Goal: Task Accomplishment & Management: Complete application form

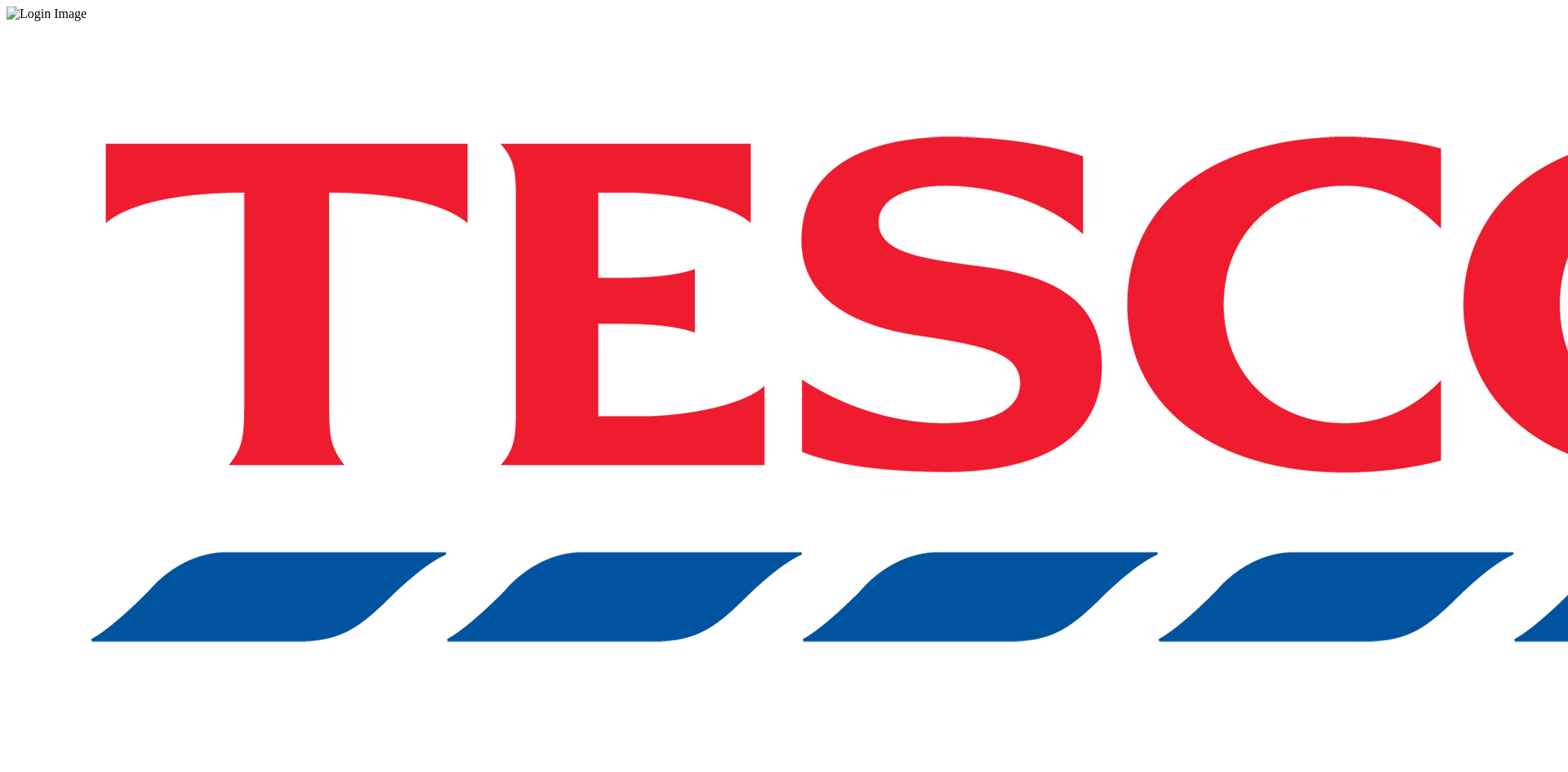
click at [1195, 418] on div "Log in to the Spectra’s dashboard using [PERSON_NAME]’s credentials. If you don…" at bounding box center [784, 427] width 1555 height 812
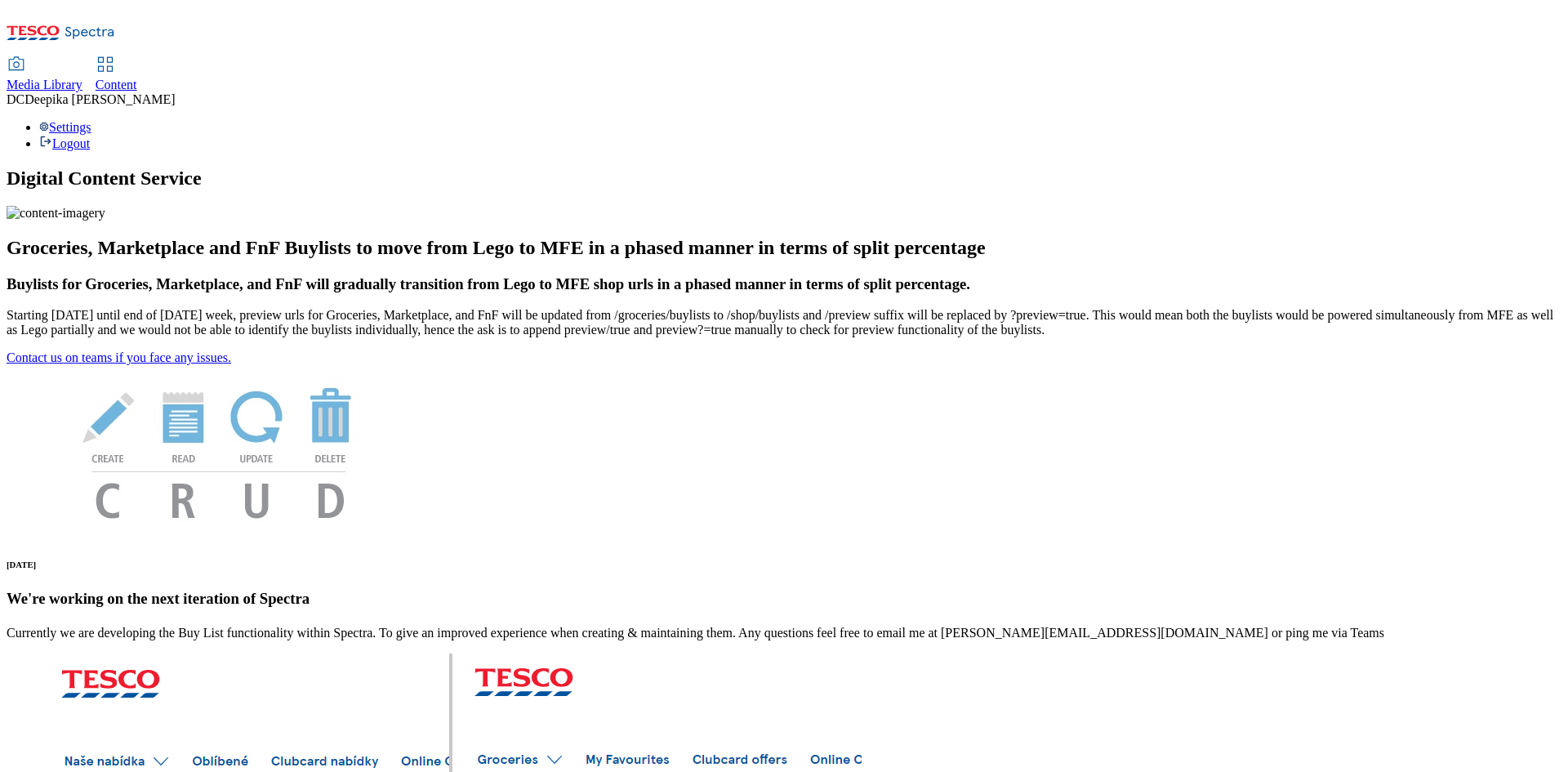
drag, startPoint x: 442, startPoint y: 36, endPoint x: 426, endPoint y: 36, distance: 16.0
click at [442, 58] on div "Media Library Content" at bounding box center [784, 76] width 1555 height 35
click at [137, 78] on span "Content" at bounding box center [117, 84] width 42 height 14
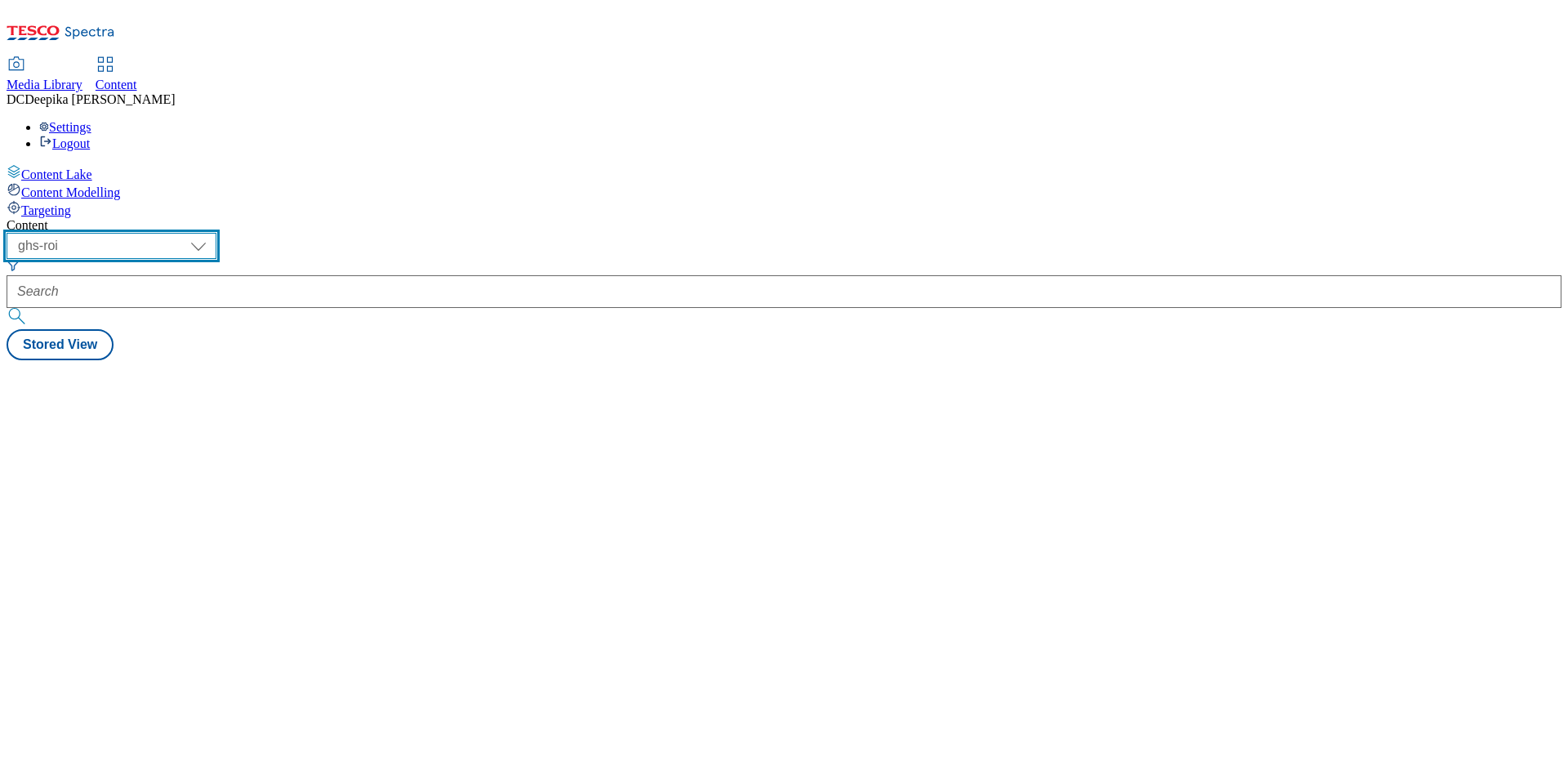
click at [216, 233] on select "ghs-roi ghs-[GEOGRAPHIC_DATA]" at bounding box center [111, 246] width 210 height 26
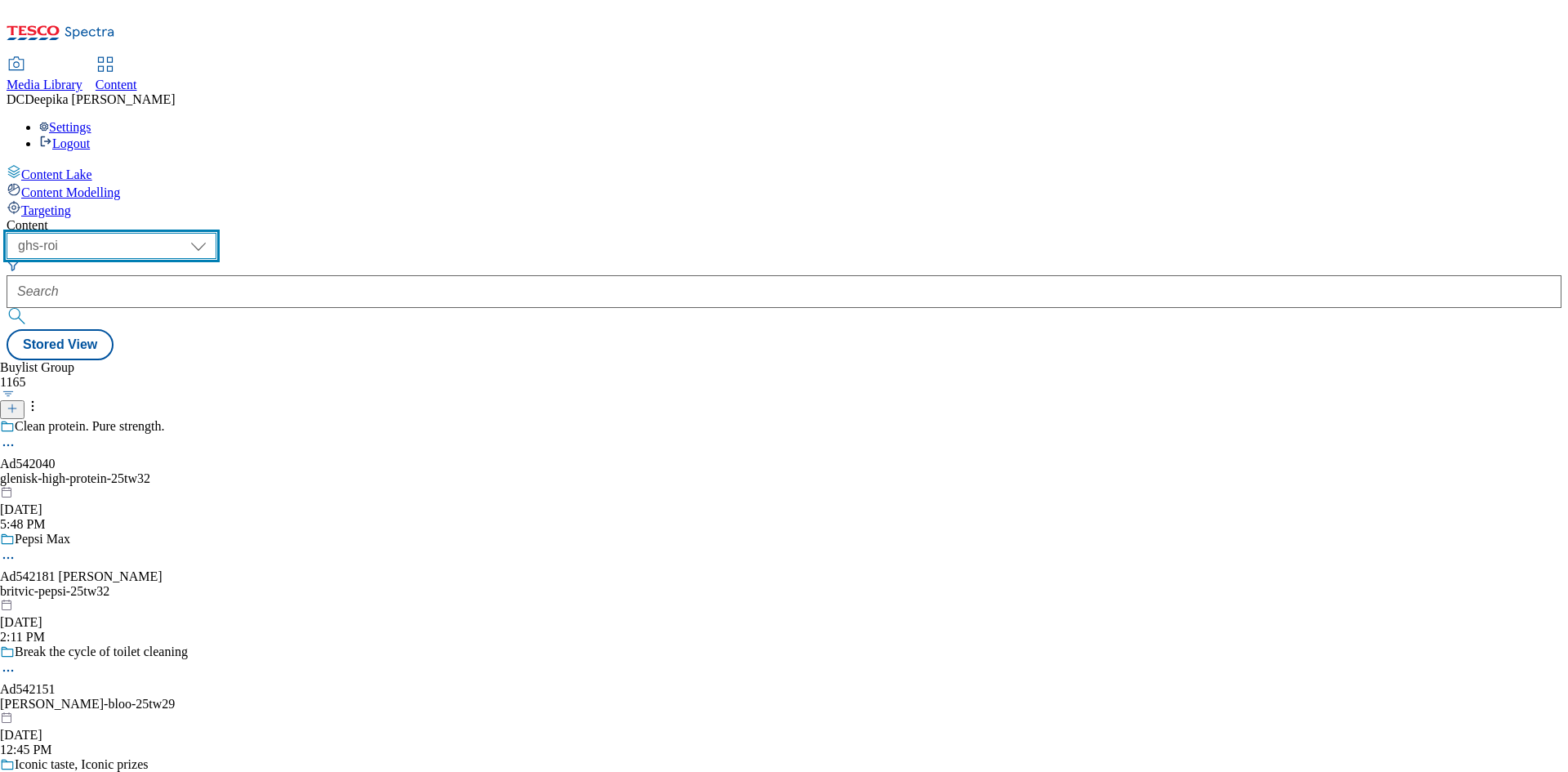
select select "ghs-[GEOGRAPHIC_DATA]"
click at [213, 233] on select "ghs-roi ghs-[GEOGRAPHIC_DATA]" at bounding box center [111, 246] width 210 height 26
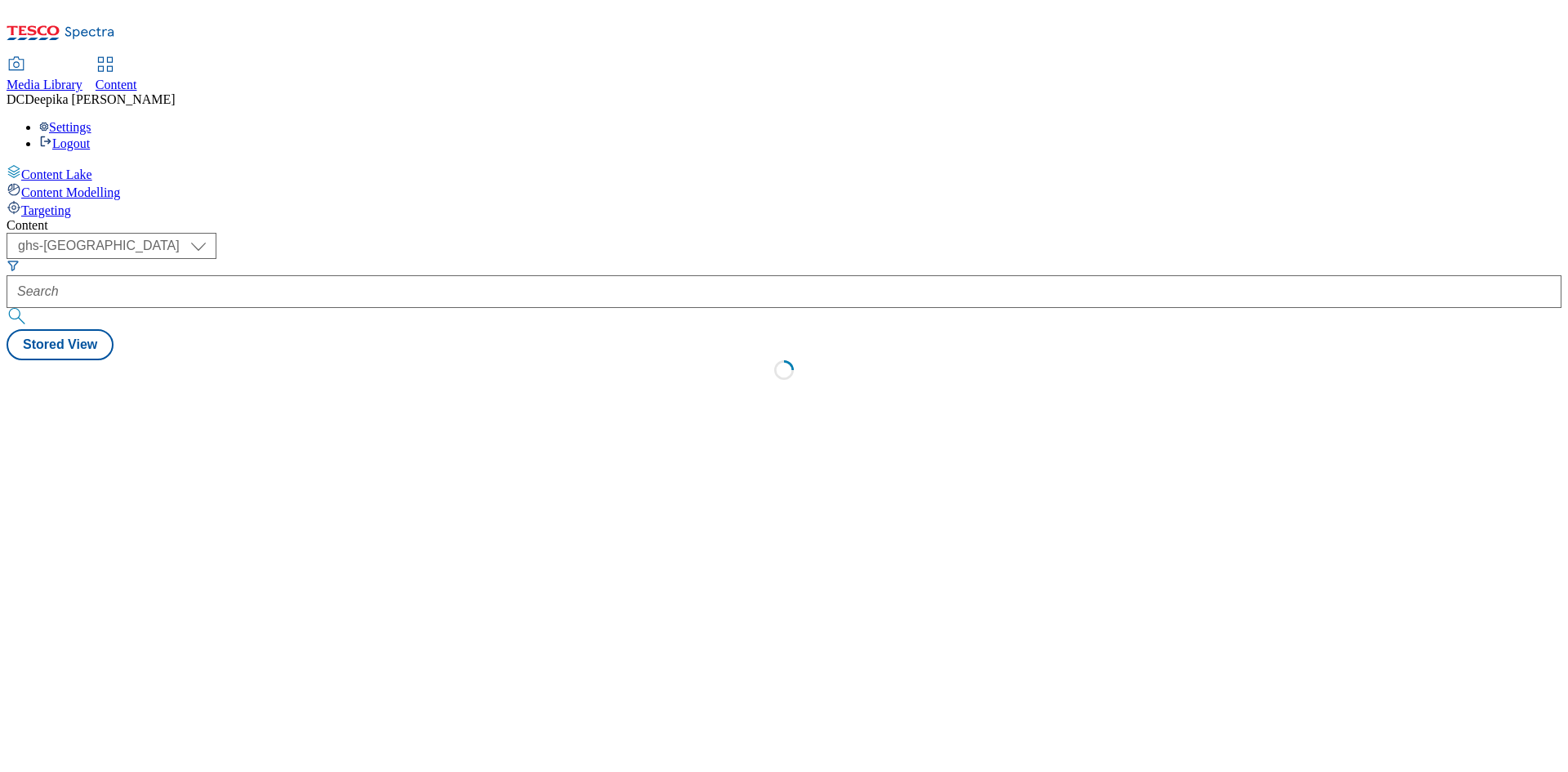
click at [752, 273] on div "Content ( optional ) ghs-roi ghs-[GEOGRAPHIC_DATA] ghs-uk Stored View Loading" at bounding box center [784, 304] width 1555 height 172
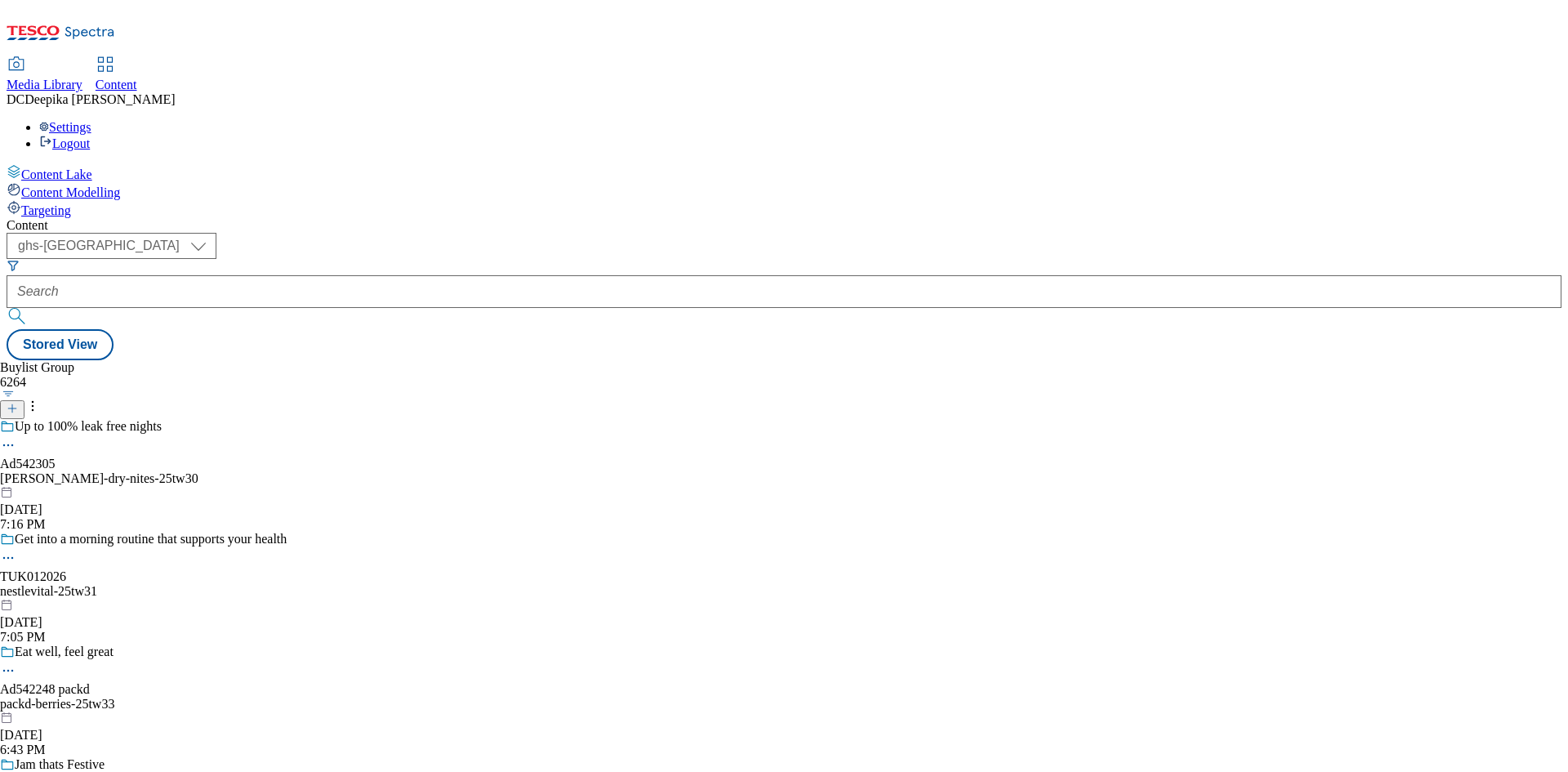
click at [287, 390] on div at bounding box center [143, 405] width 287 height 29
click at [18, 403] on icon at bounding box center [12, 408] width 12 height 12
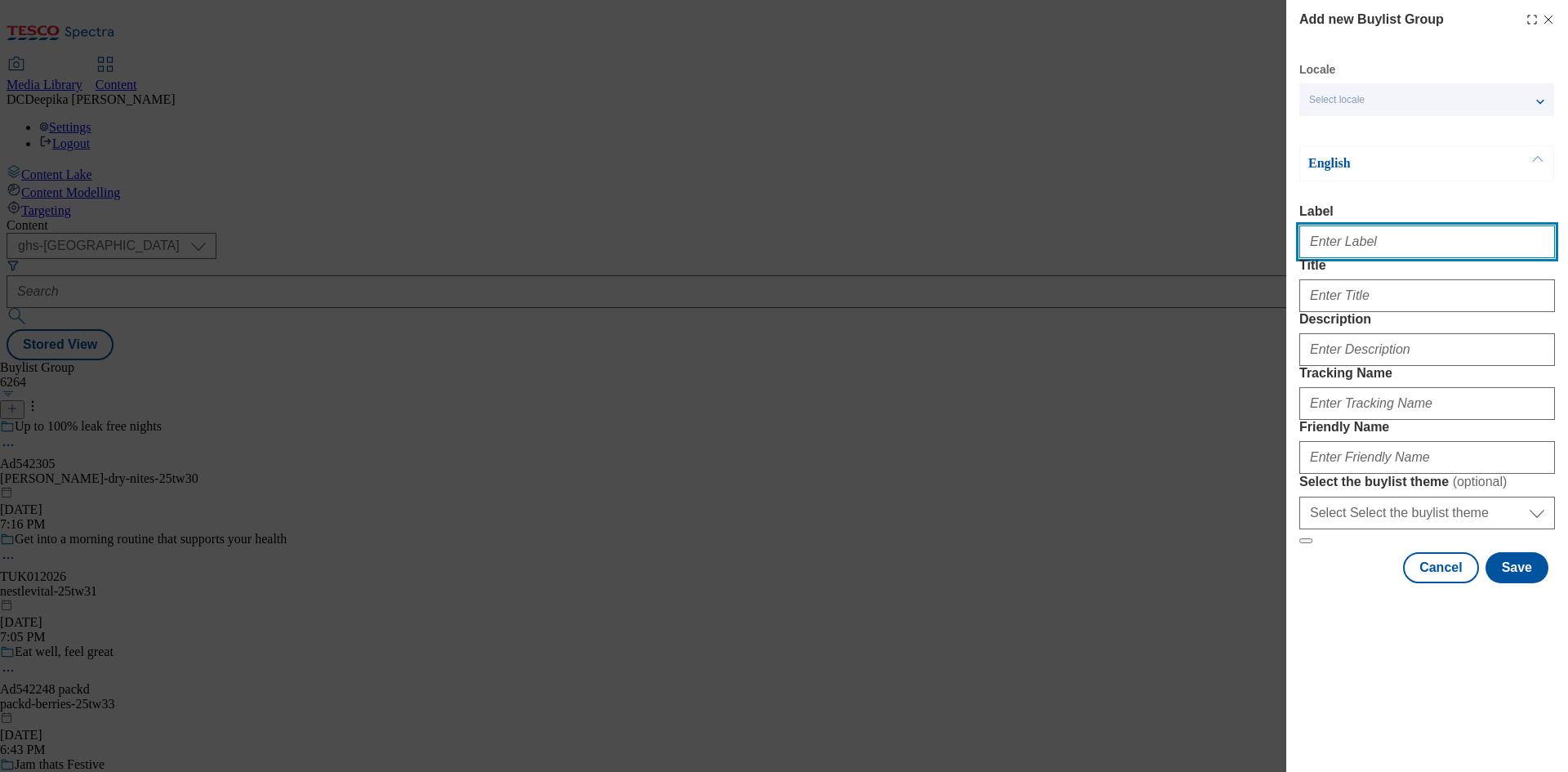
click at [1349, 250] on input "Label" at bounding box center [1427, 242] width 256 height 33
paste input "Ad541463"
type input "Ad541463"
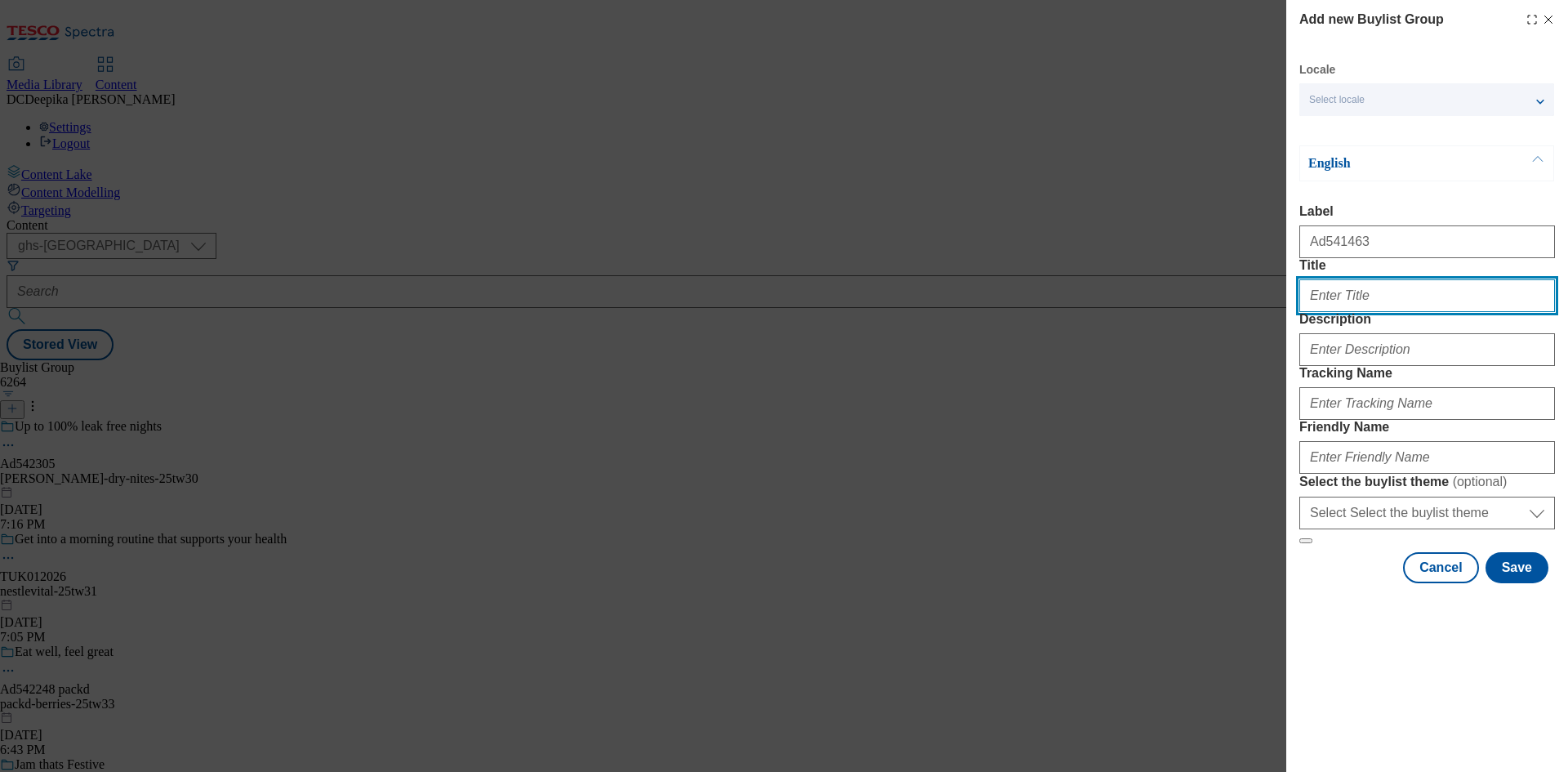
click at [1352, 312] on input "Title" at bounding box center [1427, 296] width 256 height 33
paste input "Long Story Short: Made With Natural Ingredients."
type input "Long Story Short: Made With Natural Ingredients."
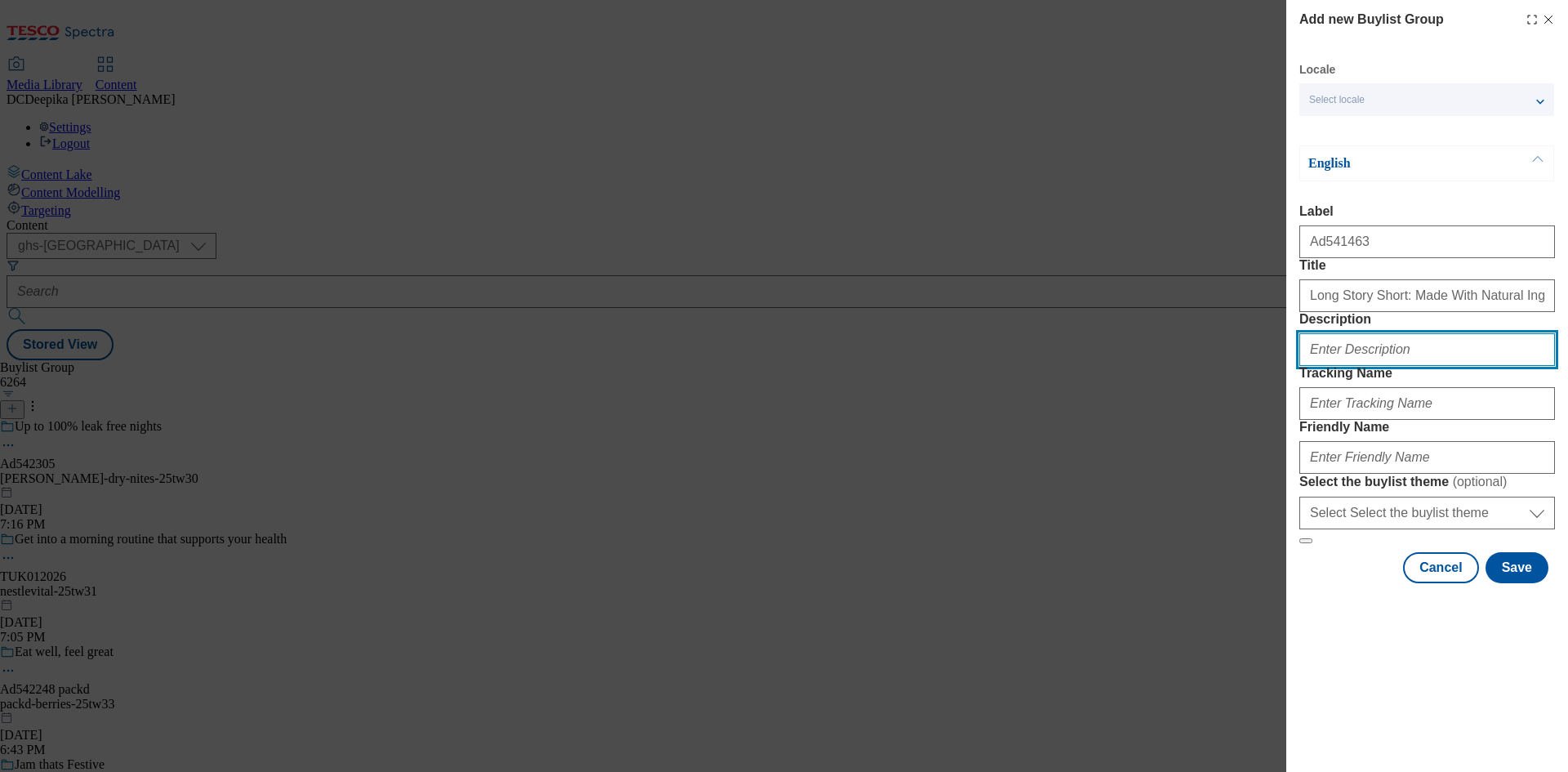
click at [1390, 366] on input "Description" at bounding box center [1427, 350] width 256 height 33
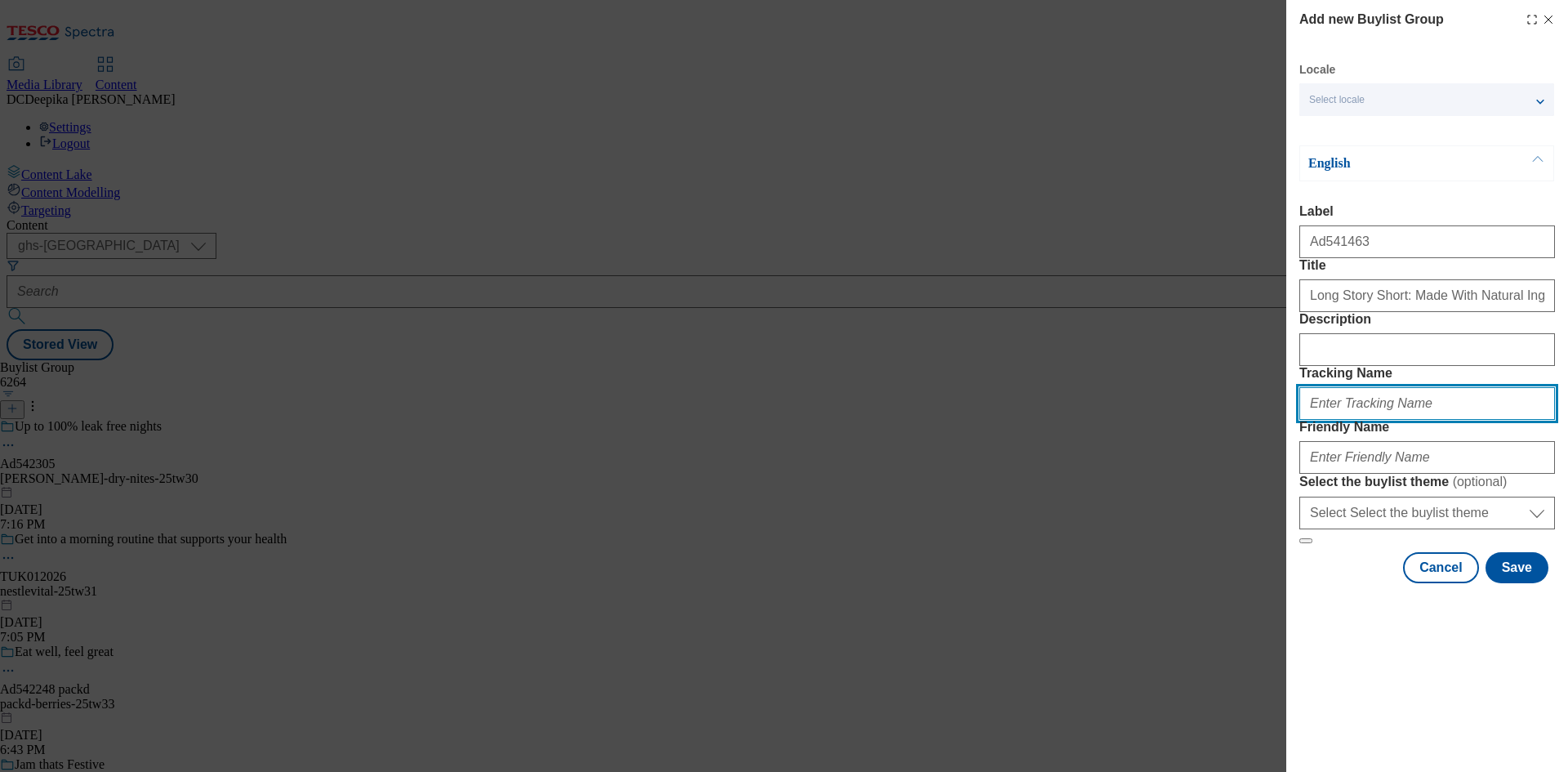
click at [1410, 420] on input "Tracking Name" at bounding box center [1427, 404] width 256 height 33
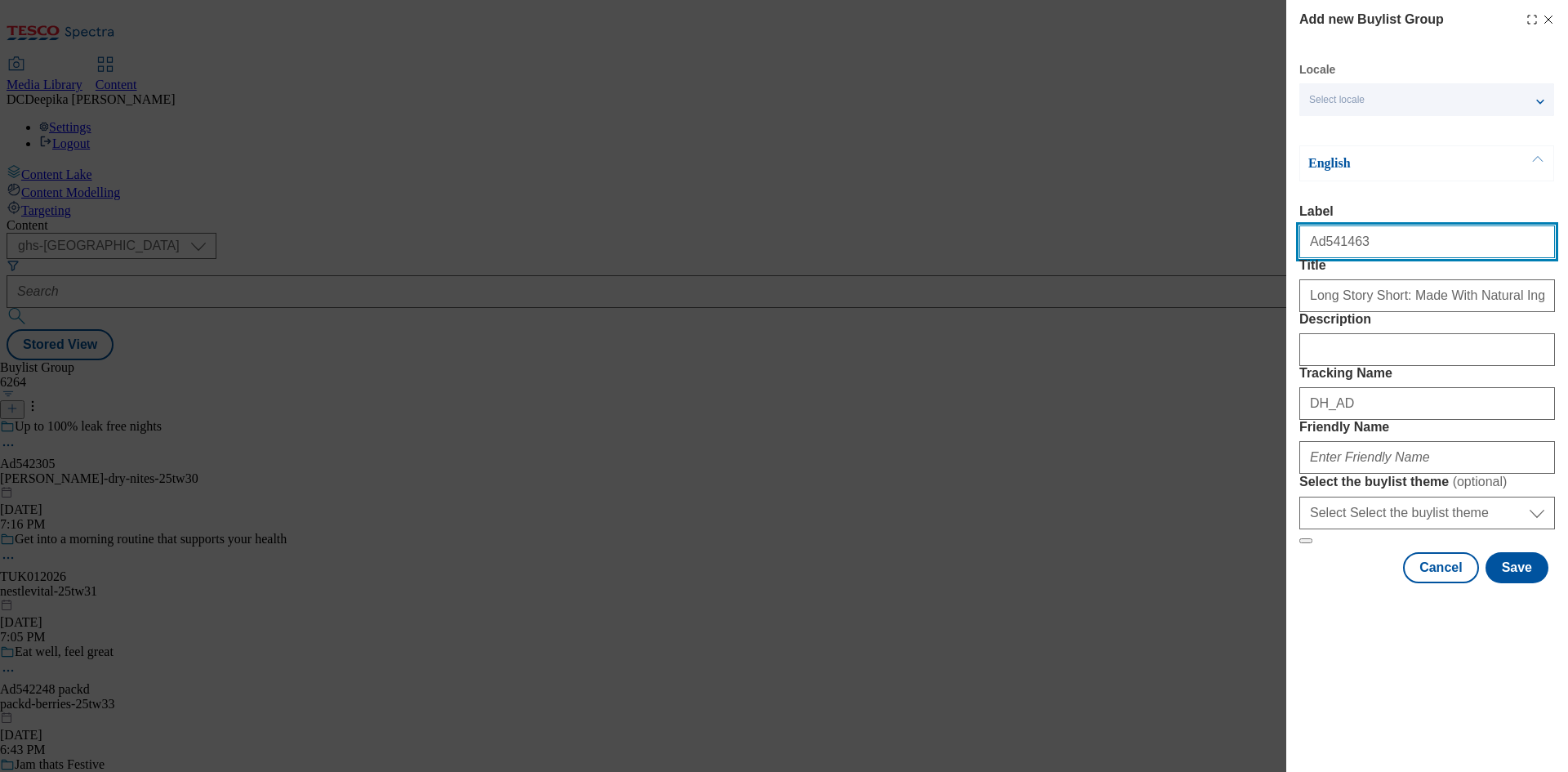
drag, startPoint x: 1371, startPoint y: 249, endPoint x: 1319, endPoint y: 256, distance: 52.5
click at [1319, 256] on input "Ad541463" at bounding box center [1427, 242] width 256 height 33
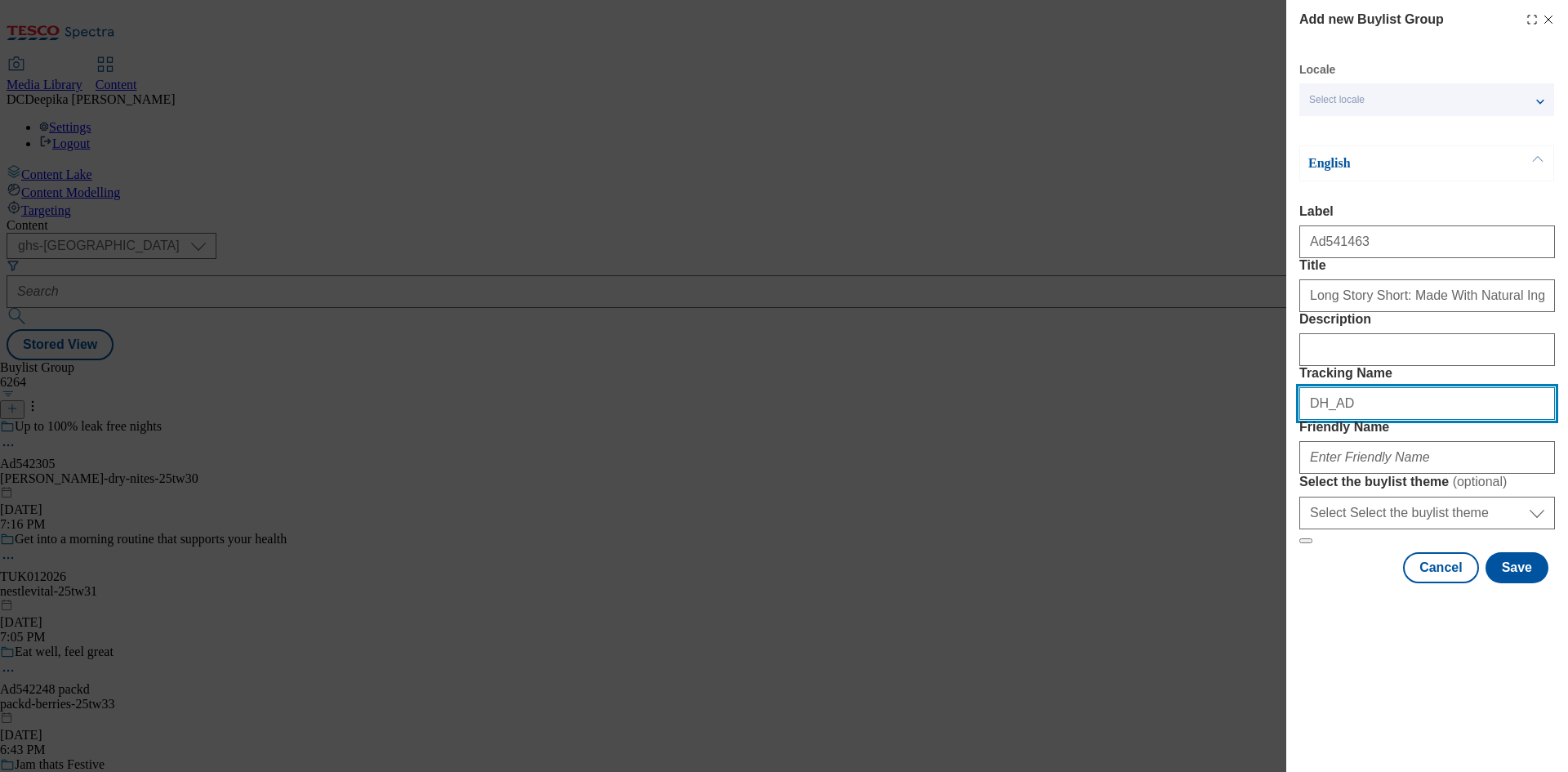
click at [1404, 420] on input "DH_AD" at bounding box center [1427, 404] width 256 height 33
paste input "541463"
type input "DH_AD541463"
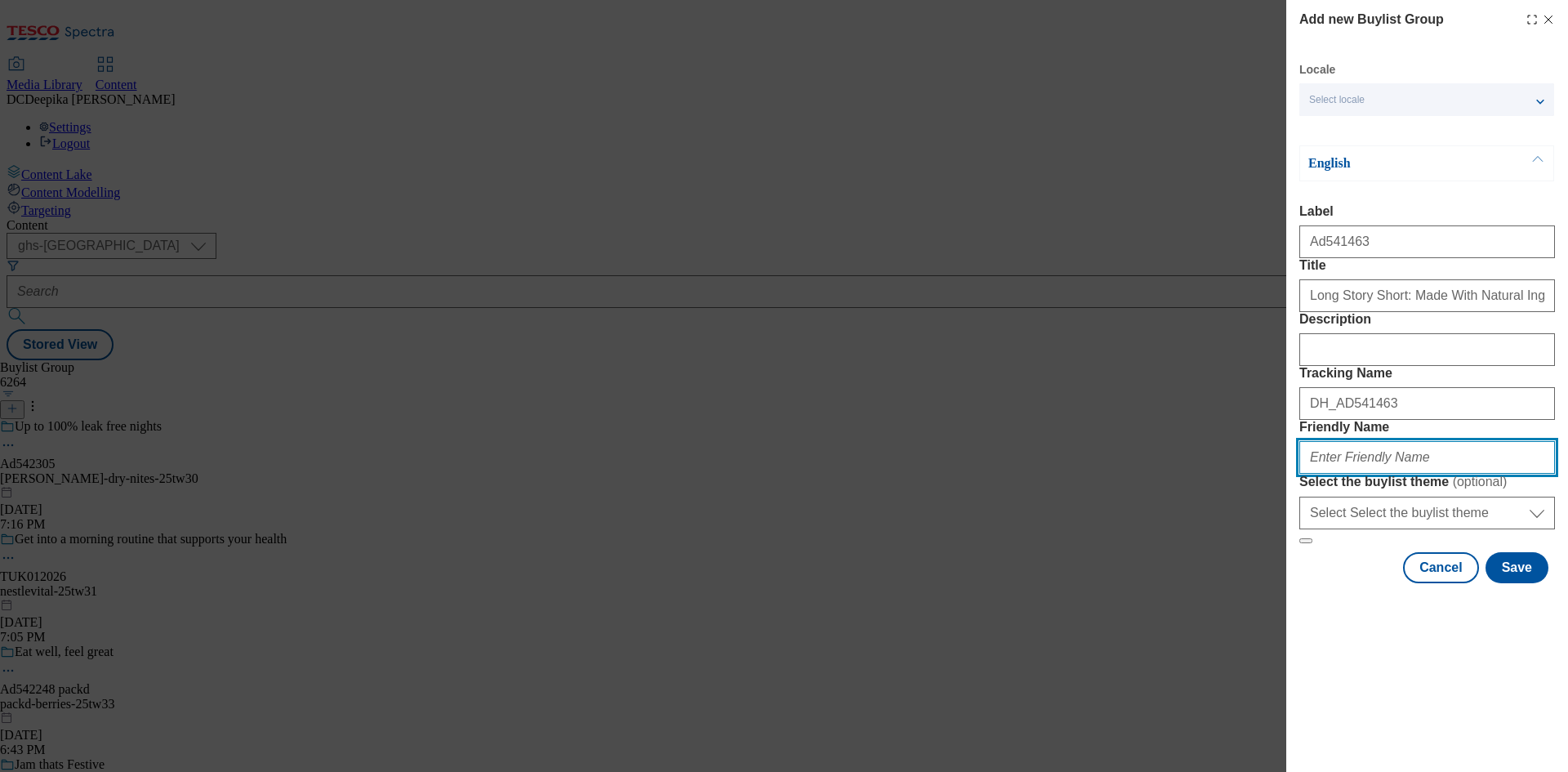
click at [1401, 474] on input "Friendly Name" at bounding box center [1427, 458] width 256 height 33
paste input "heinz-sauce-25tw32"
drag, startPoint x: 1367, startPoint y: 576, endPoint x: 1335, endPoint y: 597, distance: 38.3
click at [1294, 576] on div "Add new Buylist Group Locale Select locale English Welsh English Label Ad541463…" at bounding box center [1427, 293] width 282 height 587
paste input "[PERSON_NAME]"
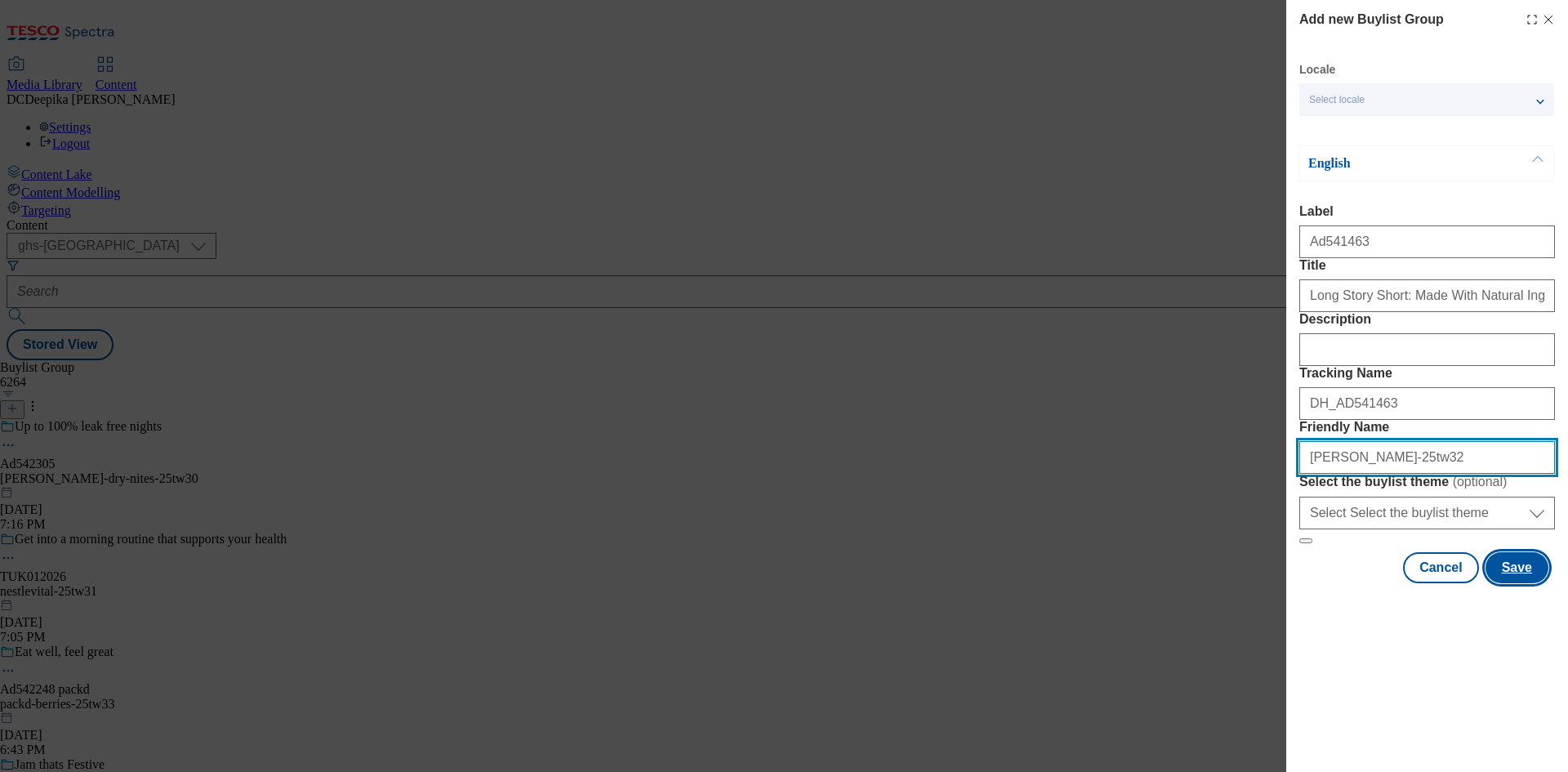
type input "[PERSON_NAME]-25tw32"
click at [1526, 584] on button "Save" at bounding box center [1517, 568] width 63 height 31
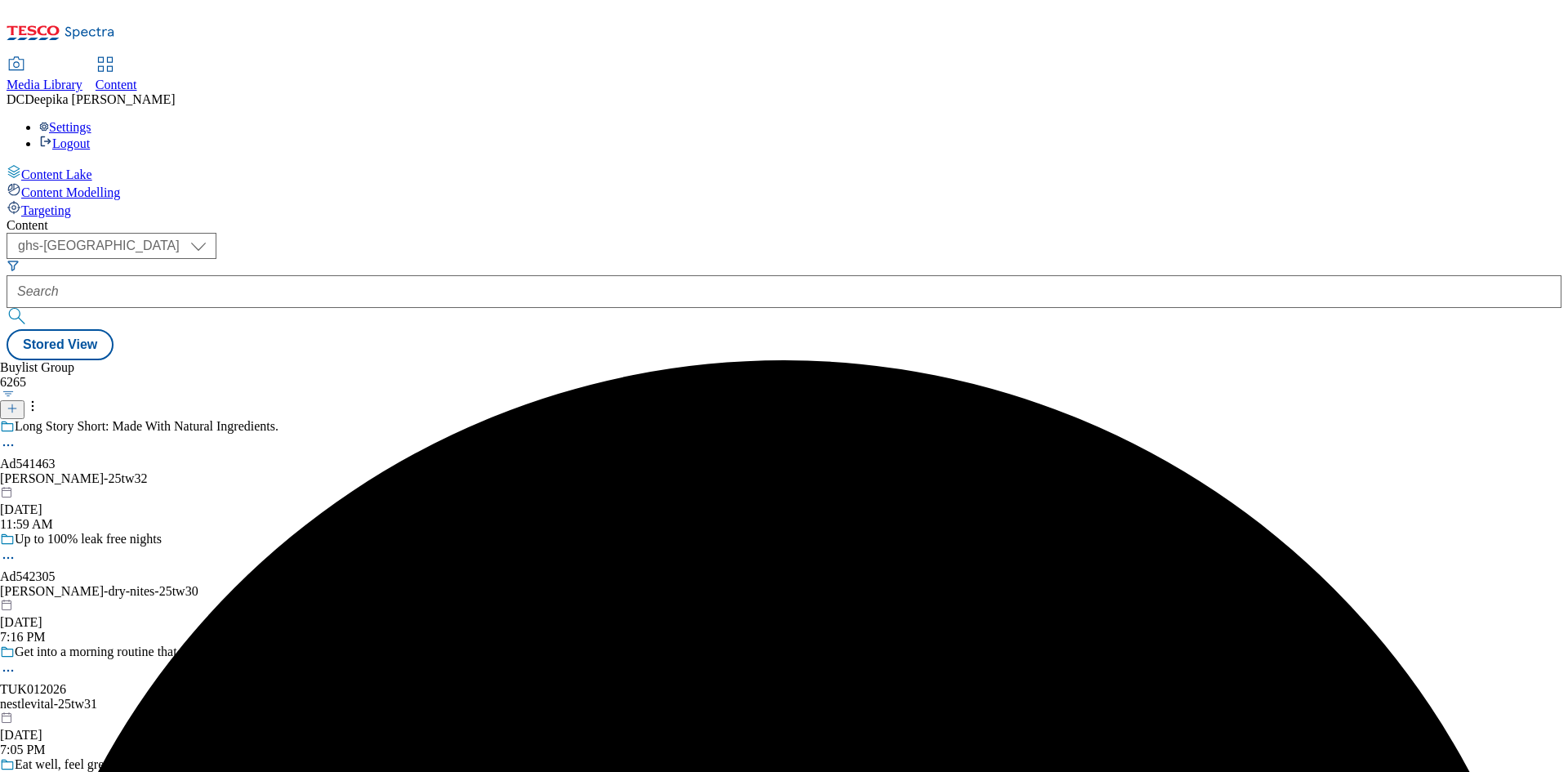
click at [287, 419] on div "Long Story Short: Made With Natural Ingredients. Ad541463 [PERSON_NAME]-25tw32 …" at bounding box center [143, 475] width 287 height 112
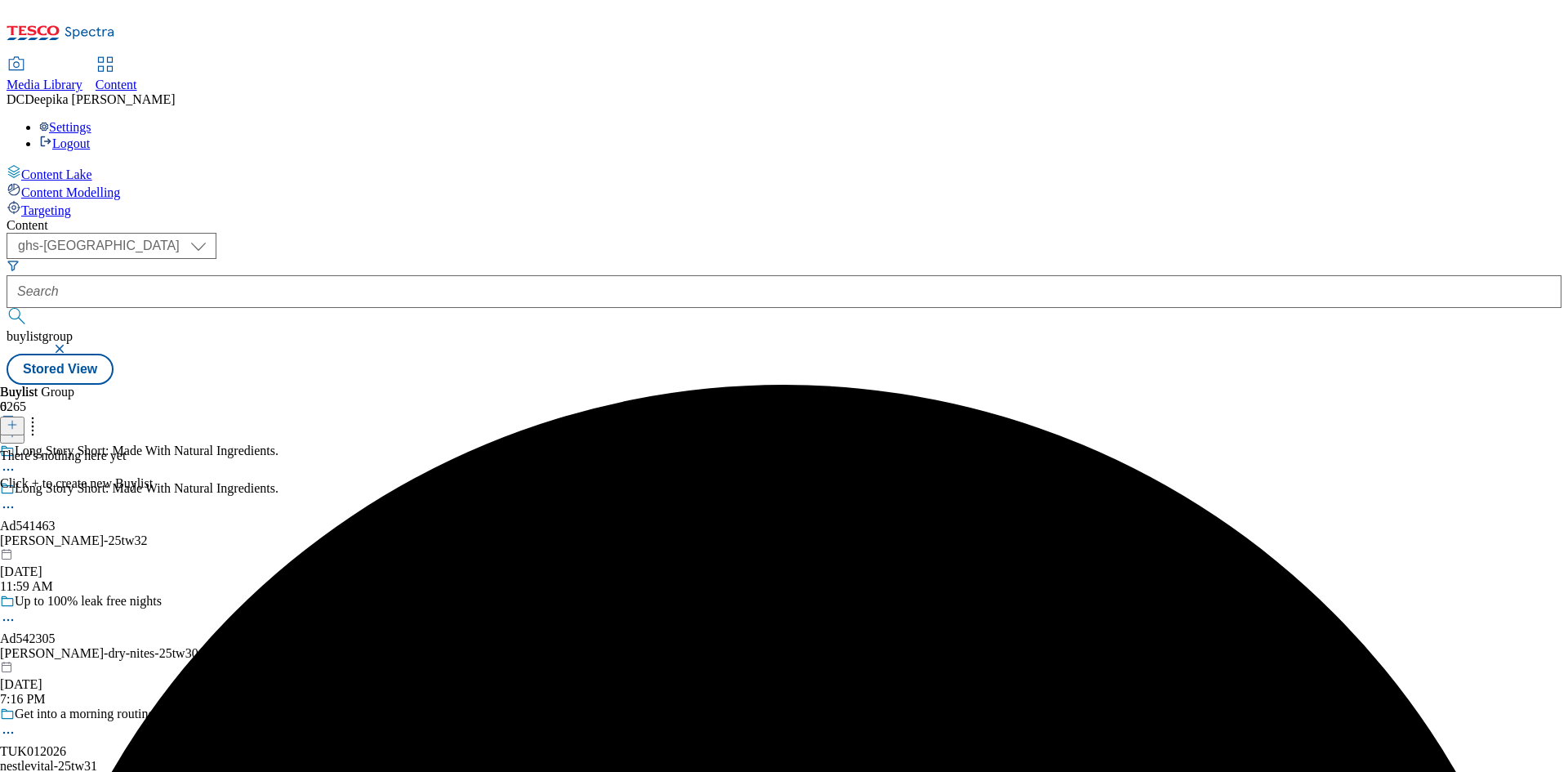
click at [18, 419] on icon at bounding box center [12, 425] width 12 height 12
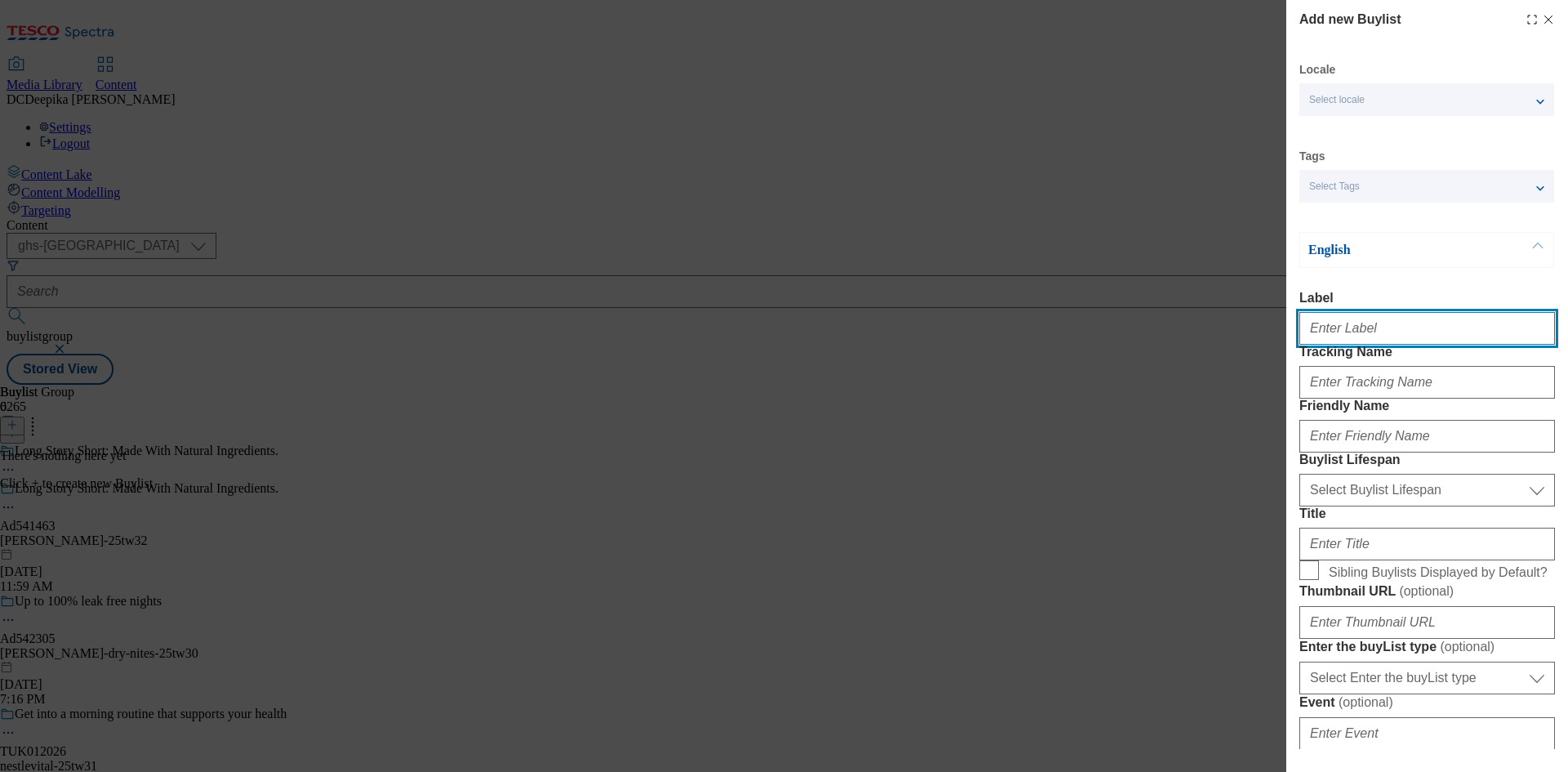
click at [1353, 334] on input "Label" at bounding box center [1427, 329] width 256 height 33
paste input "Ad541463"
type input "Ad541463"
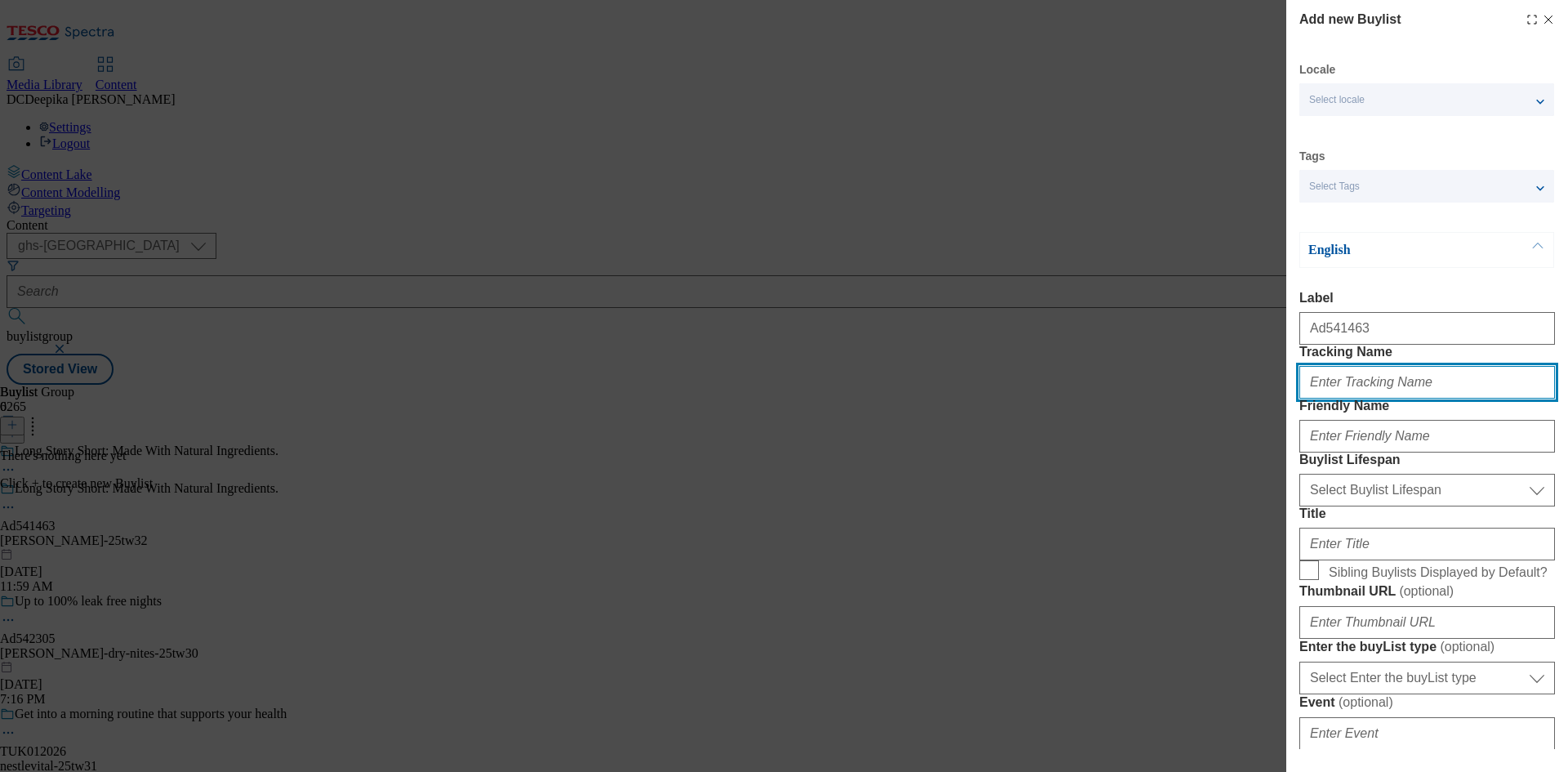
click at [1364, 398] on input "Tracking Name" at bounding box center [1427, 383] width 256 height 33
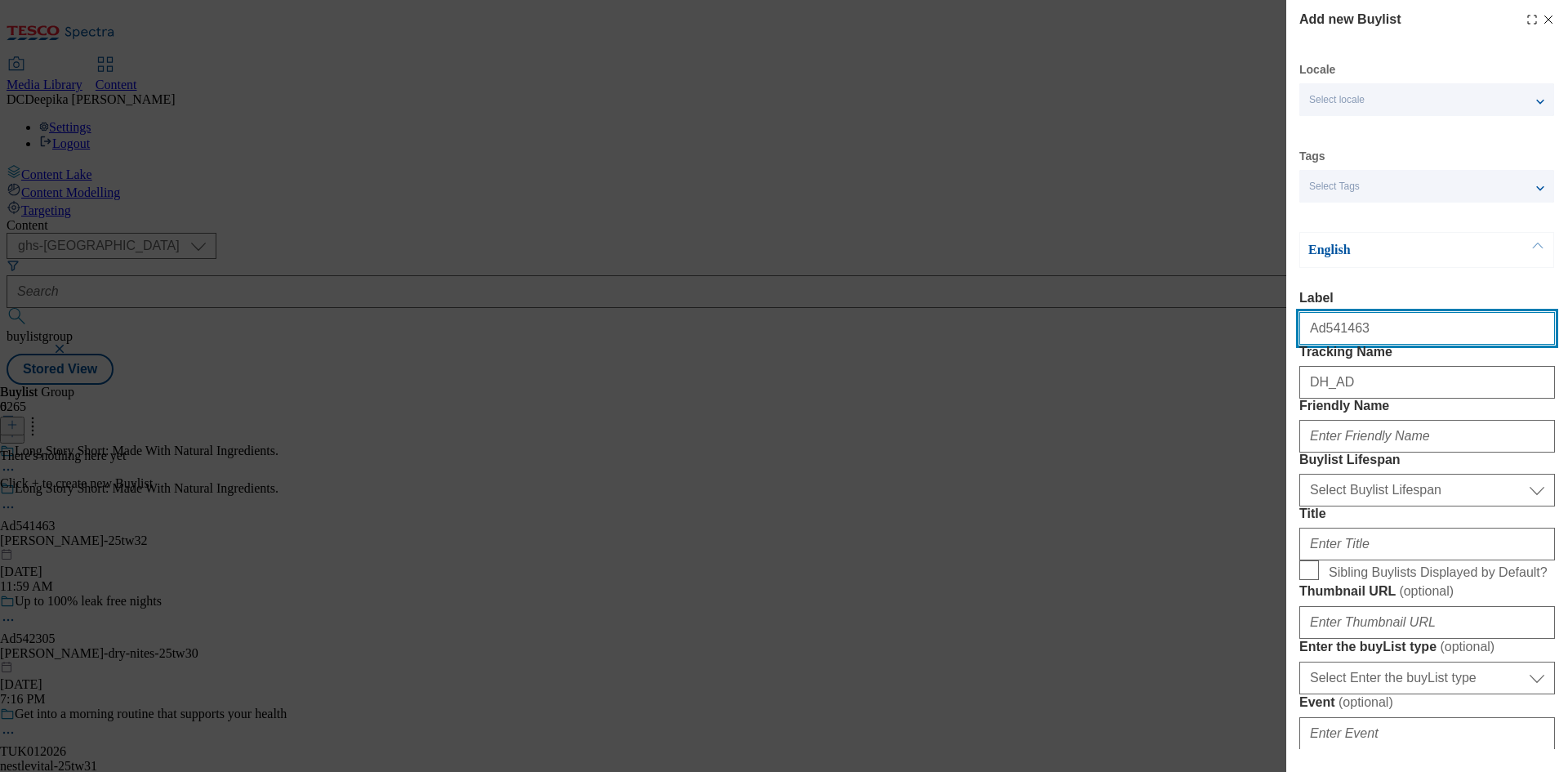
drag, startPoint x: 1367, startPoint y: 345, endPoint x: 1377, endPoint y: 442, distance: 97.5
click at [1321, 344] on input "Ad541463" at bounding box center [1427, 329] width 256 height 33
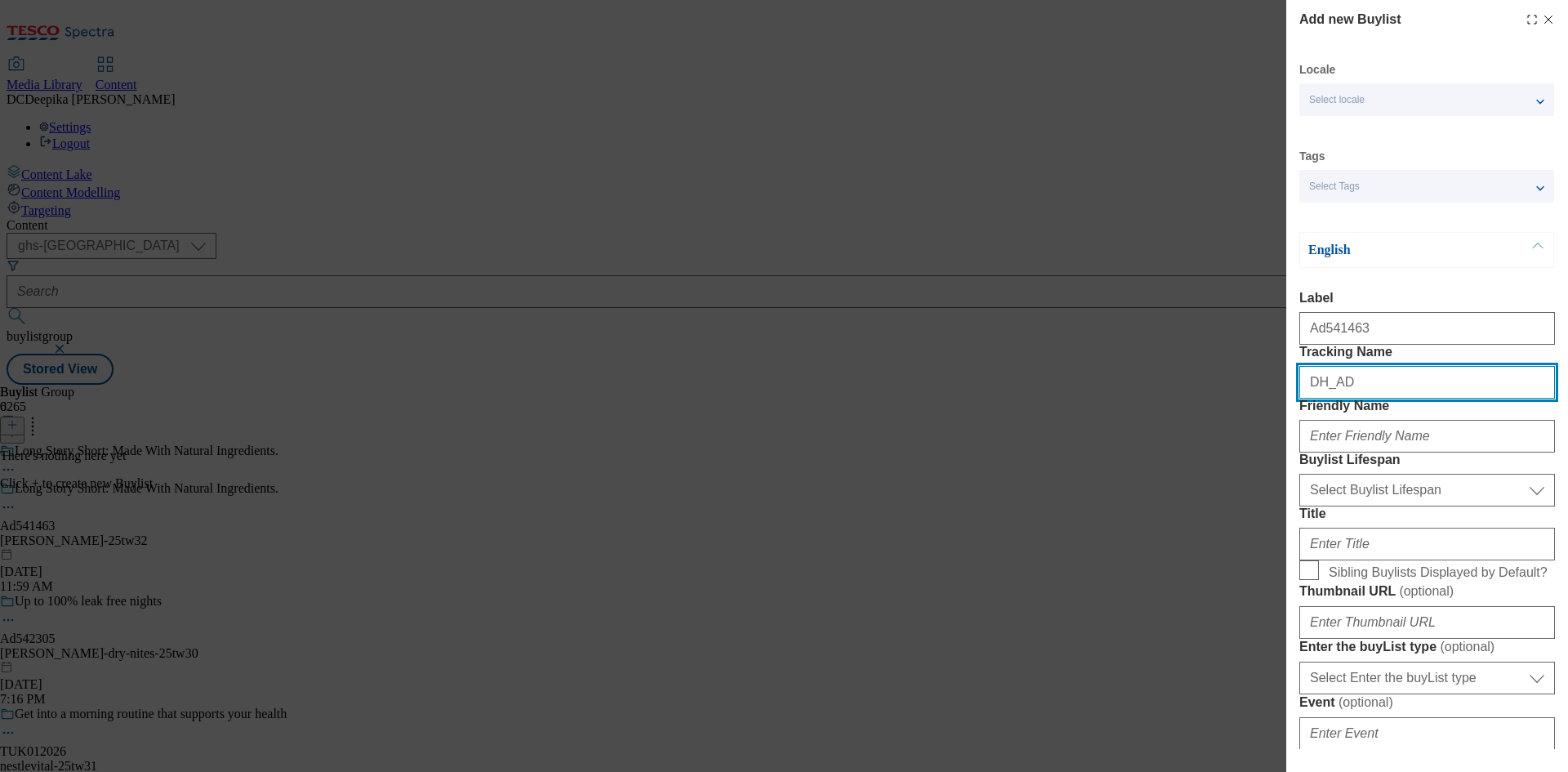
click at [1391, 398] on input "DH_AD" at bounding box center [1427, 383] width 256 height 33
paste input "541463"
type input "DH_AD541463"
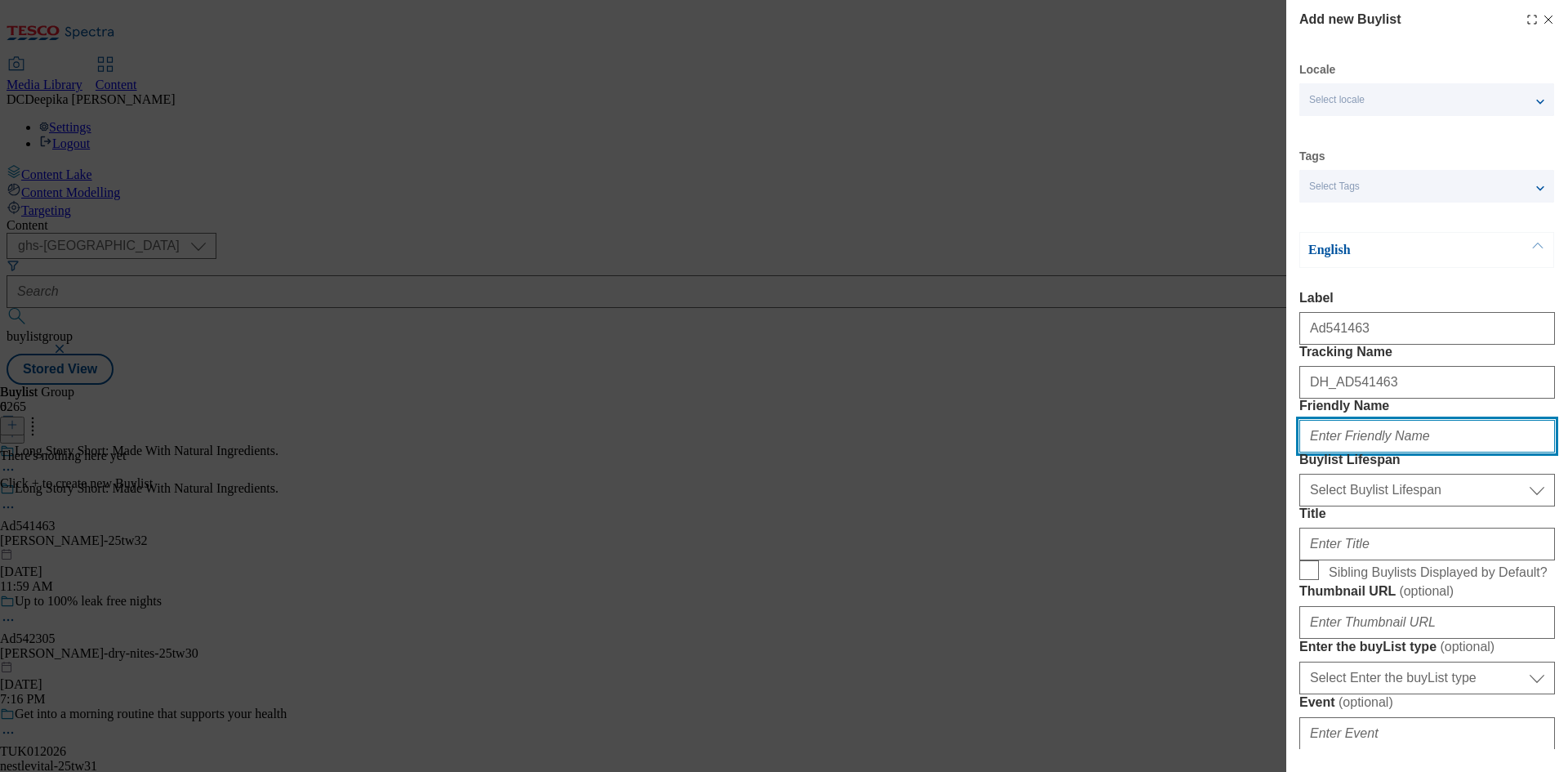
click at [1378, 453] on input "Friendly Name" at bounding box center [1427, 437] width 256 height 33
paste input "heinz"
type input "heinz"
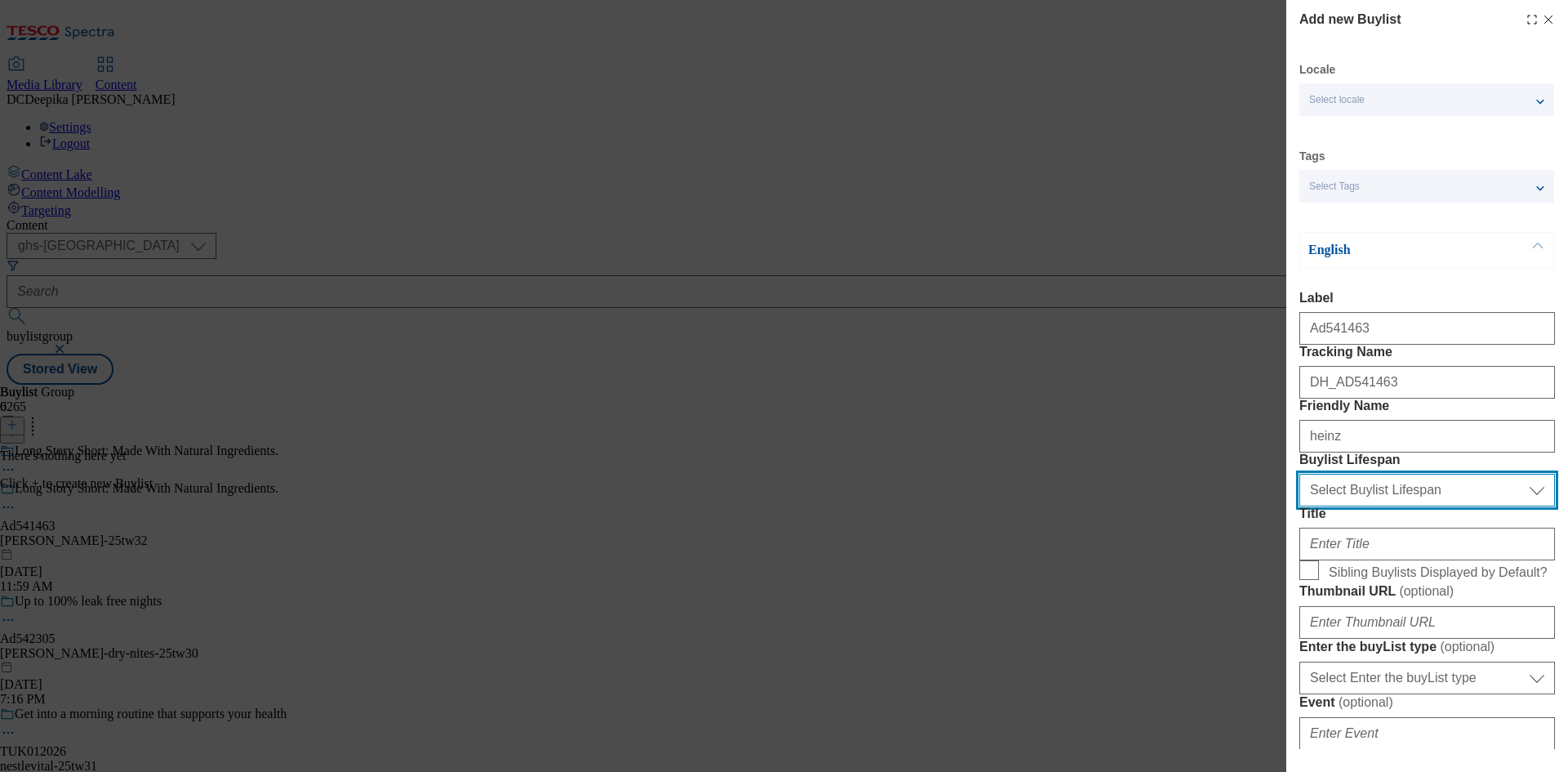
click at [1372, 507] on select "Select Buylist Lifespan evergreen seasonal tactical" at bounding box center [1427, 491] width 256 height 33
select select "tactical"
click at [1300, 507] on select "Select Buylist Lifespan evergreen seasonal tactical" at bounding box center [1427, 491] width 256 height 33
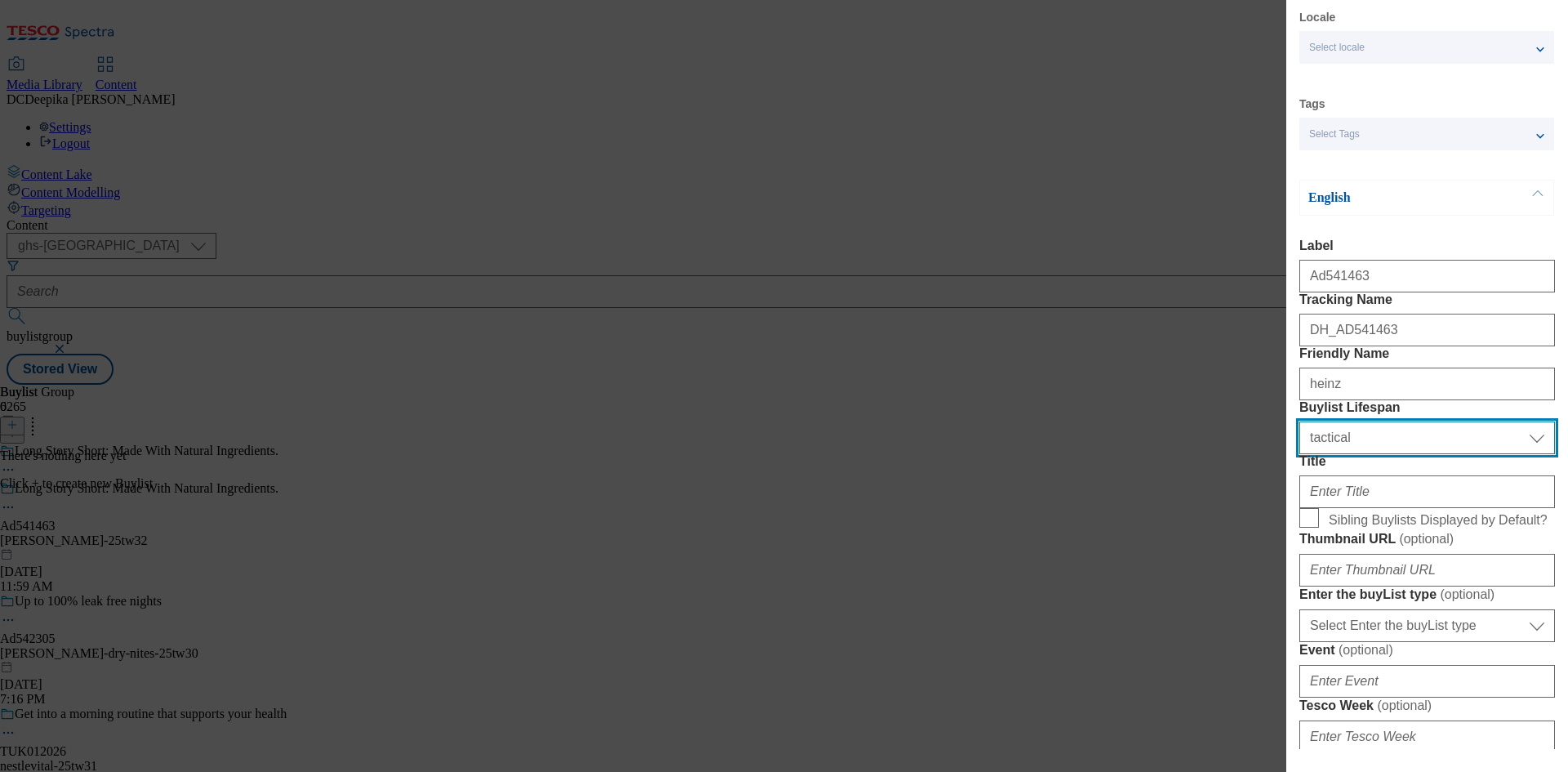
scroll to position [81, 0]
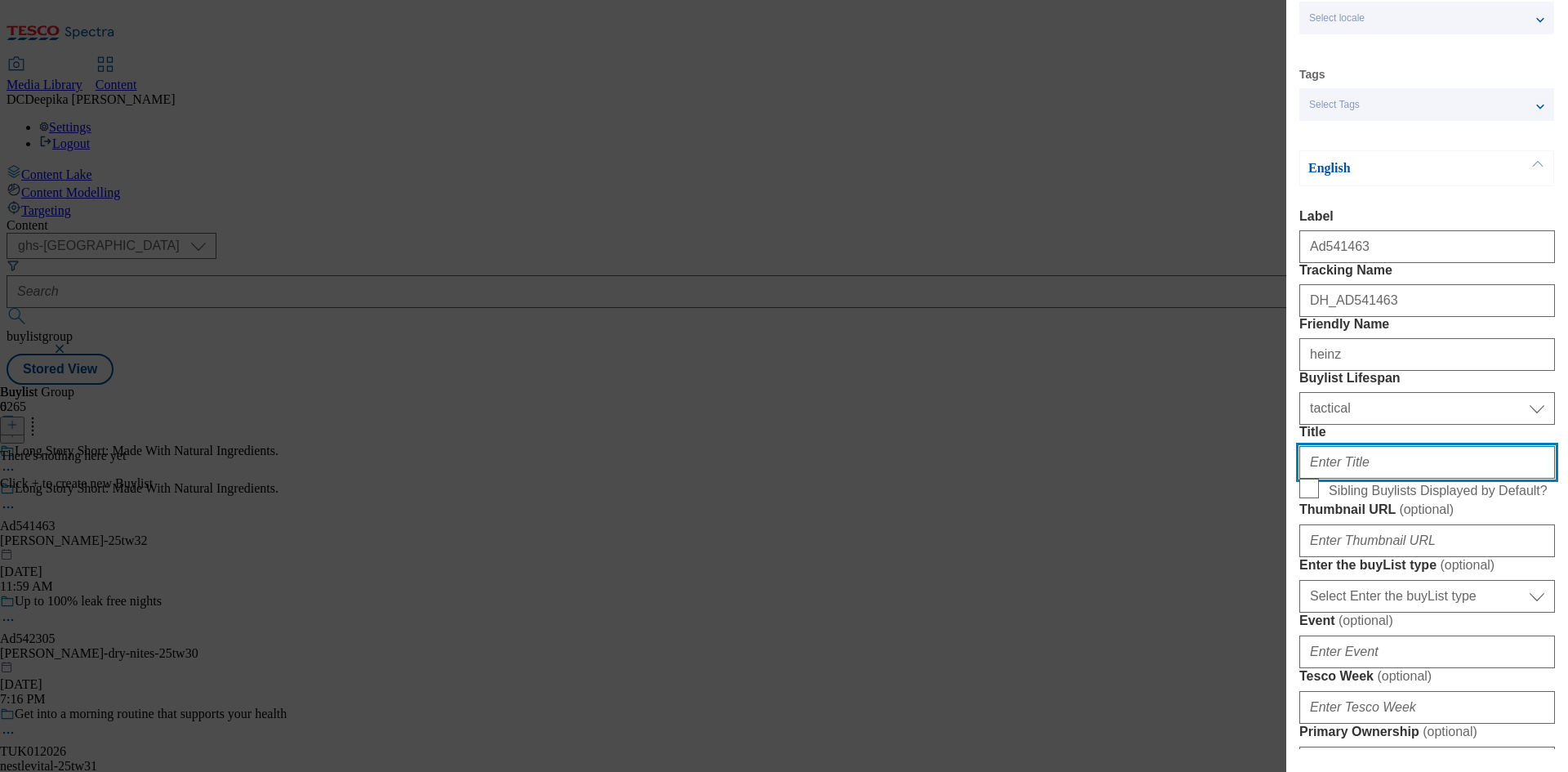
click at [1358, 479] on input "Title" at bounding box center [1427, 462] width 256 height 33
click at [1409, 479] on input "Title" at bounding box center [1427, 462] width 256 height 33
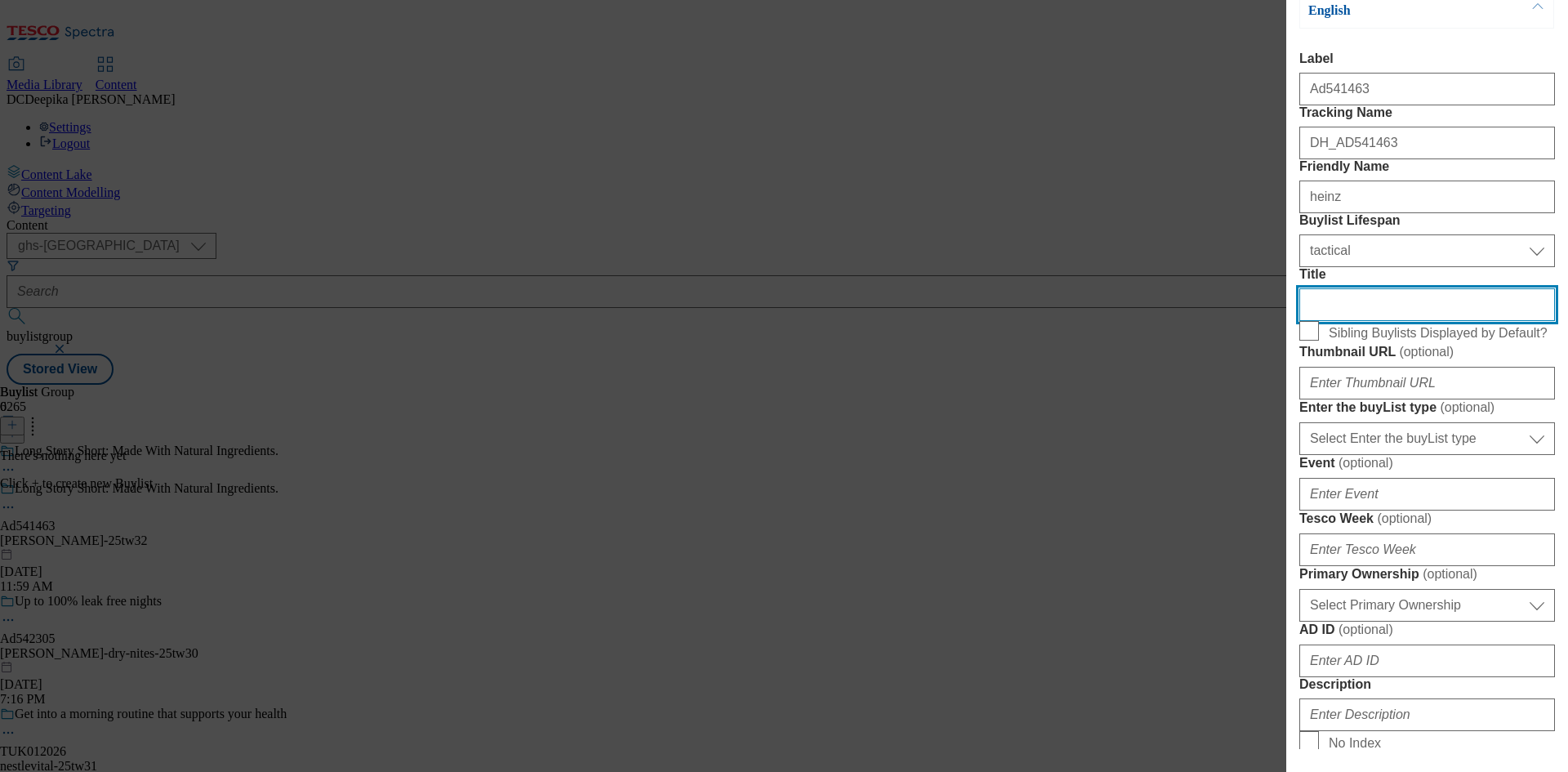
scroll to position [245, 0]
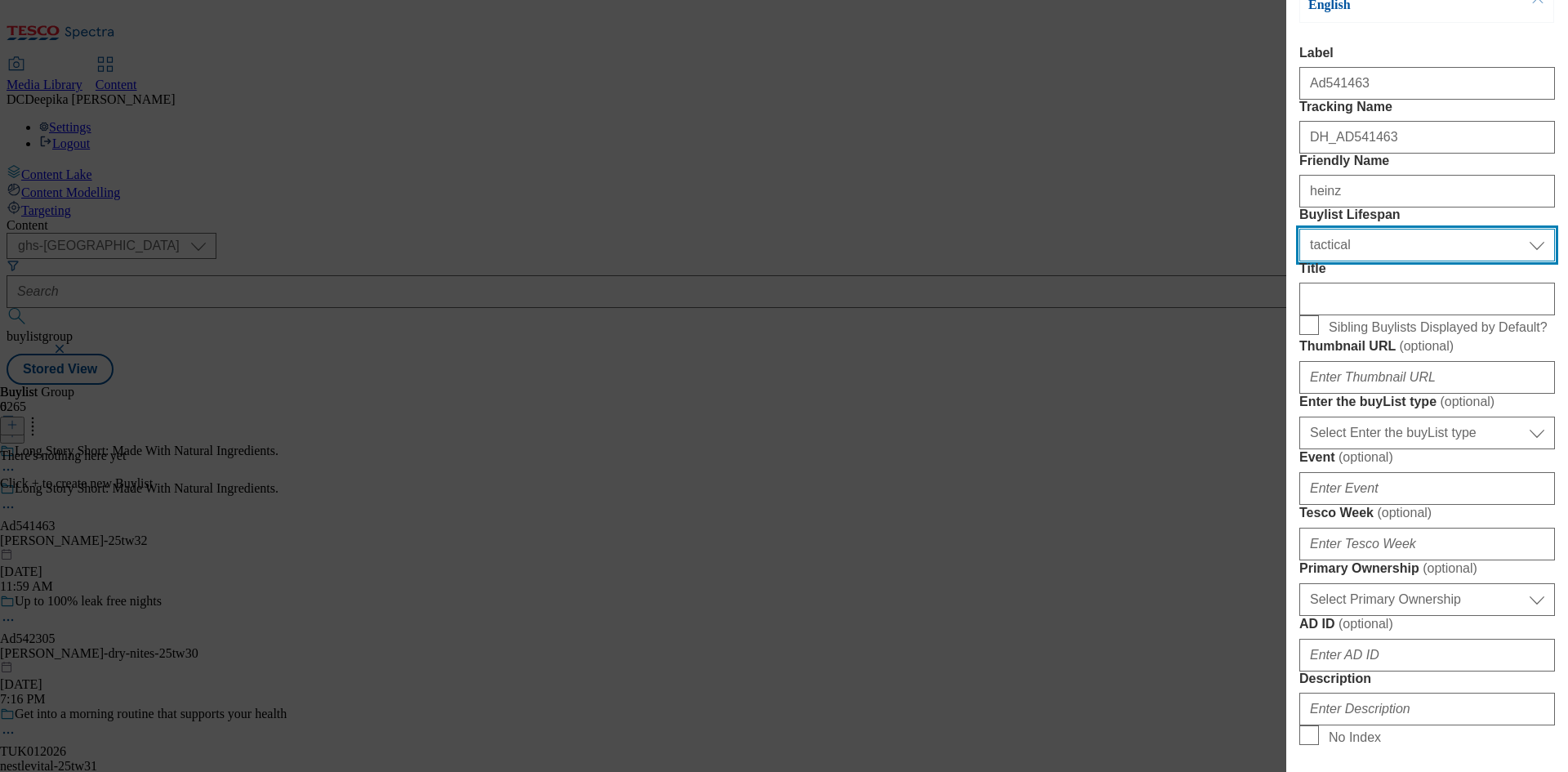
click at [1418, 261] on select "Select Buylist Lifespan evergreen seasonal tactical" at bounding box center [1427, 245] width 256 height 33
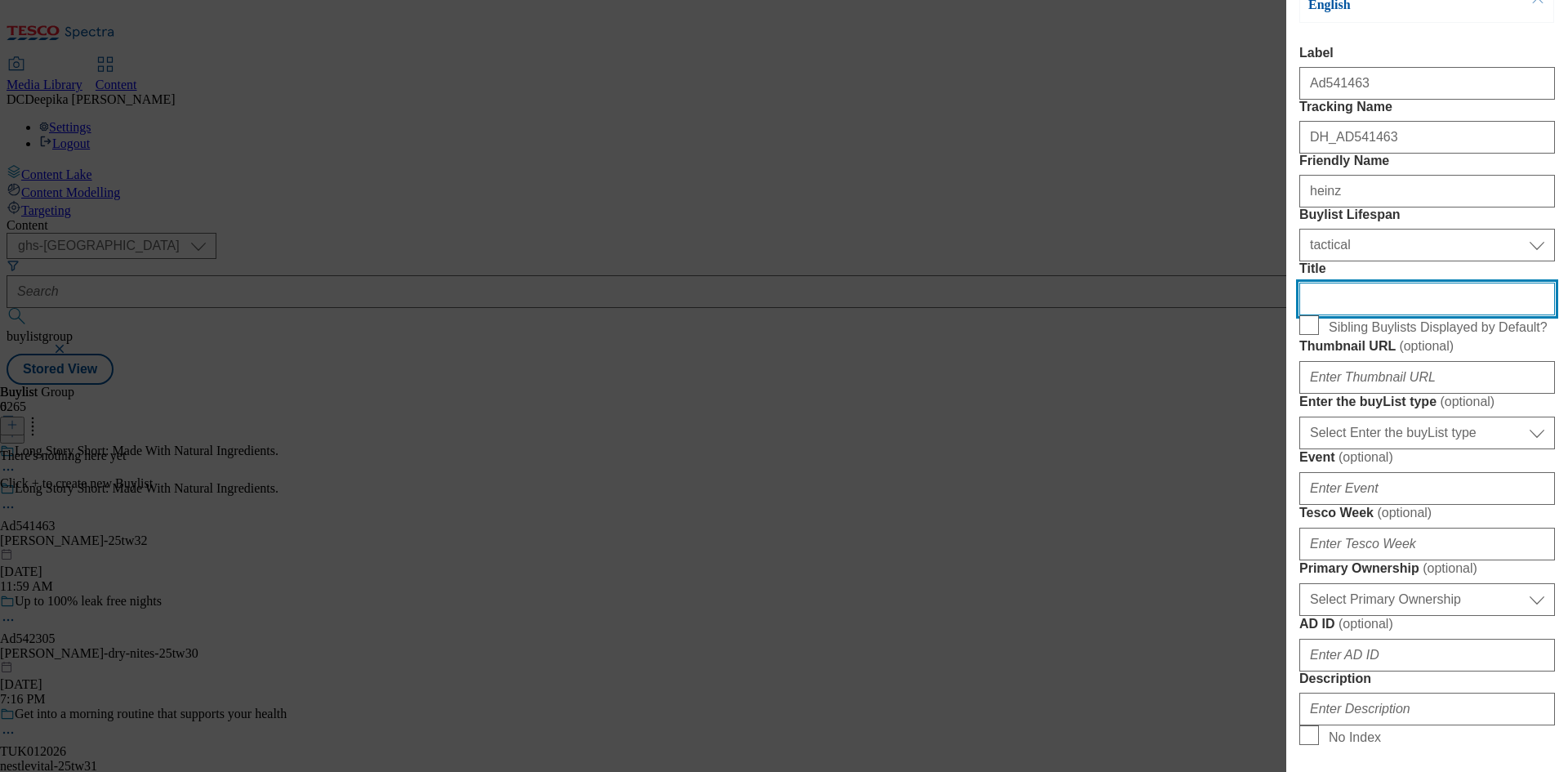
click at [1382, 315] on input "Title" at bounding box center [1427, 299] width 256 height 33
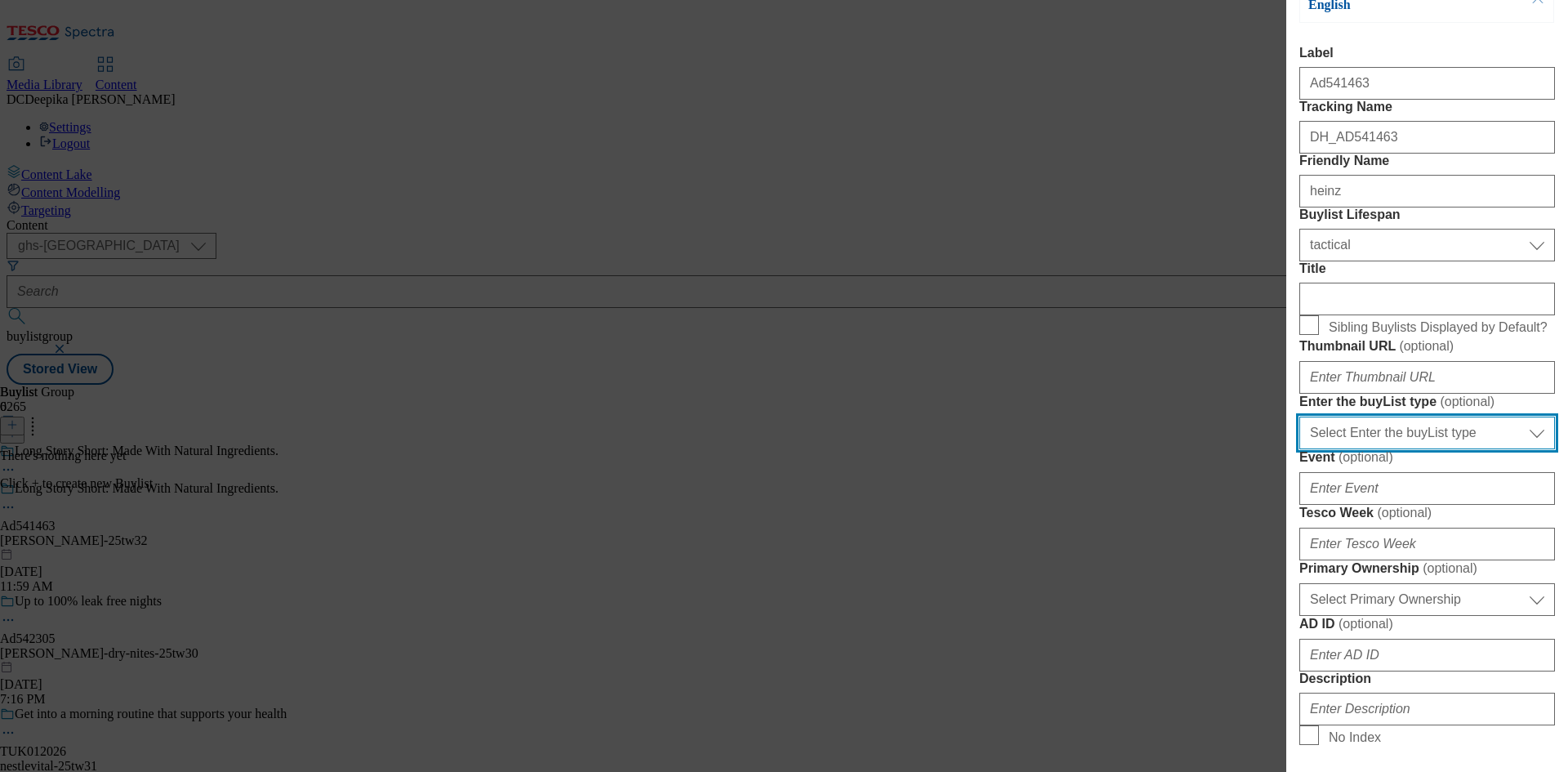
click at [1486, 449] on select "Select Enter the buyList type event supplier funded long term >4 weeks supplier…" at bounding box center [1427, 433] width 256 height 33
select select "supplier funded short term 1-3 weeks"
click at [1300, 449] on select "Select Enter the buyList type event supplier funded long term >4 weeks supplier…" at bounding box center [1427, 433] width 256 height 33
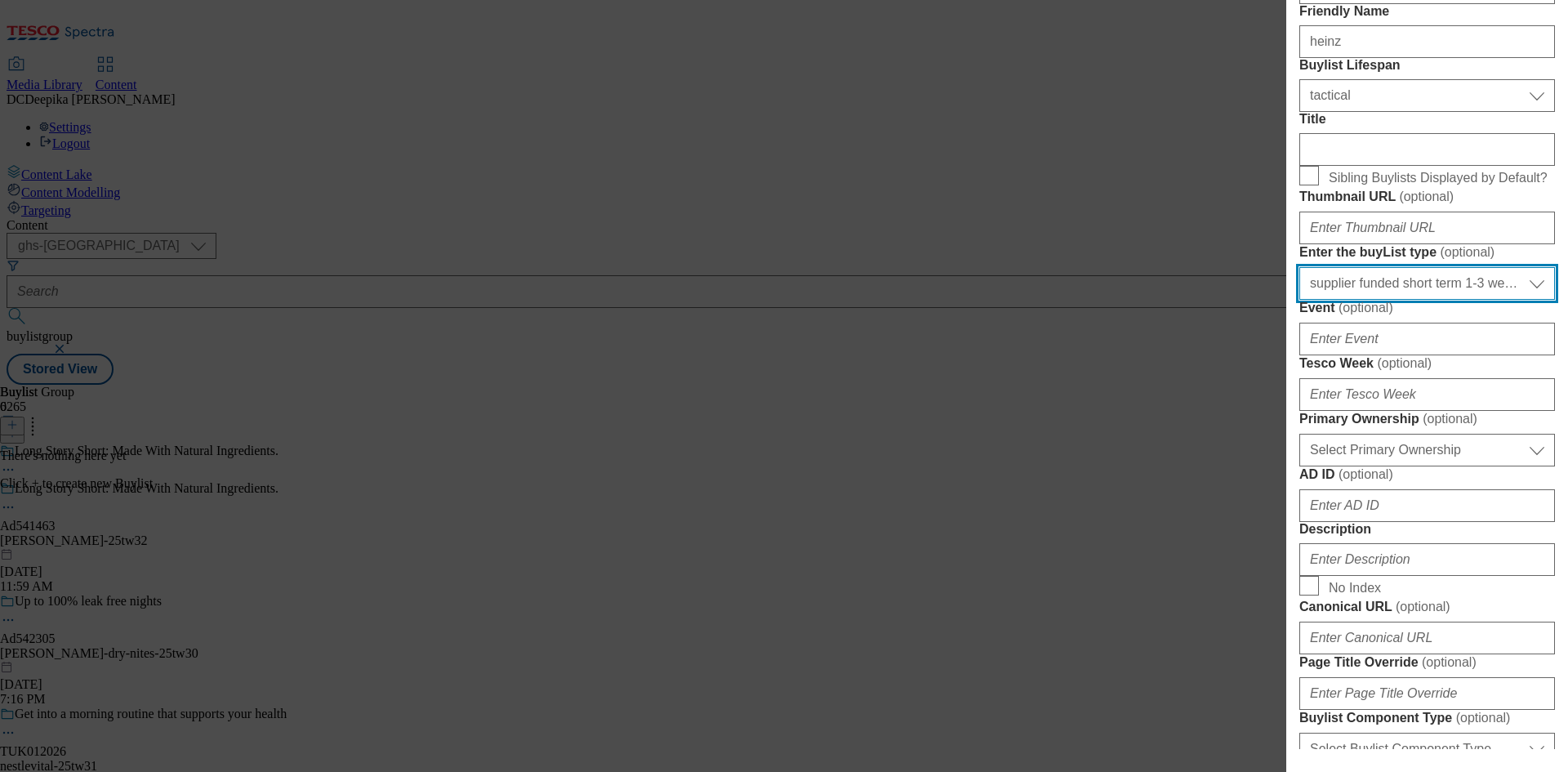
scroll to position [408, 0]
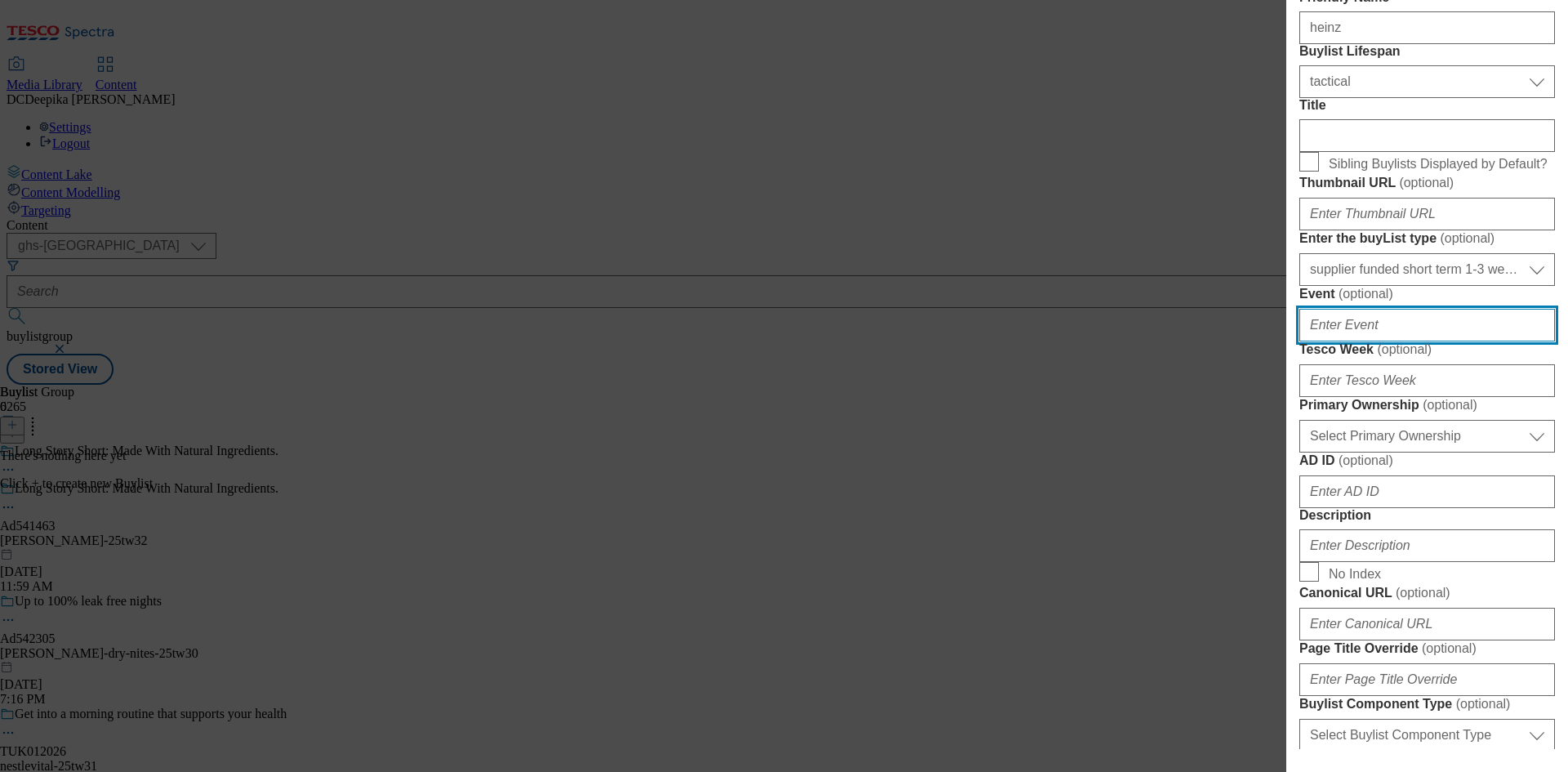
click at [1388, 342] on input "Event ( optional )" at bounding box center [1427, 325] width 256 height 33
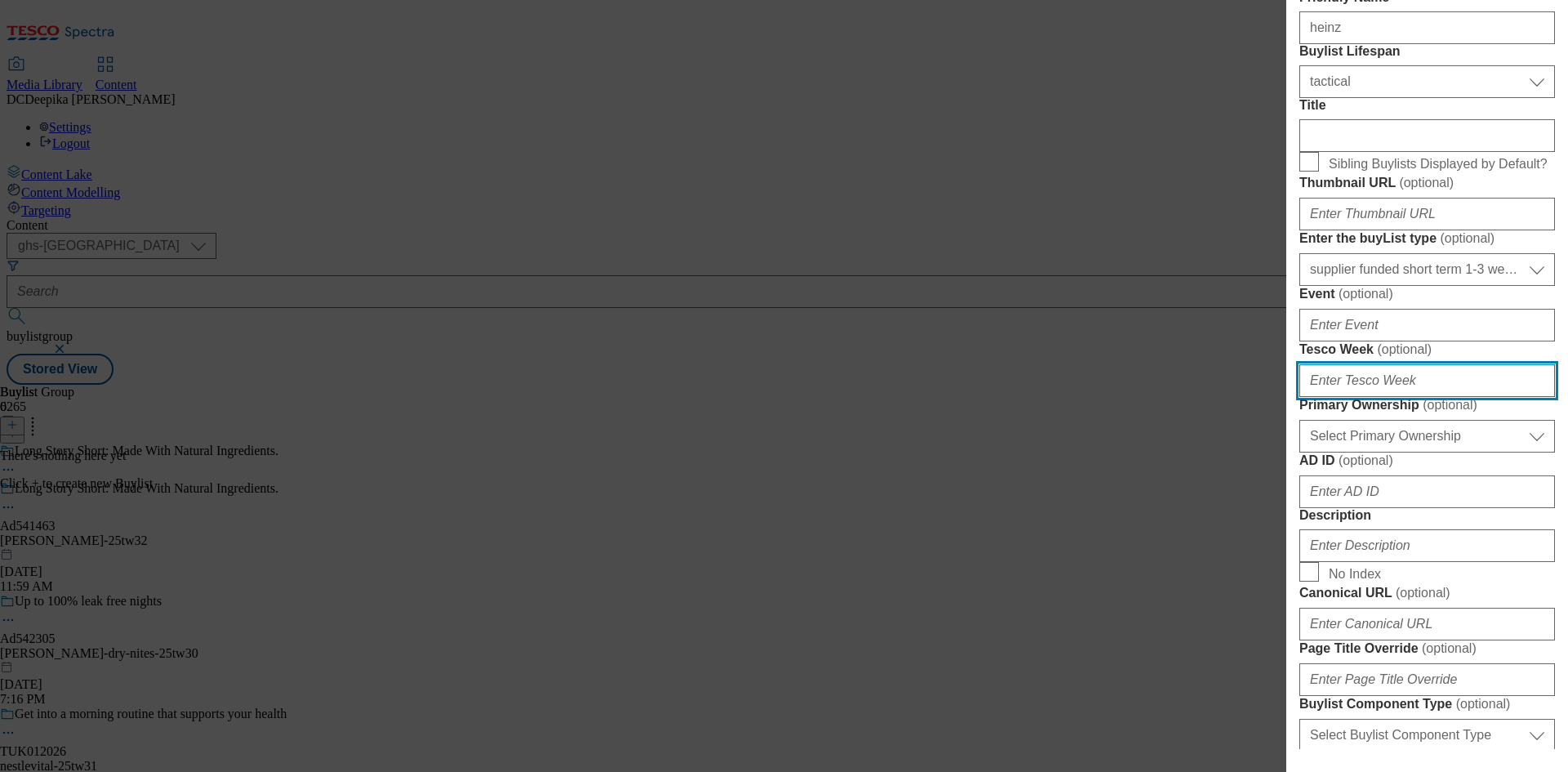
click at [1378, 397] on input "Tesco Week ( optional )" at bounding box center [1427, 381] width 256 height 33
type input "32"
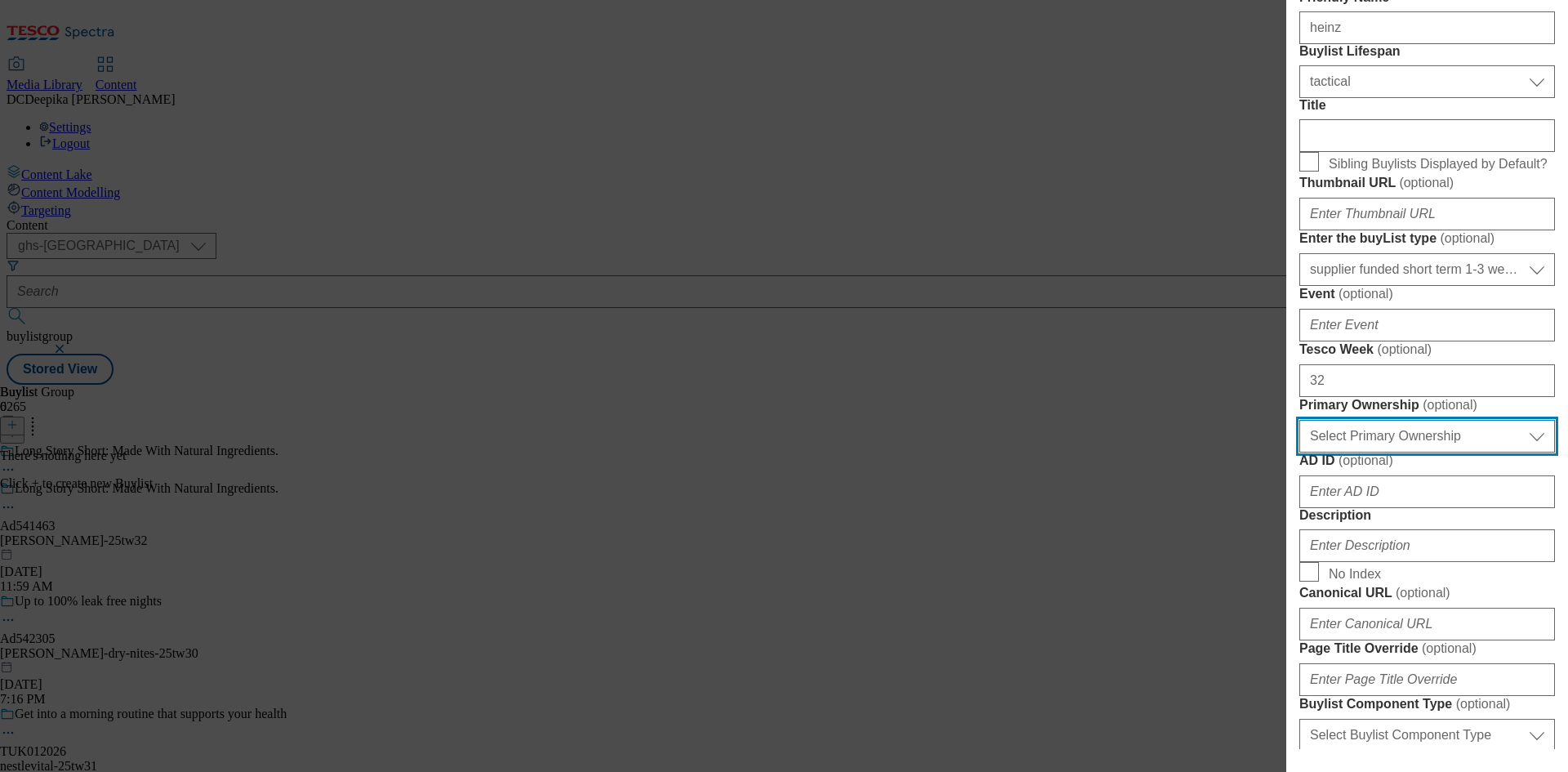
click at [1457, 453] on select "Select Primary Ownership [PERSON_NAME]" at bounding box center [1427, 437] width 256 height 33
select select "dunnhumby"
click at [1300, 453] on select "Select Primary Ownership [PERSON_NAME]" at bounding box center [1427, 437] width 256 height 33
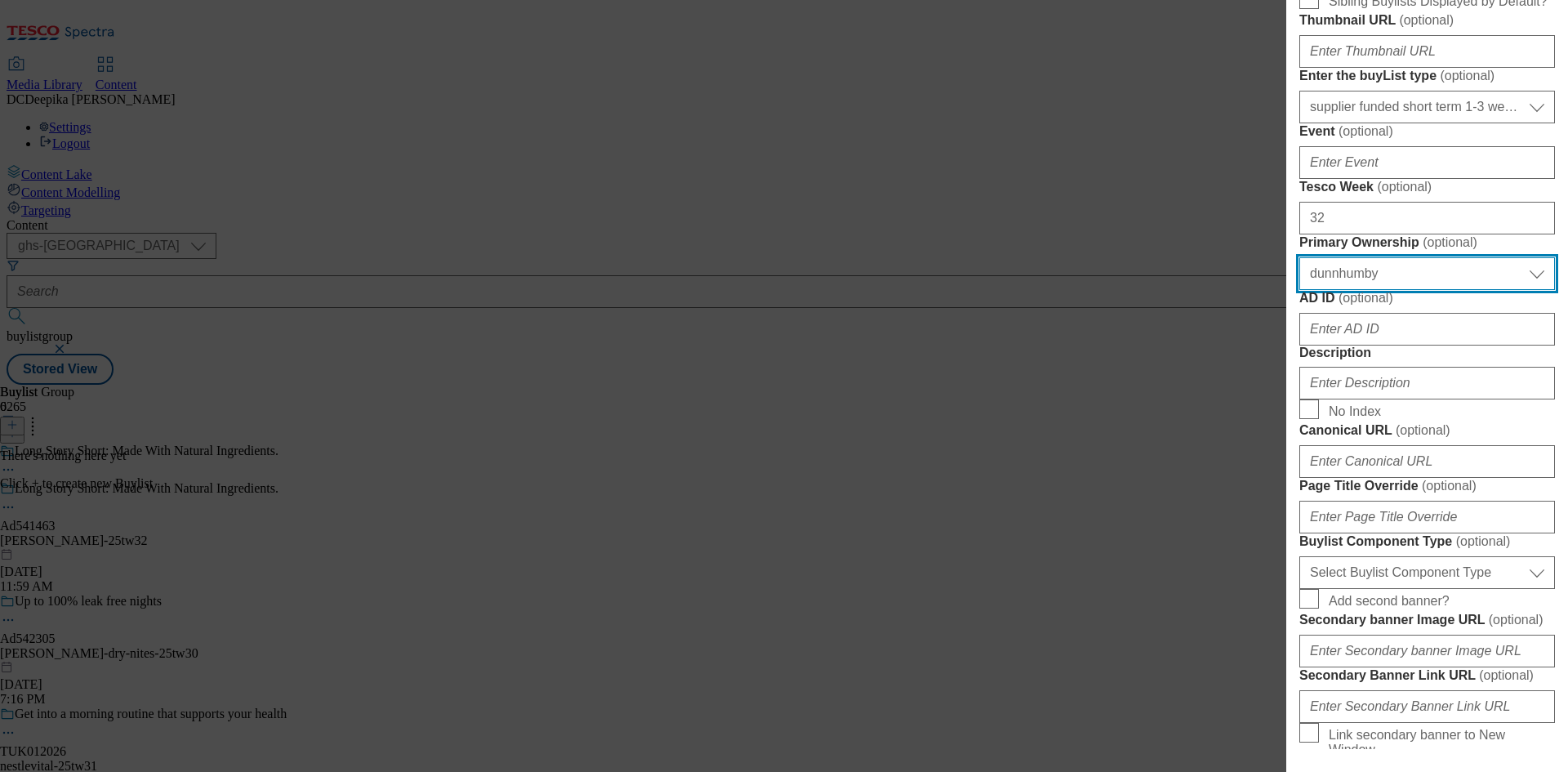
scroll to position [572, 0]
click at [1363, 344] on div "Modal" at bounding box center [1427, 325] width 256 height 39
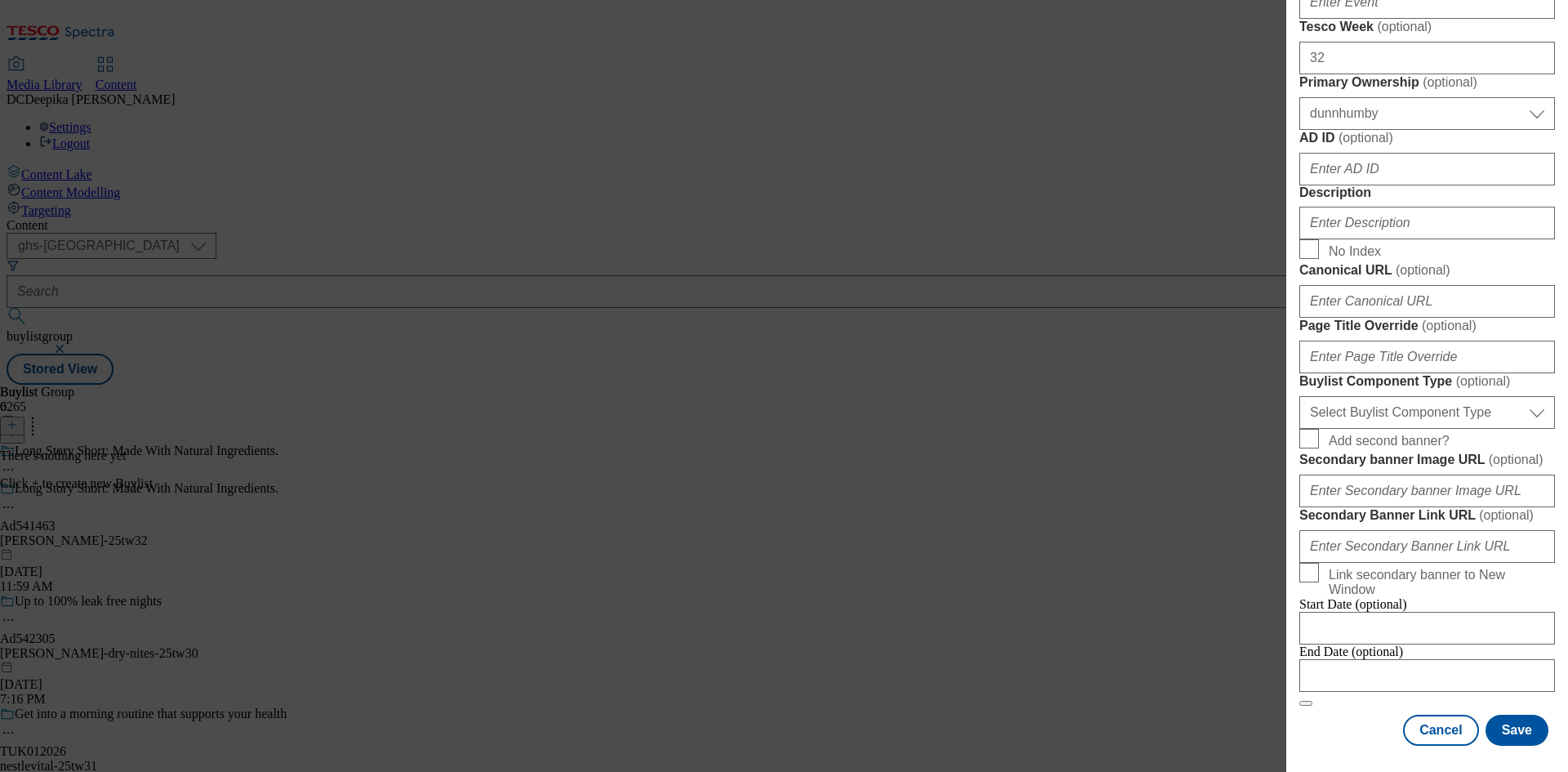
scroll to position [899, 0]
click at [1365, 239] on input "Description" at bounding box center [1427, 223] width 256 height 33
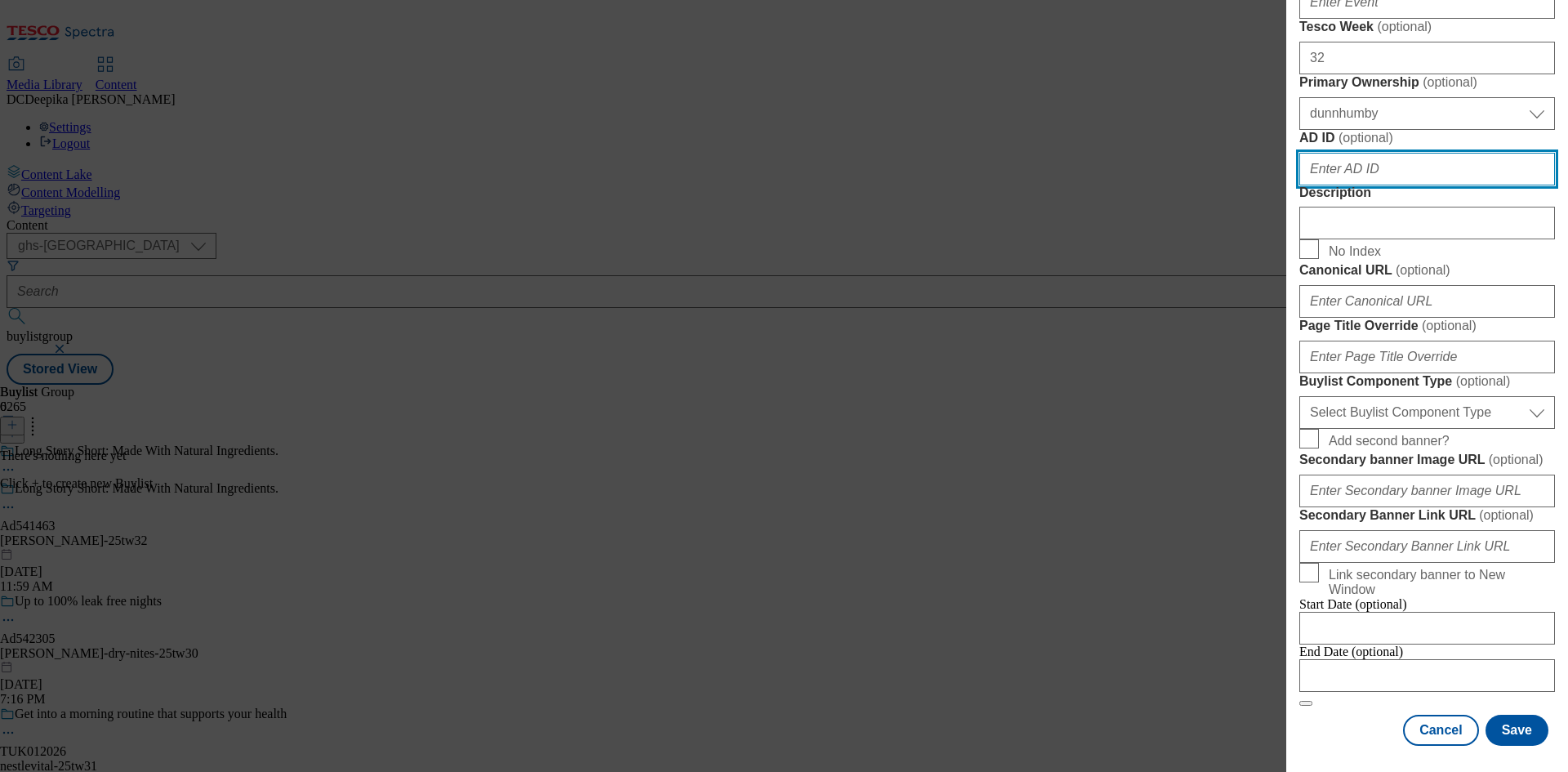
click at [1372, 185] on input "AD ID ( optional )" at bounding box center [1427, 169] width 256 height 33
paste input "541463"
type input "541463"
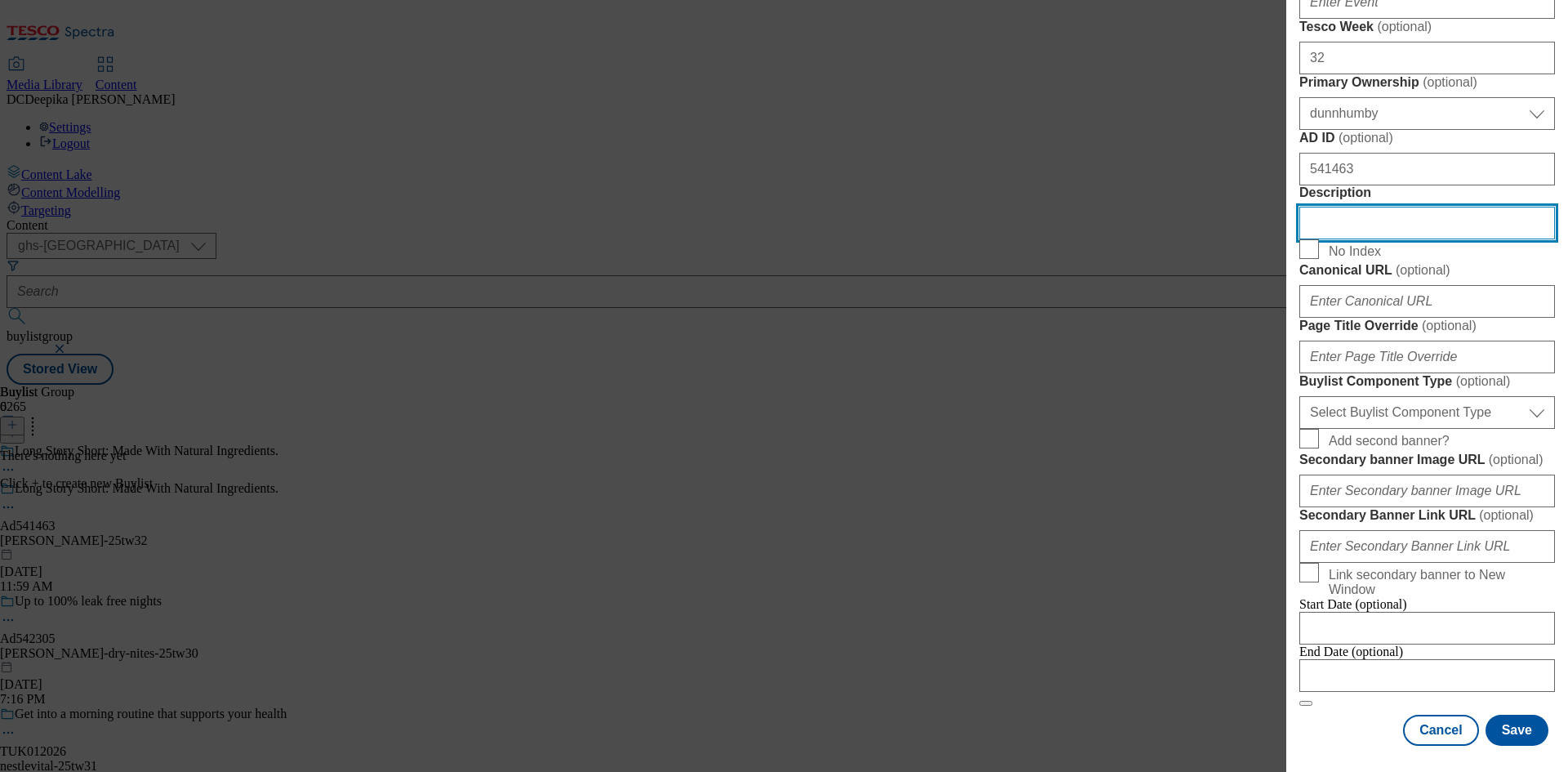
click at [1334, 239] on input "Description" at bounding box center [1427, 223] width 256 height 33
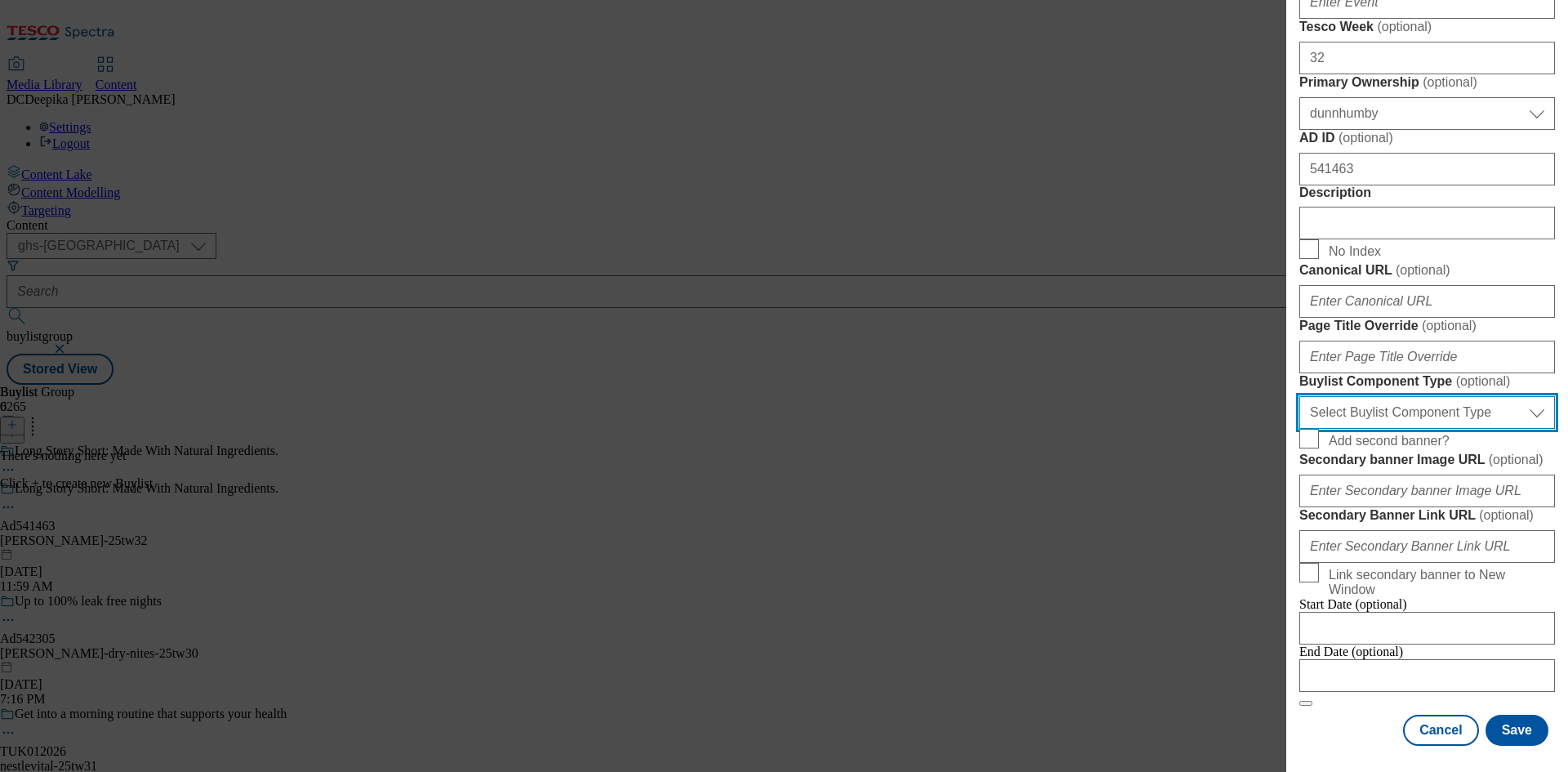
drag, startPoint x: 1468, startPoint y: 594, endPoint x: 1457, endPoint y: 606, distance: 16.3
click at [1468, 429] on select "Select Buylist Component Type Banner Competition Header Meal" at bounding box center [1427, 413] width 256 height 33
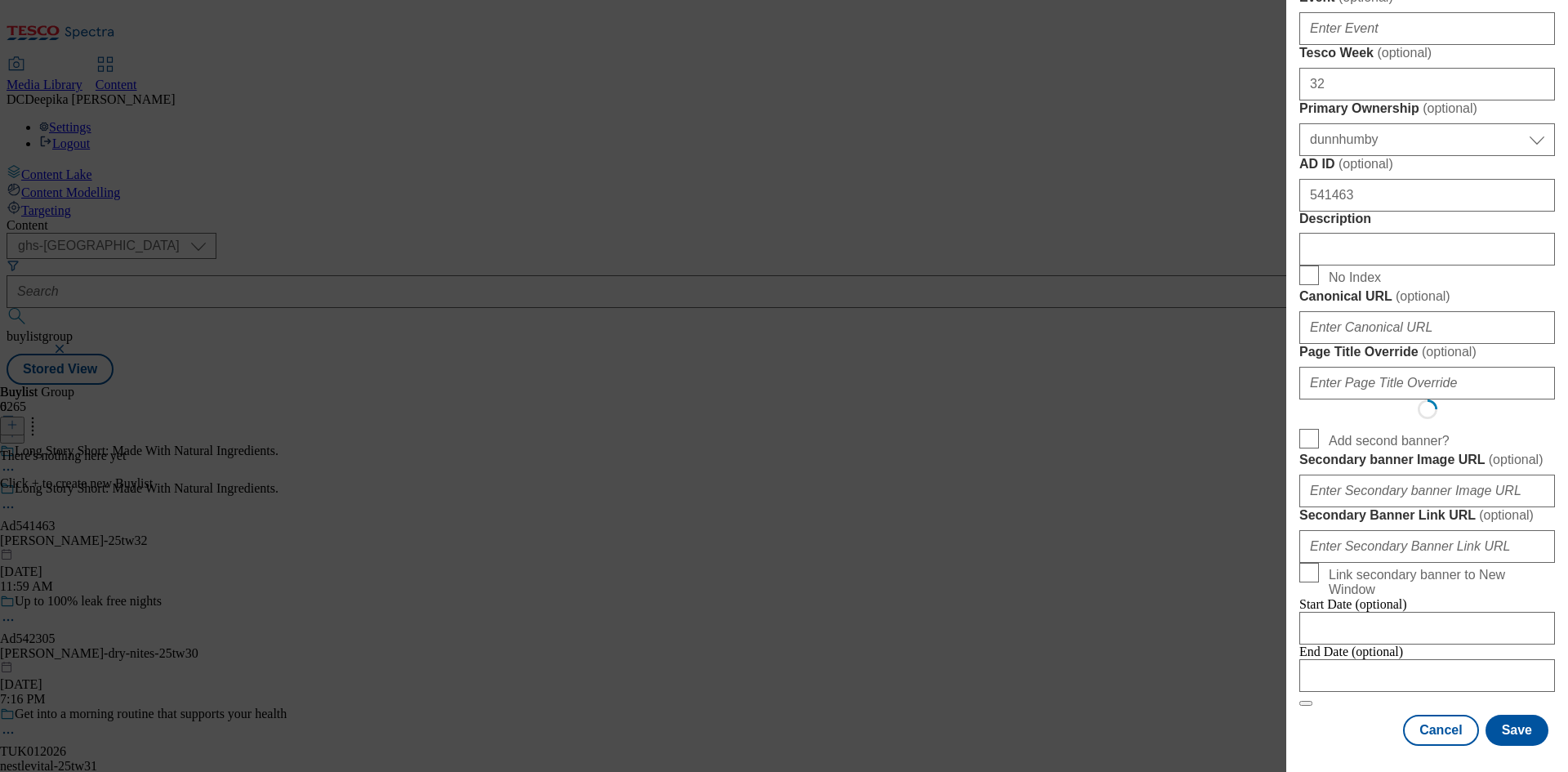
scroll to position [0, 0]
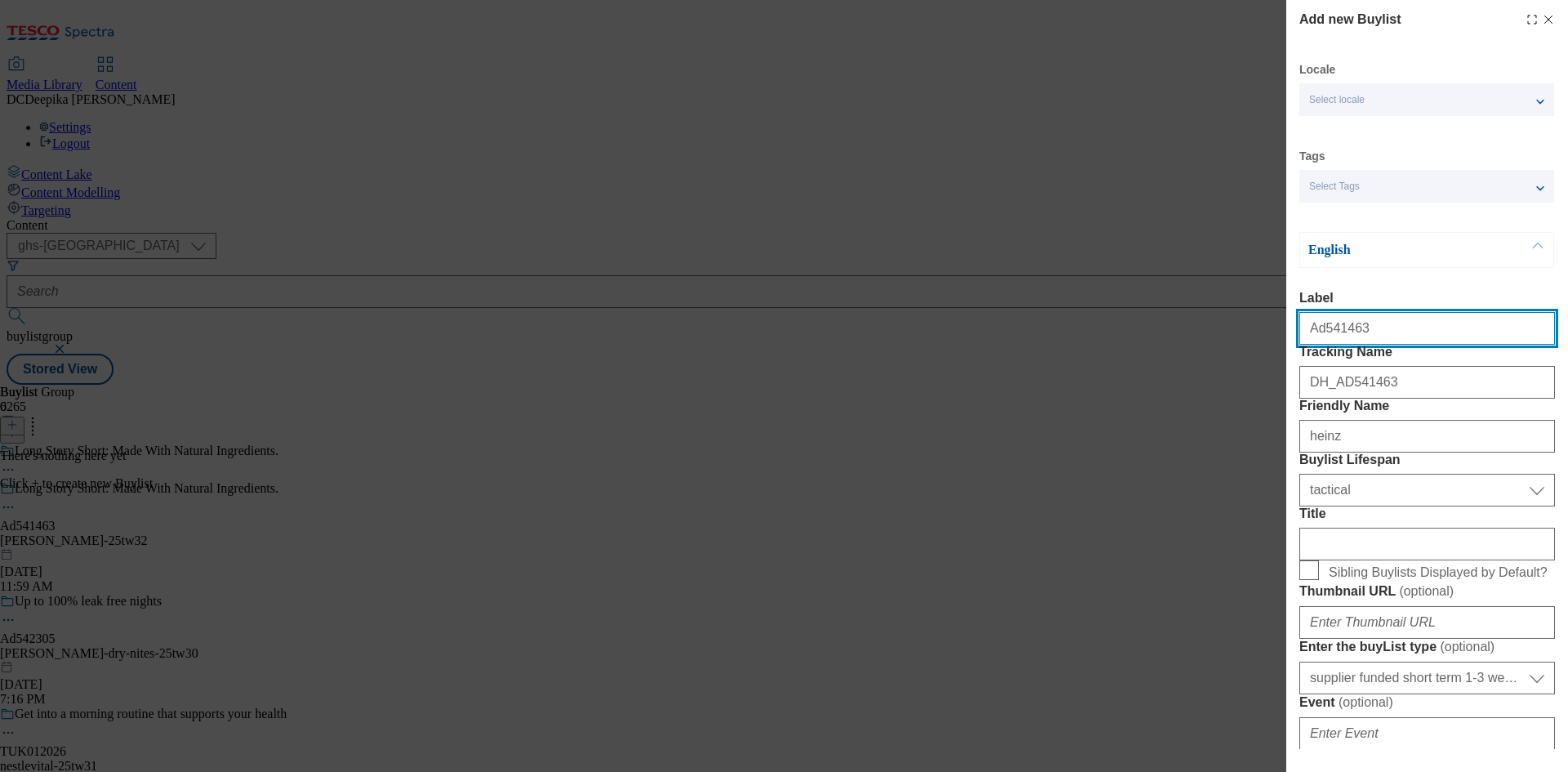
select select "Banner"
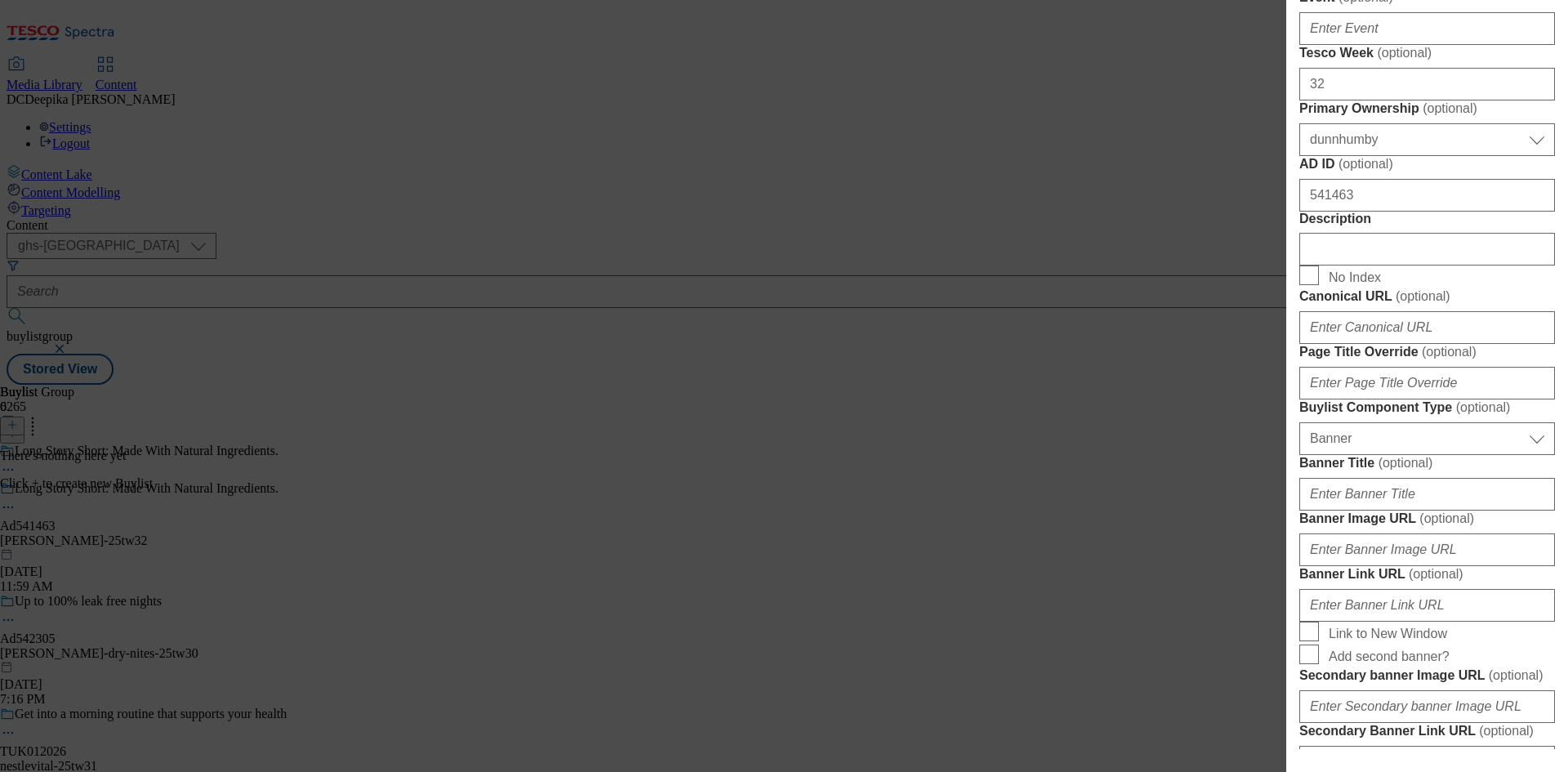
scroll to position [735, 0]
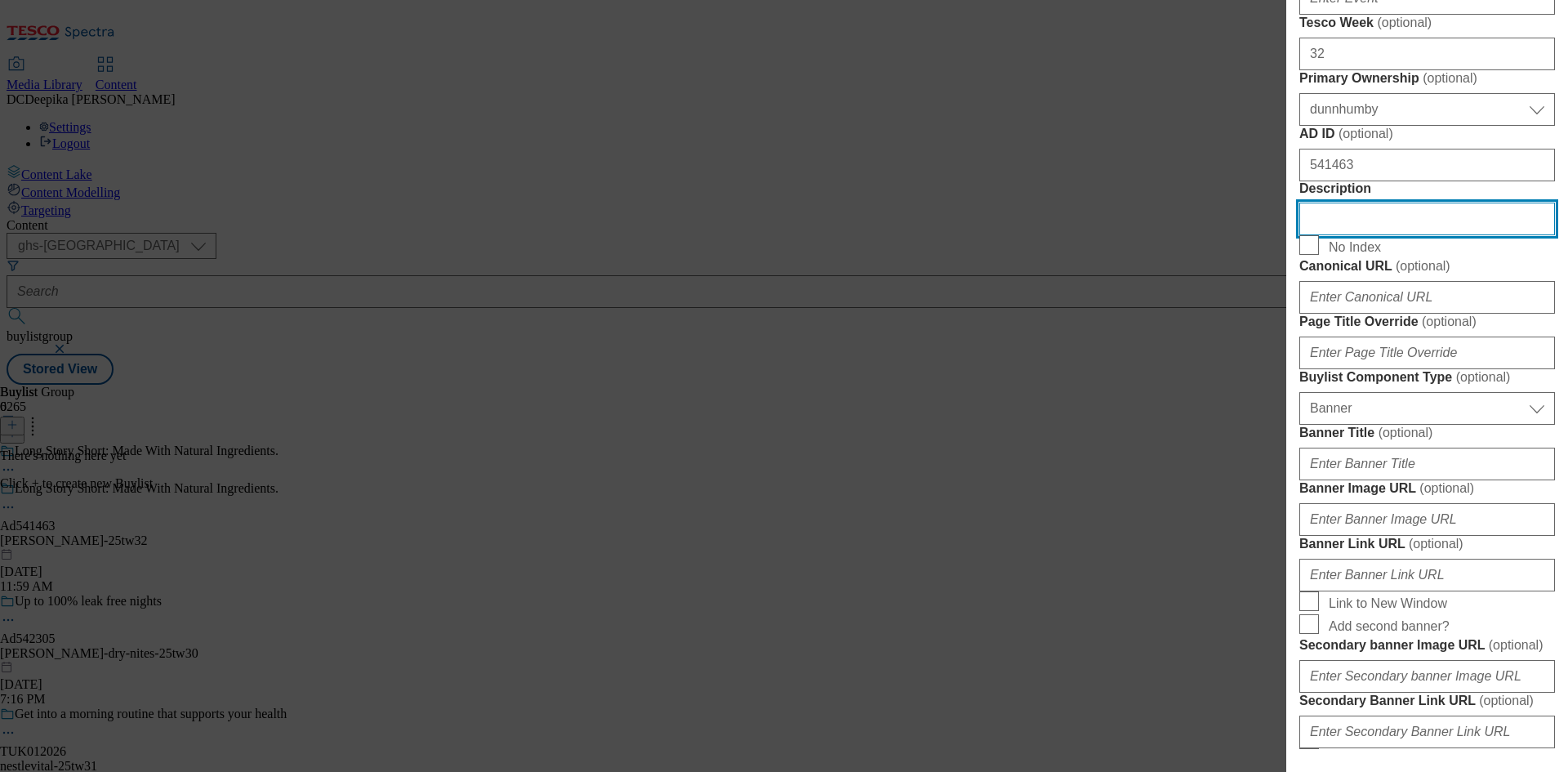
click at [1373, 236] on input "Description" at bounding box center [1427, 219] width 256 height 33
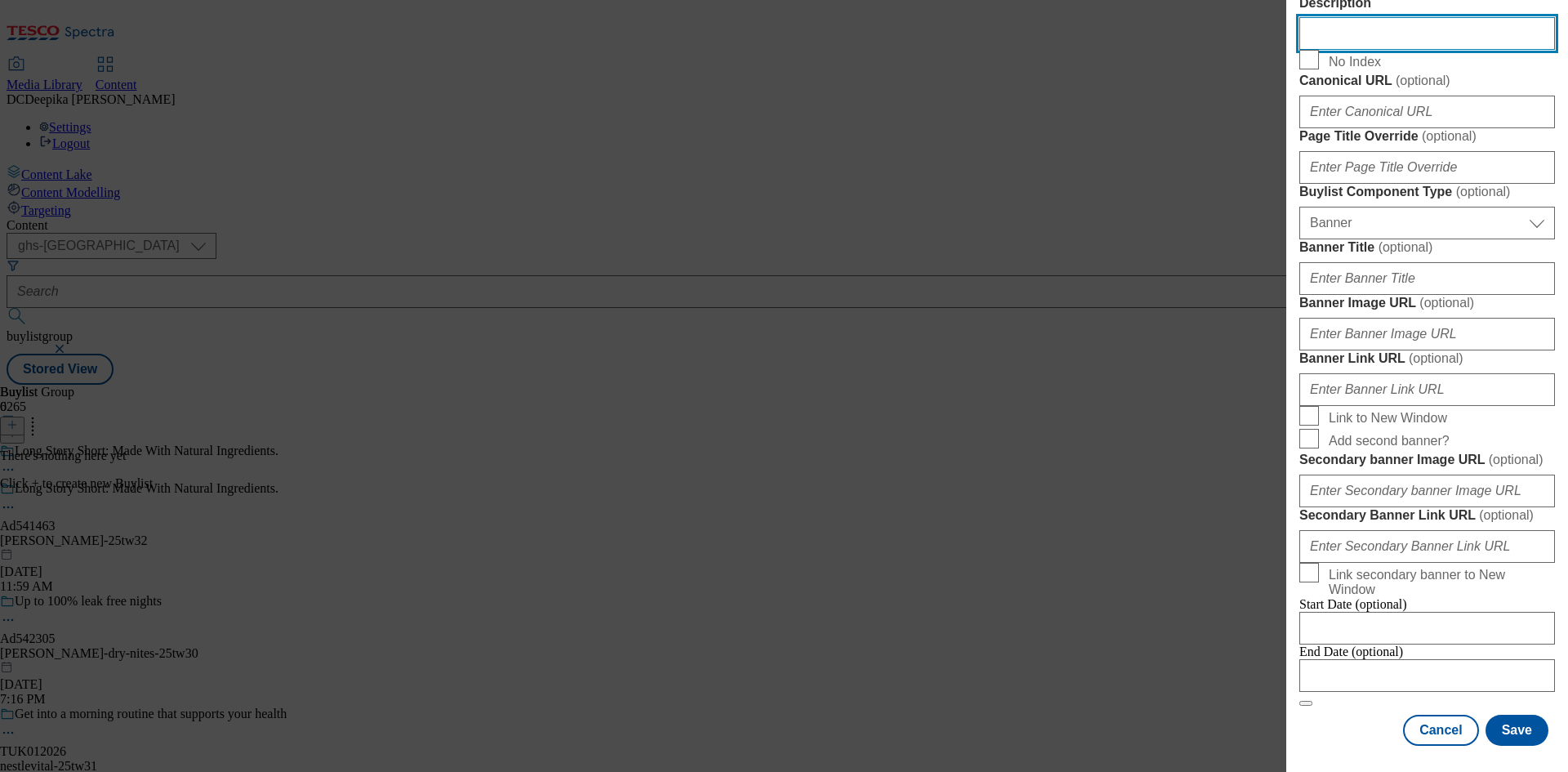
scroll to position [1620, 0]
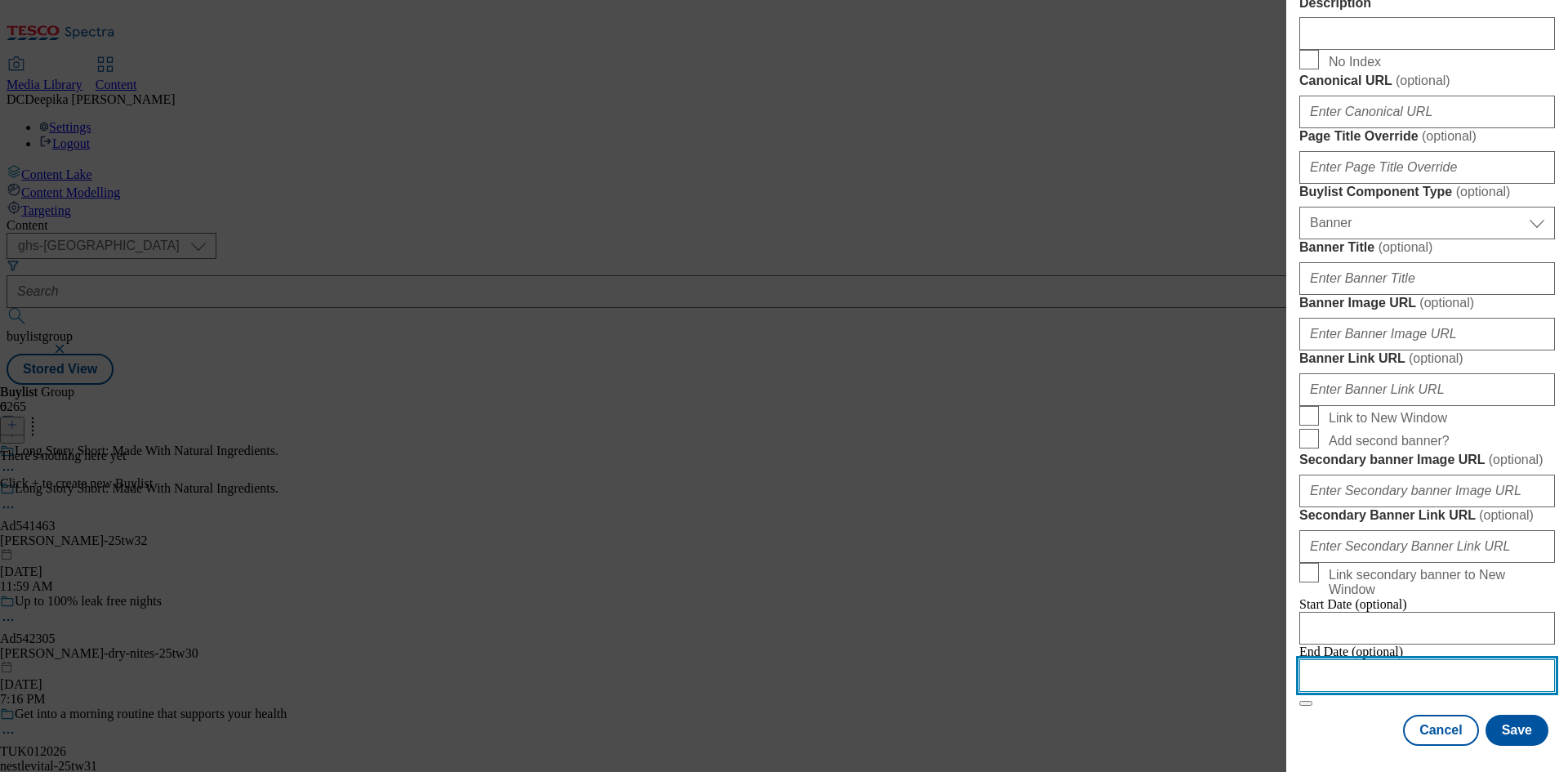
click at [1510, 666] on input "Modal" at bounding box center [1427, 676] width 256 height 33
select select "2025"
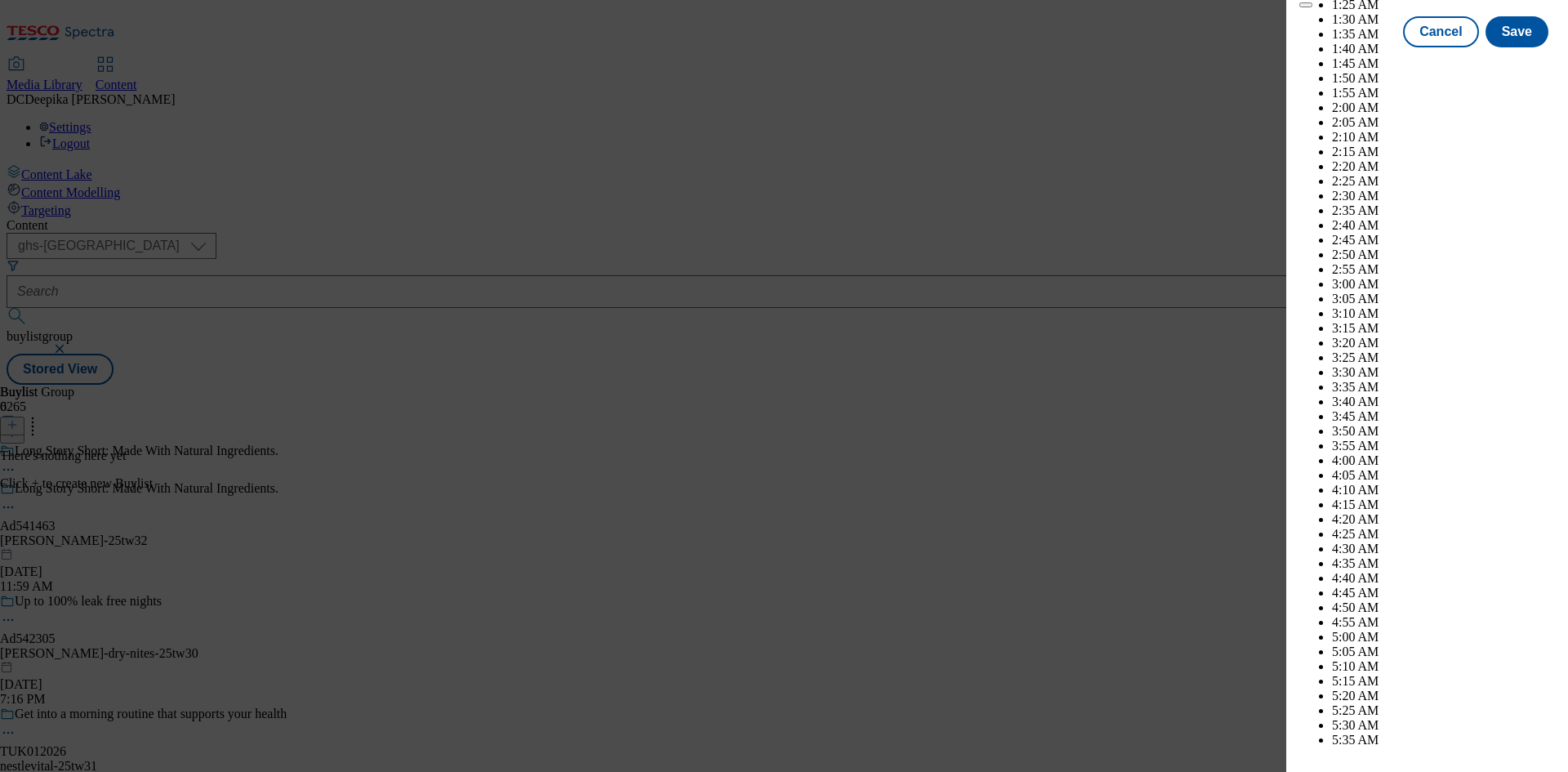
scroll to position [4339, 0]
select select "December"
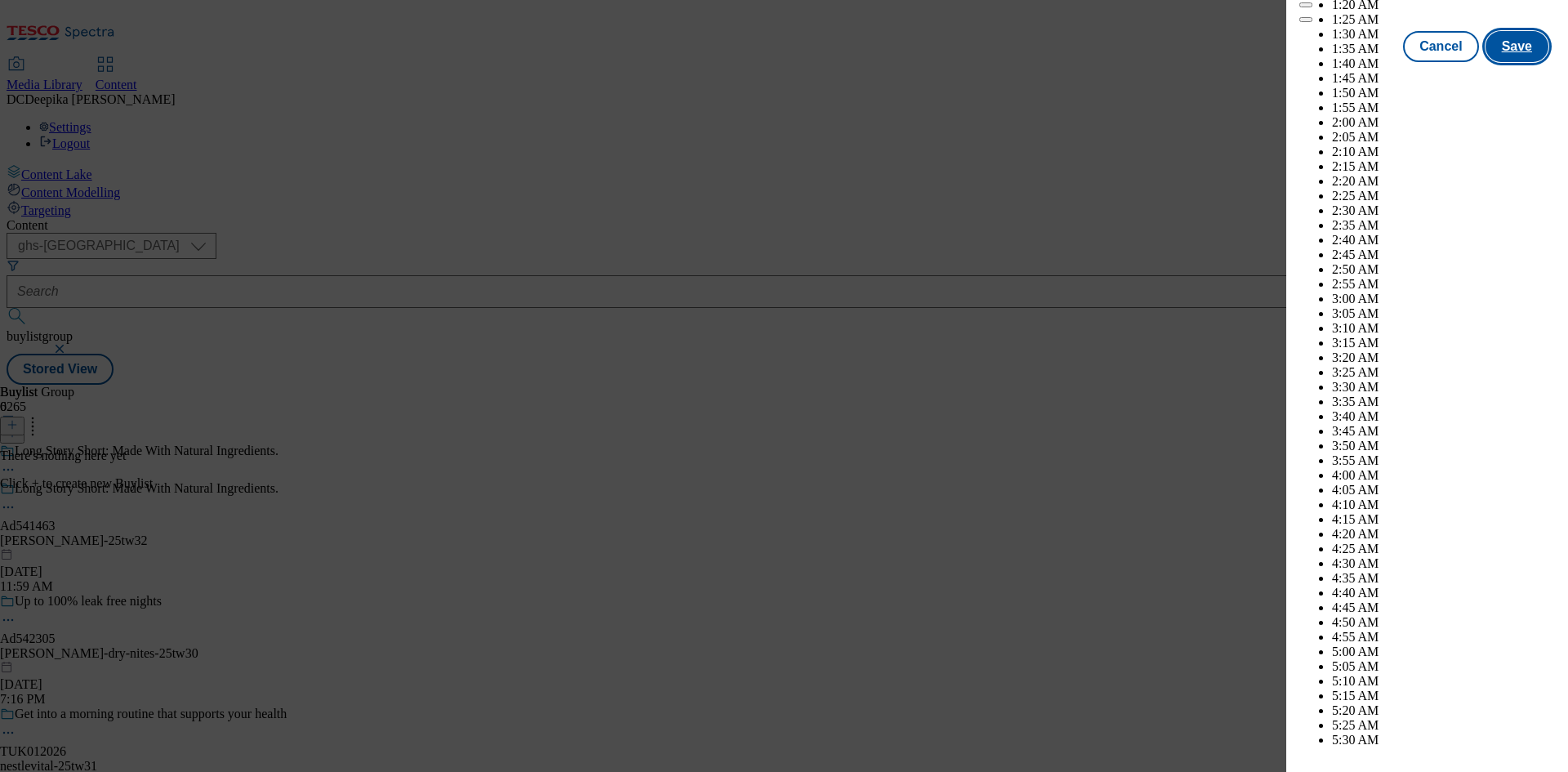
click at [1504, 62] on button "Save" at bounding box center [1517, 47] width 63 height 31
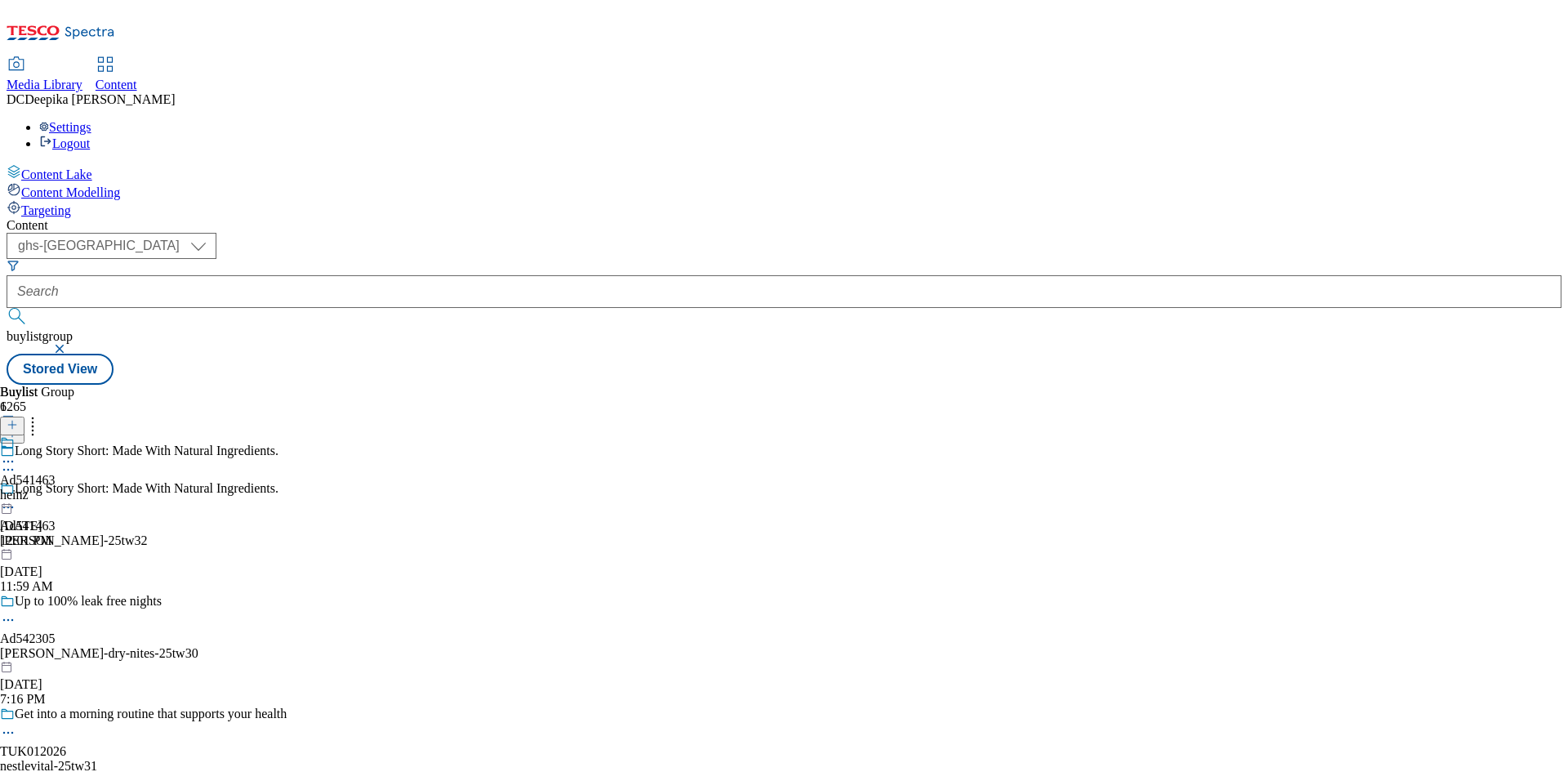
click at [56, 488] on div "heinz" at bounding box center [27, 495] width 56 height 15
click at [16, 499] on icon at bounding box center [8, 507] width 16 height 16
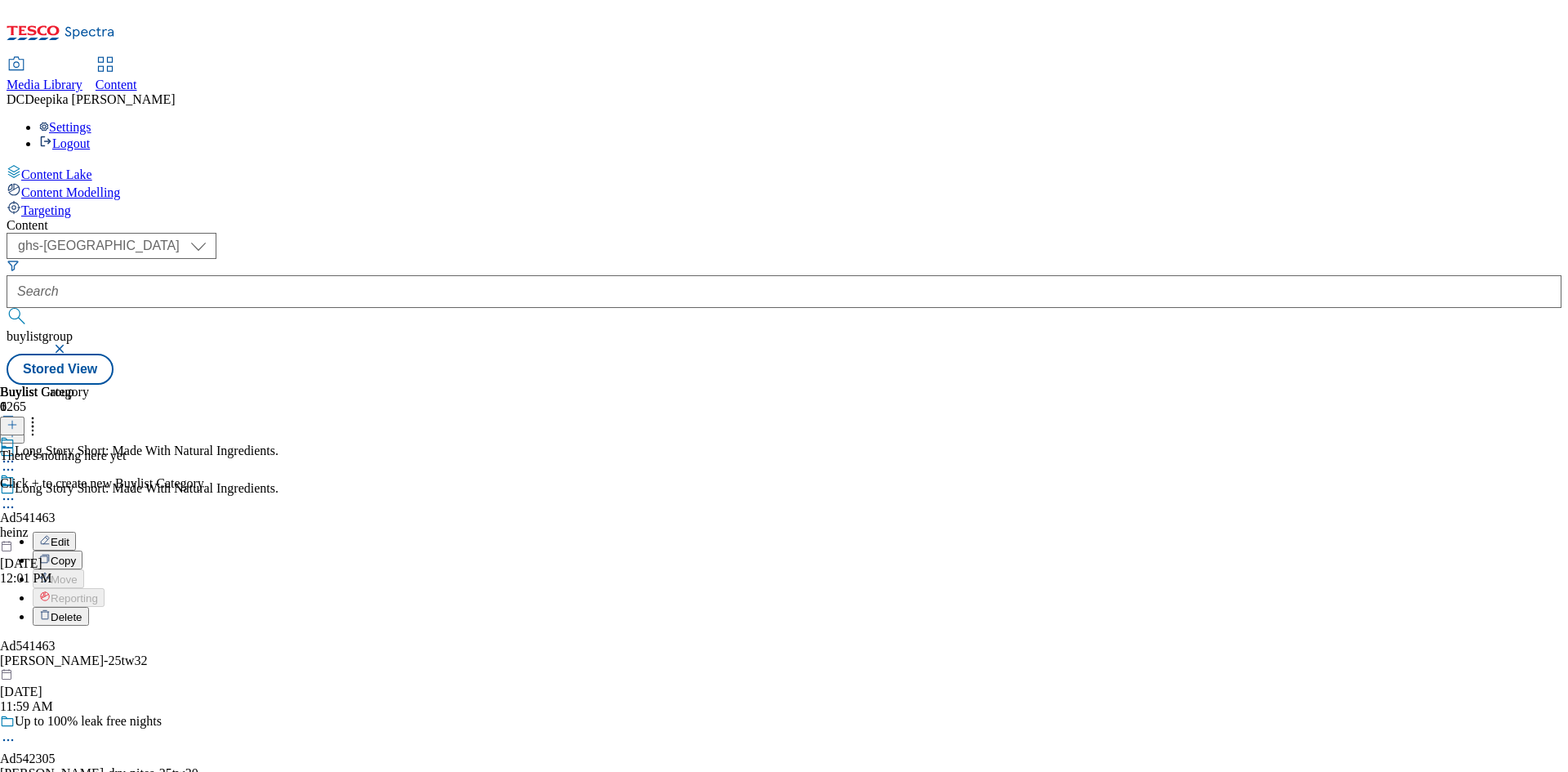
click at [69, 536] on span "Edit" at bounding box center [59, 542] width 19 height 12
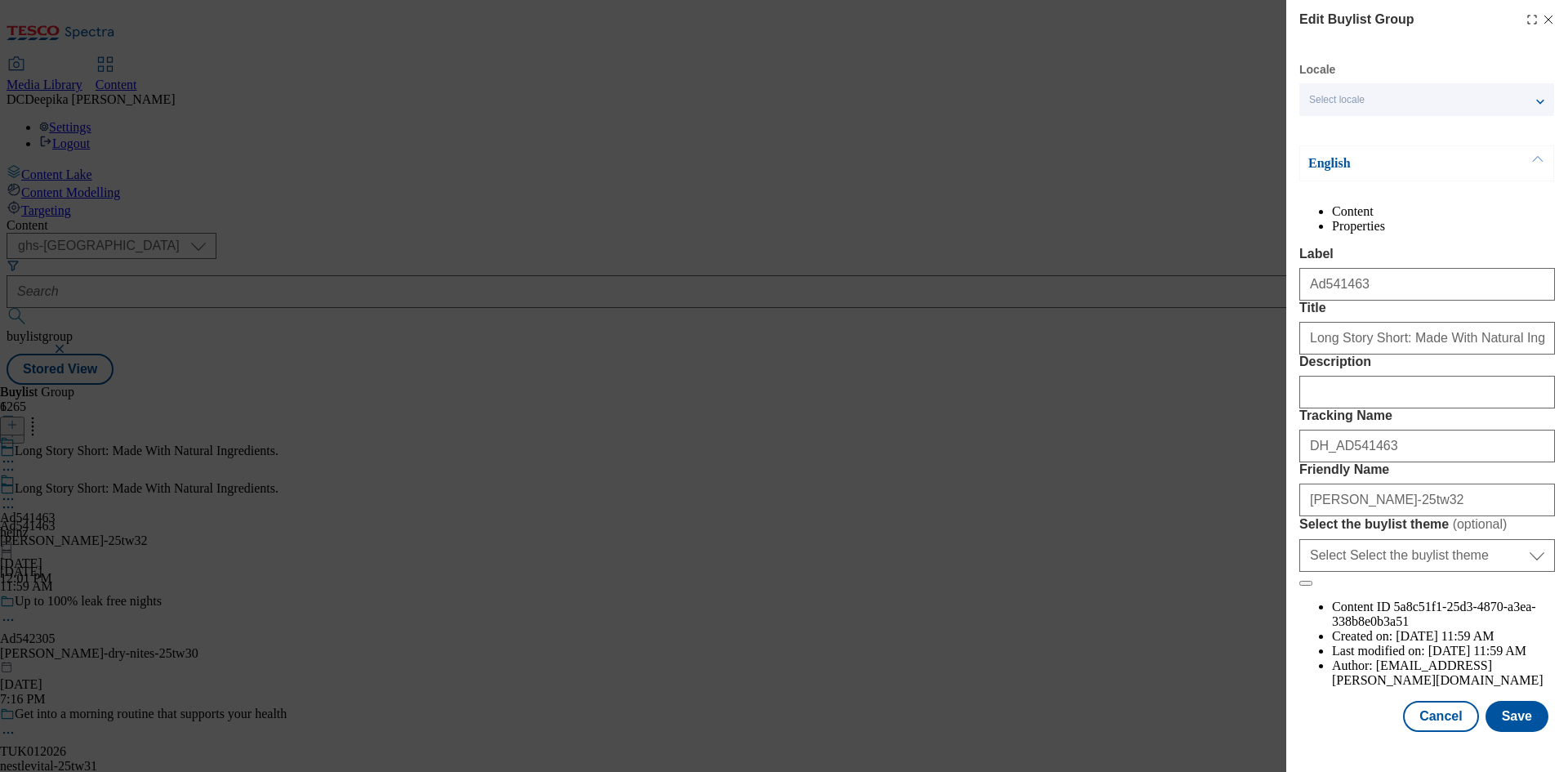
scroll to position [63, 0]
drag, startPoint x: 1363, startPoint y: 586, endPoint x: 1336, endPoint y: 591, distance: 27.5
click at [1336, 516] on input "[PERSON_NAME]-25tw32" at bounding box center [1427, 500] width 256 height 33
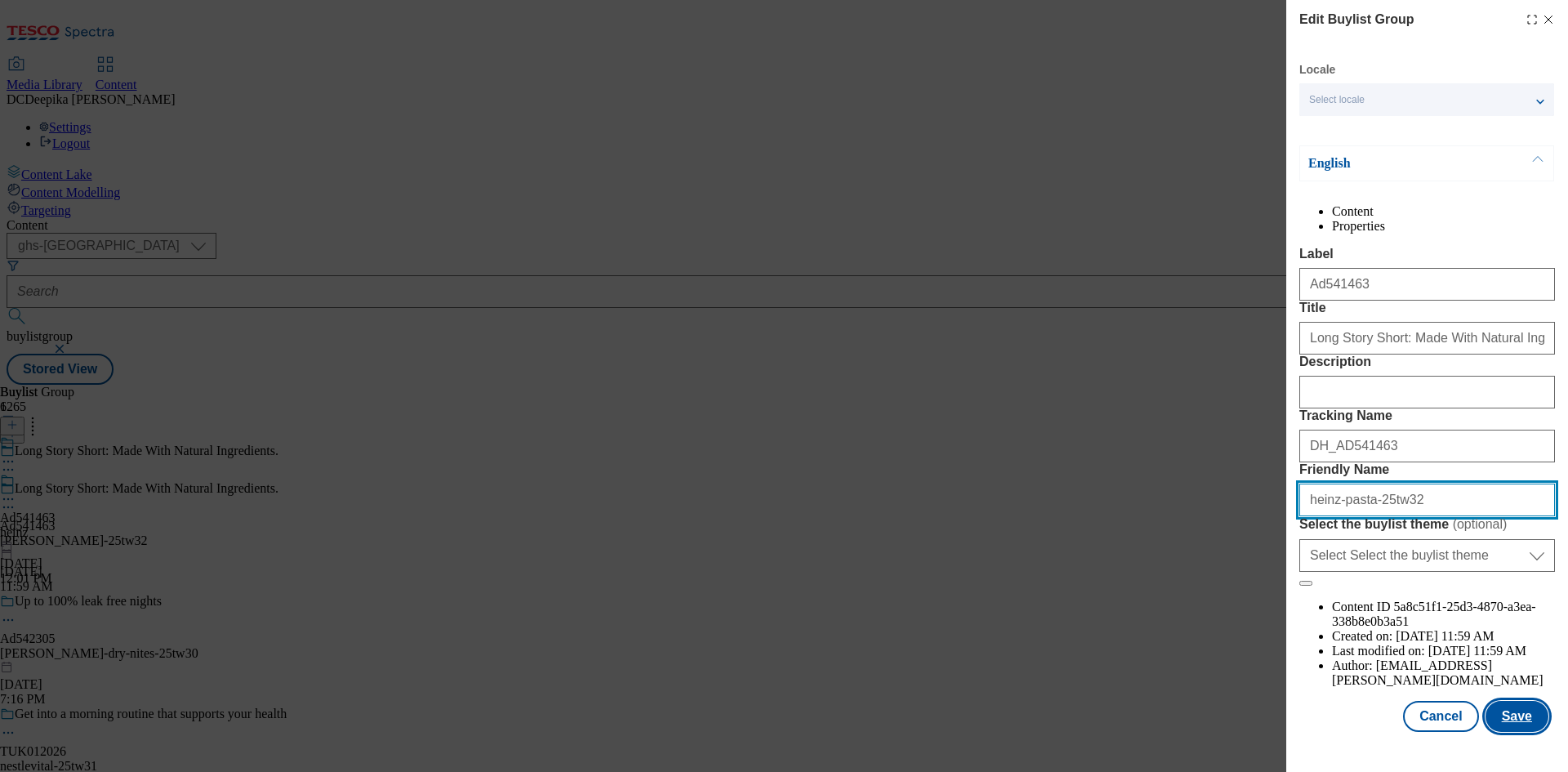
type input "heinz-pasta-25tw32"
click at [1507, 727] on button "Save" at bounding box center [1517, 716] width 63 height 31
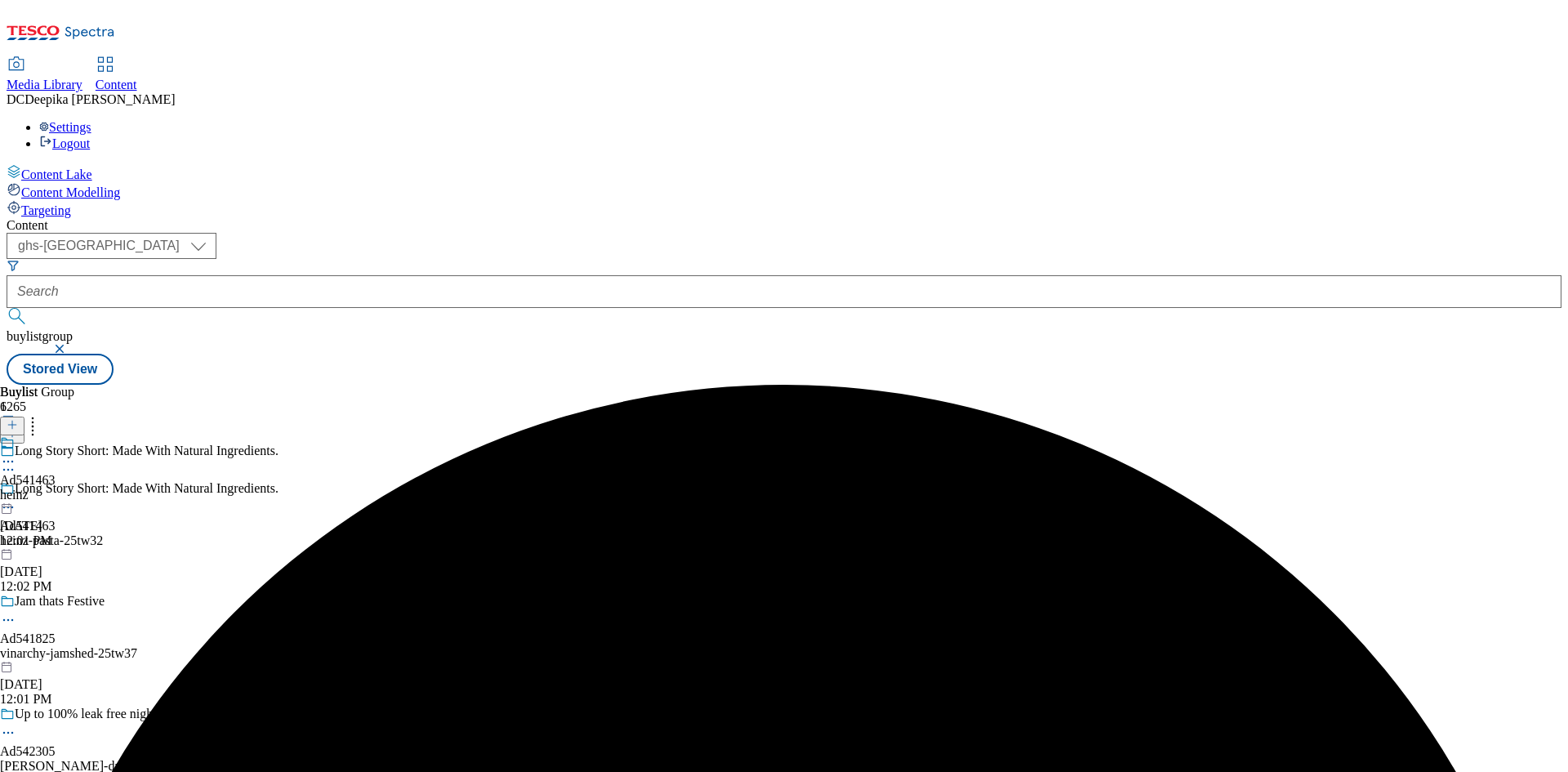
click at [948, 385] on div "Buylist Group 6265 Long Story Short: Made With Natural Ingredients. Long Story …" at bounding box center [784, 385] width 1555 height 0
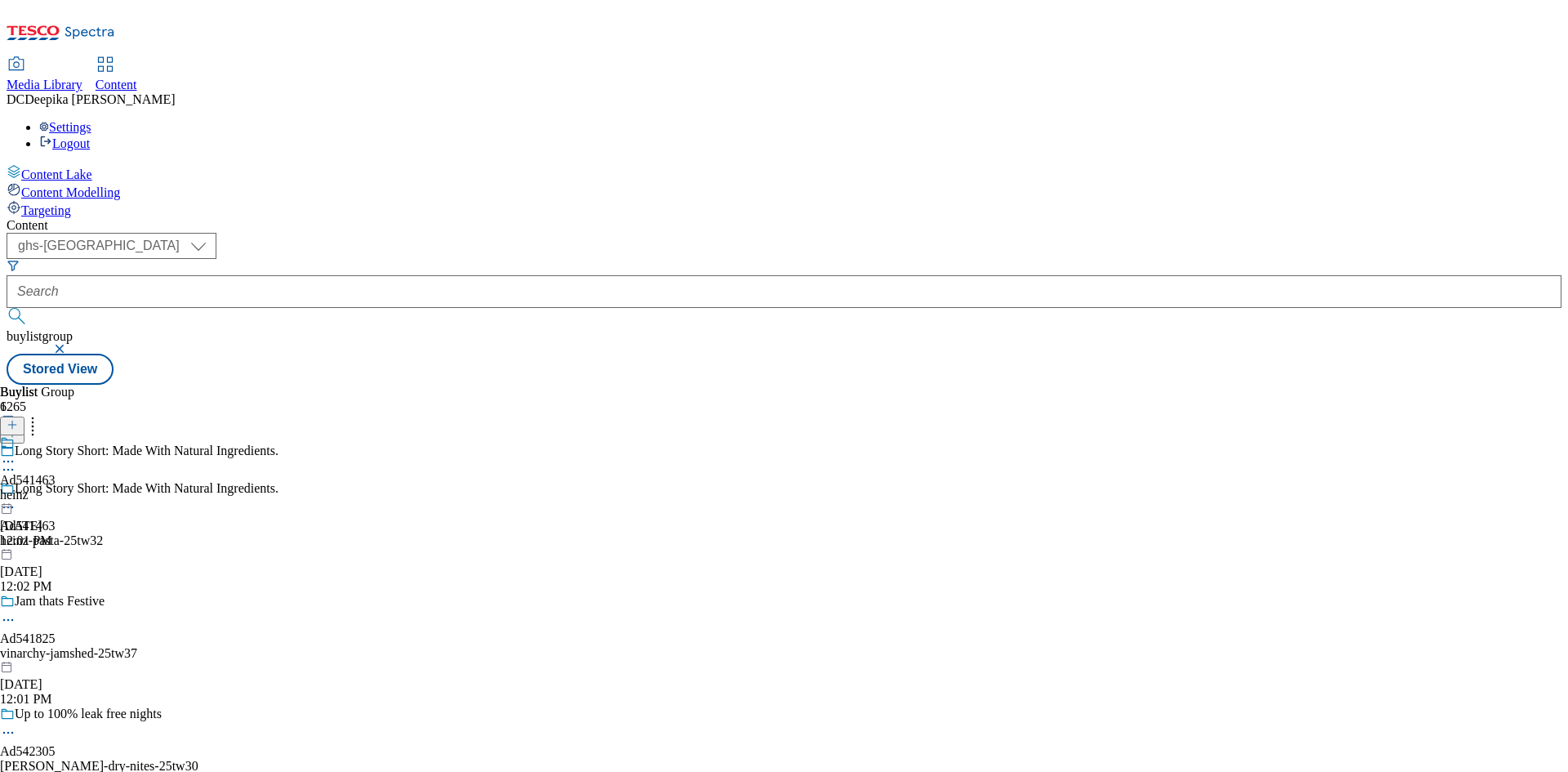
click at [56, 436] on div "Ad541463 heinz [DATE] 12:01 PM" at bounding box center [27, 492] width 56 height 112
click at [18, 419] on icon at bounding box center [12, 425] width 12 height 12
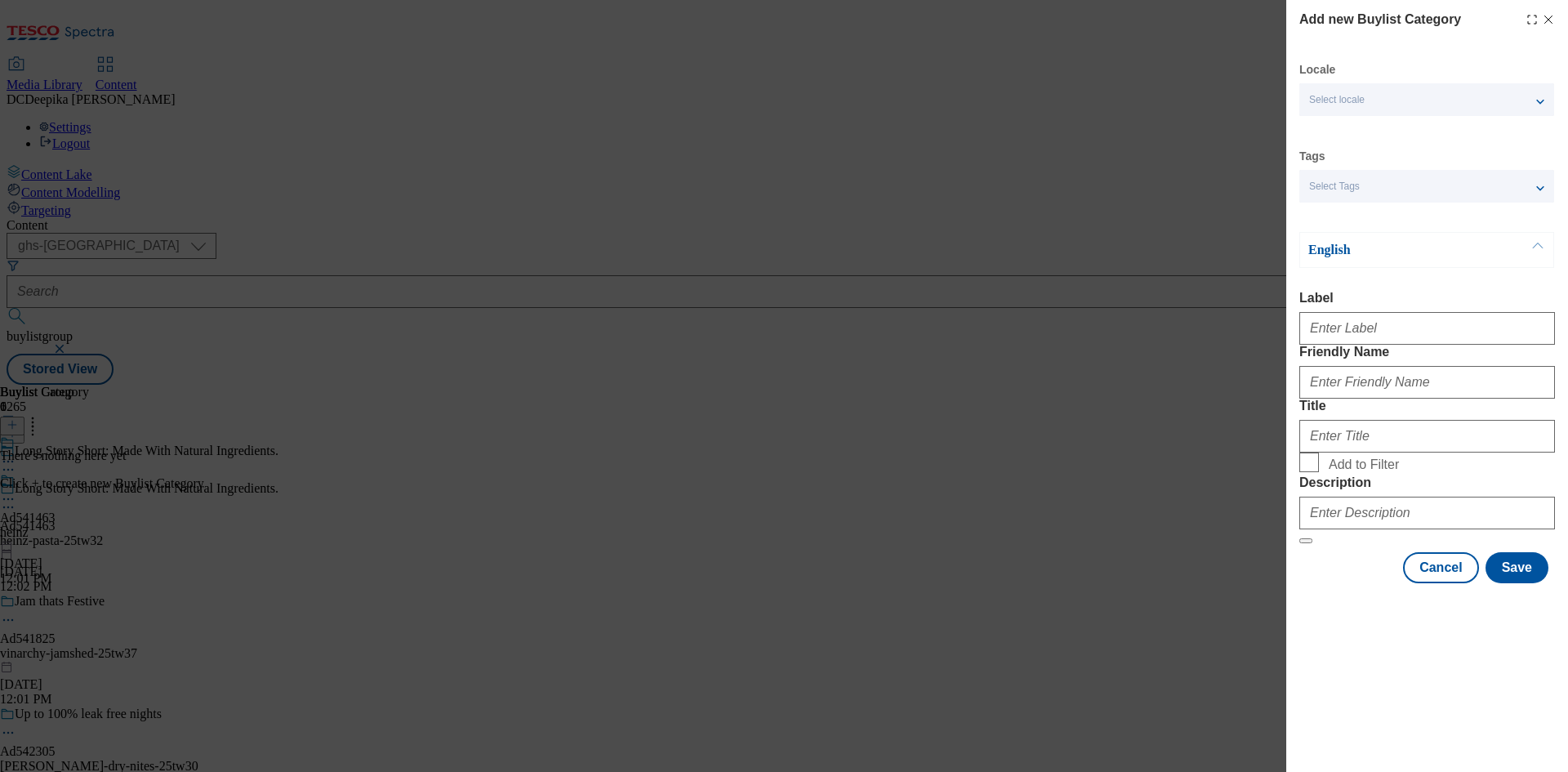
drag, startPoint x: 1395, startPoint y: 356, endPoint x: 1404, endPoint y: 344, distance: 15.0
click at [1395, 353] on form "Label Friendly Name Title Add to Filter Description" at bounding box center [1427, 417] width 256 height 253
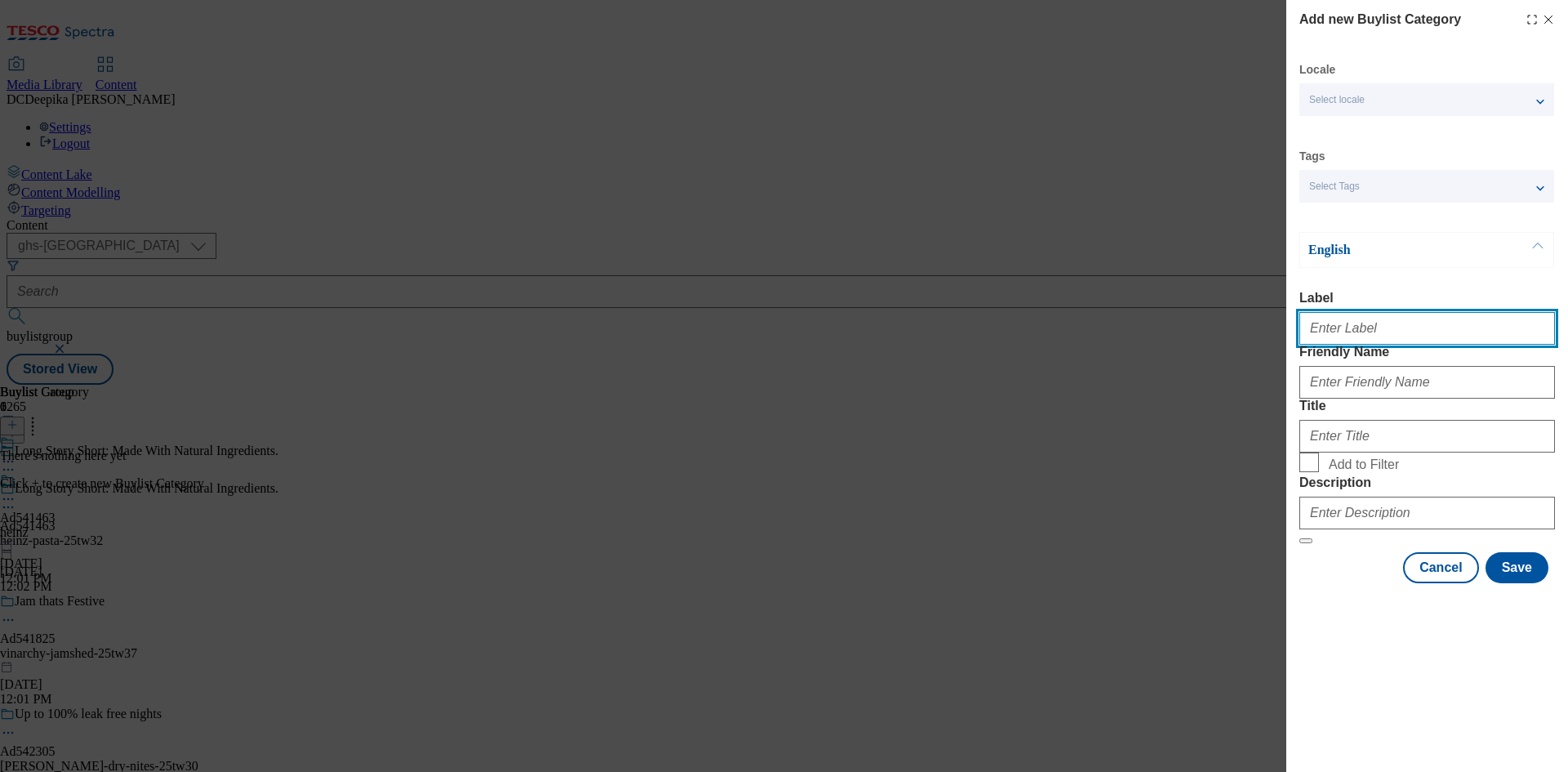
click at [1404, 344] on input "Label" at bounding box center [1427, 329] width 256 height 33
paste input "Ad541463"
type input "Ad541463"
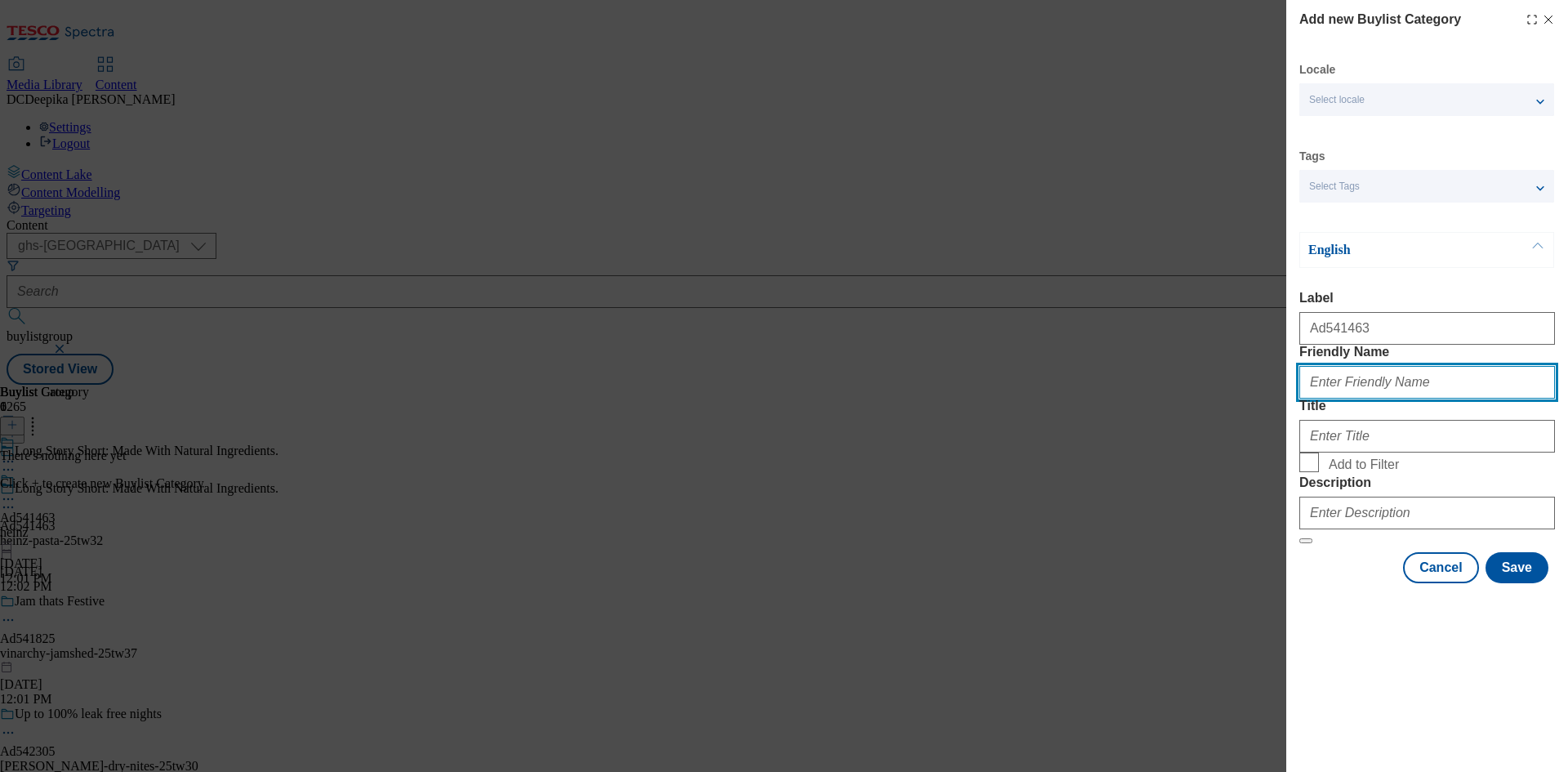
click at [1398, 398] on input "Friendly Name" at bounding box center [1427, 383] width 256 height 33
click at [1395, 398] on input "Friendly Name" at bounding box center [1427, 383] width 256 height 33
paste input "[PERSON_NAME]"
drag, startPoint x: 1362, startPoint y: 418, endPoint x: 1339, endPoint y: 430, distance: 25.9
click at [1339, 398] on input "[PERSON_NAME]" at bounding box center [1427, 383] width 256 height 33
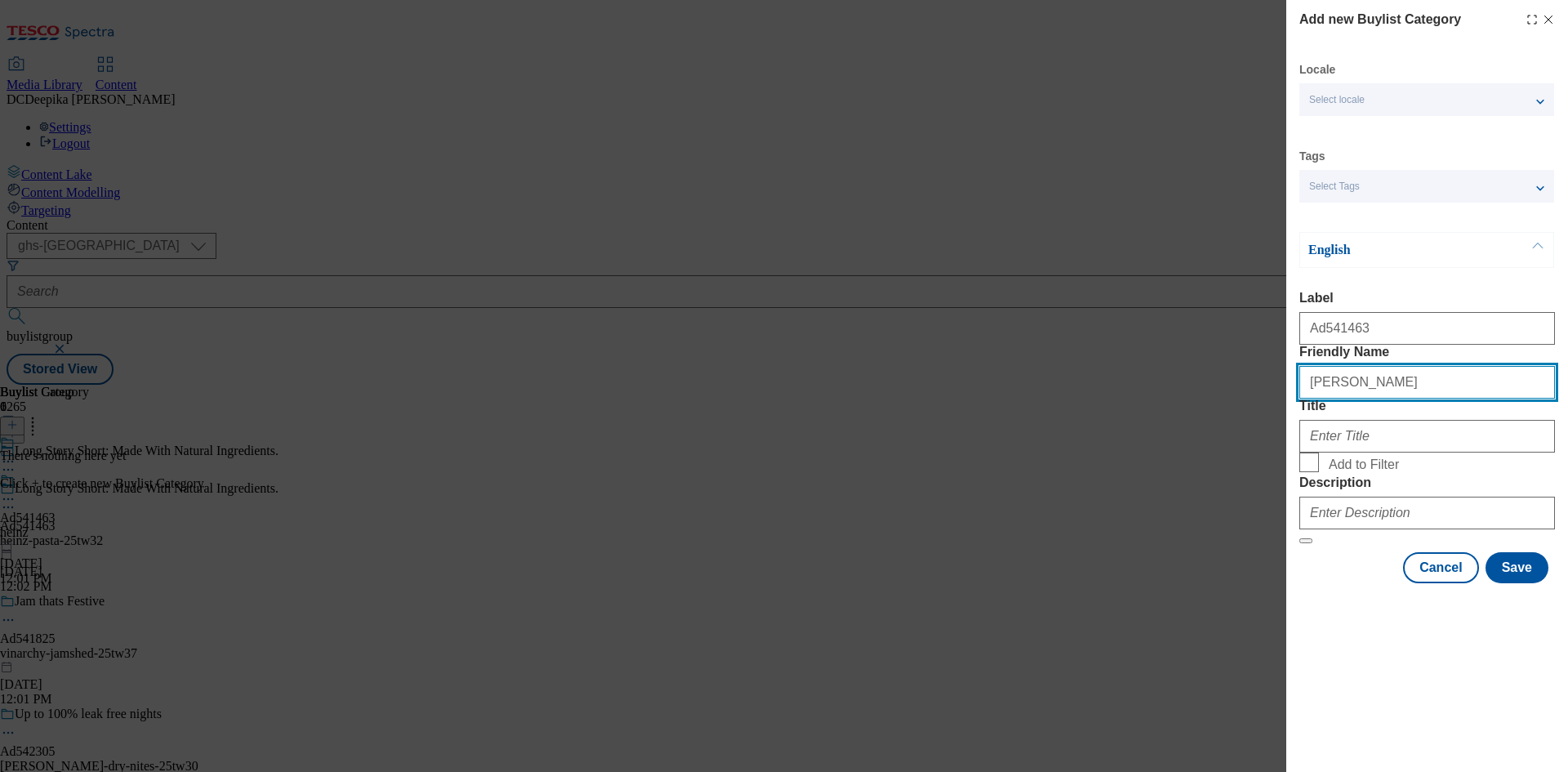
type input "[PERSON_NAME]"
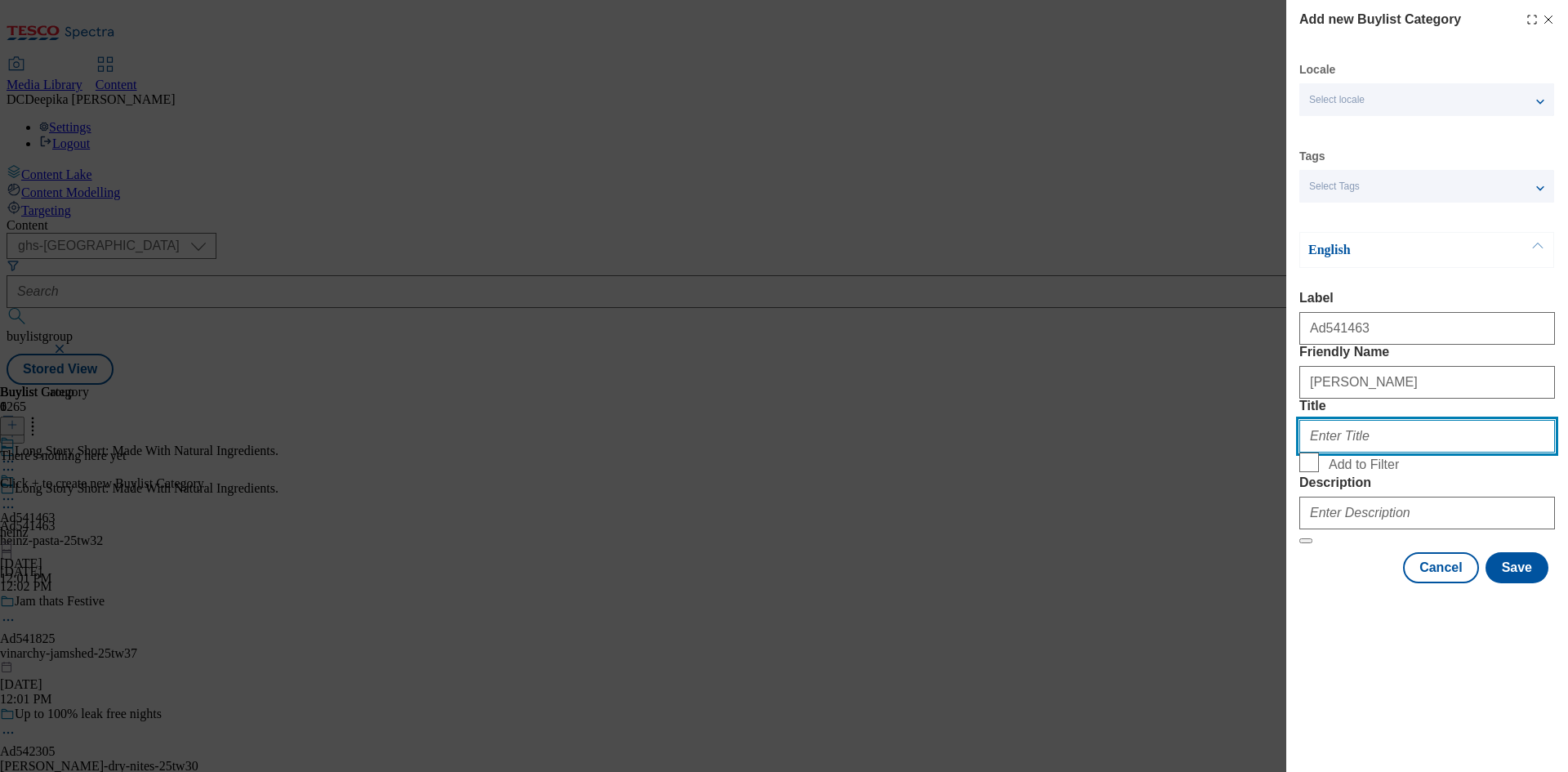
click at [1371, 453] on input "Title" at bounding box center [1427, 437] width 256 height 33
paste input "[PERSON_NAME]"
type input "[PERSON_NAME]"
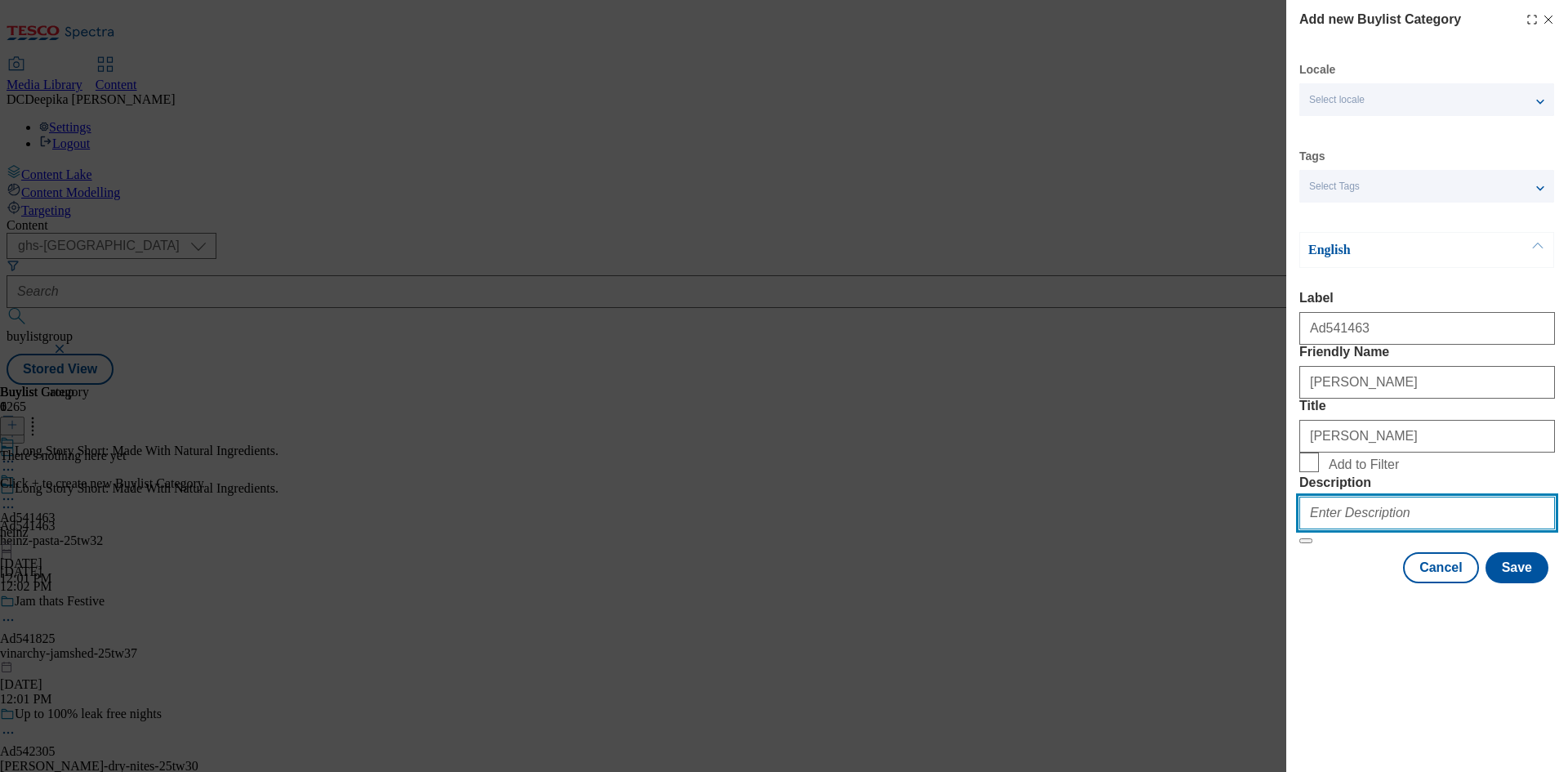
click at [1410, 530] on input "Description" at bounding box center [1427, 513] width 256 height 33
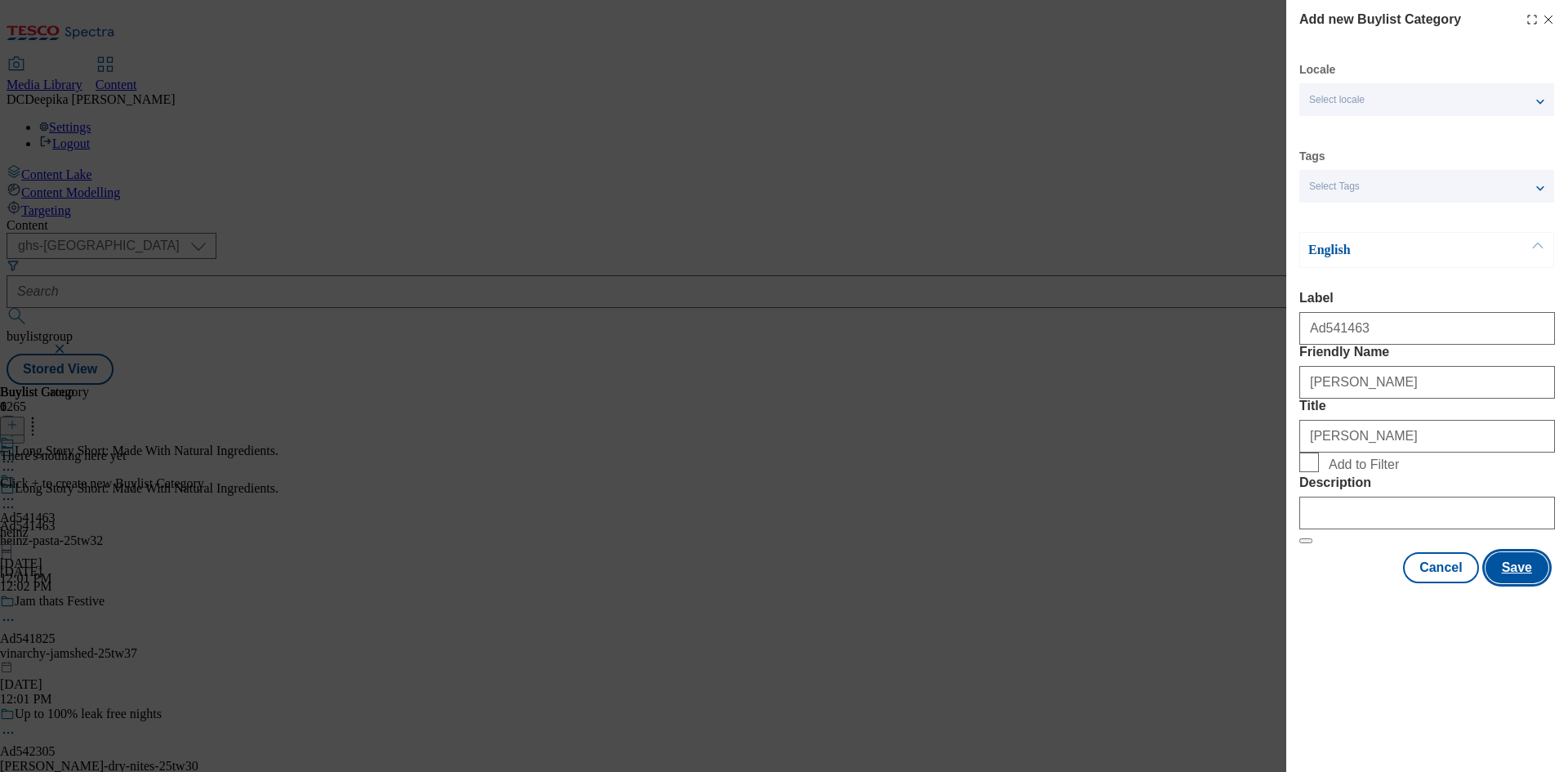
drag, startPoint x: 1517, startPoint y: 693, endPoint x: 1507, endPoint y: 703, distance: 14.1
click at [1517, 584] on button "Save" at bounding box center [1517, 568] width 63 height 31
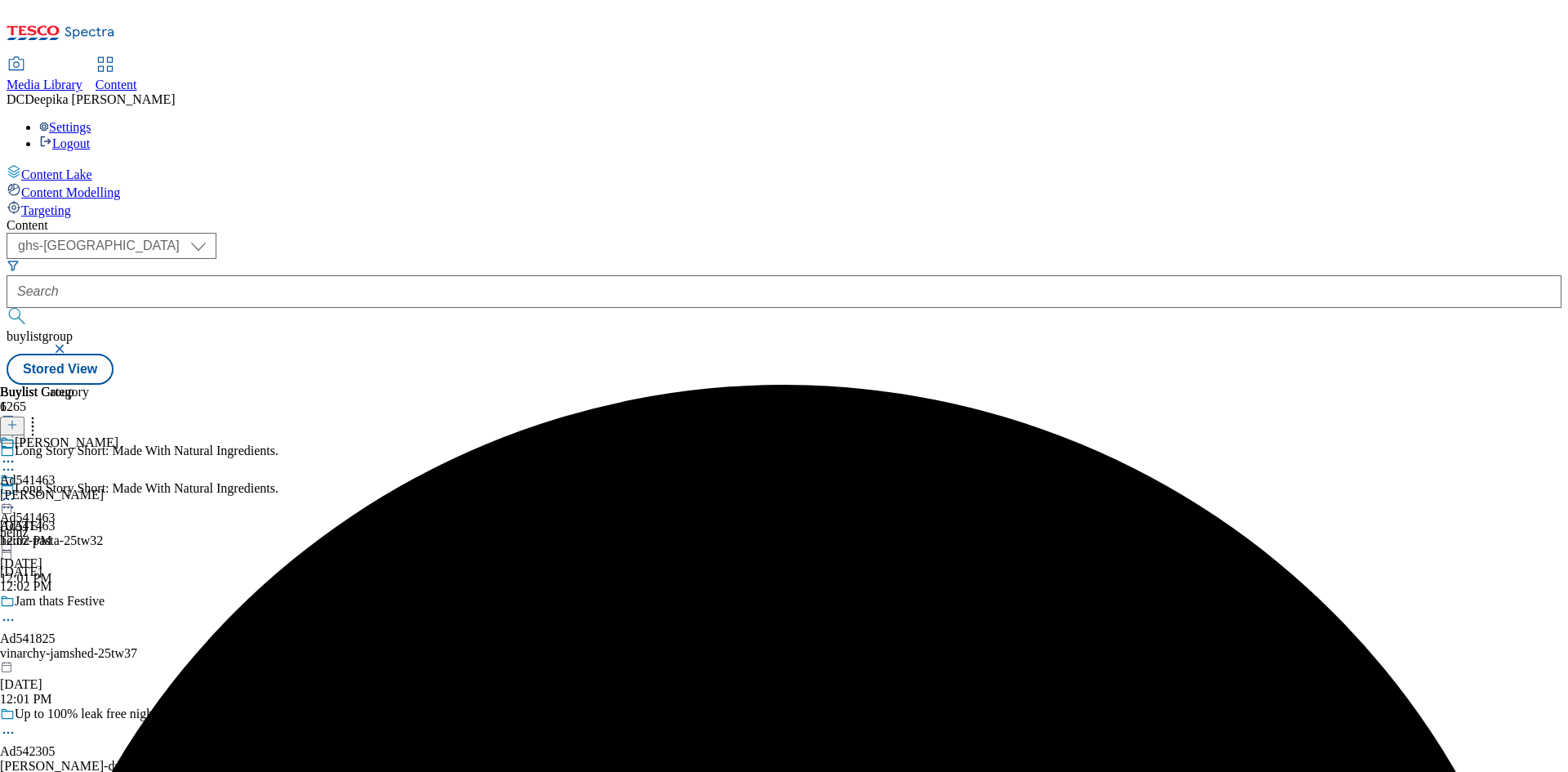
click at [1238, 385] on div "Buylist Group 6265 Long Story Short: Made With Natural Ingredients. Long Story …" at bounding box center [784, 385] width 1555 height 0
click at [119, 436] on div "Heinz Ad541463 [PERSON_NAME] [DATE] 12:02 PM" at bounding box center [59, 492] width 119 height 112
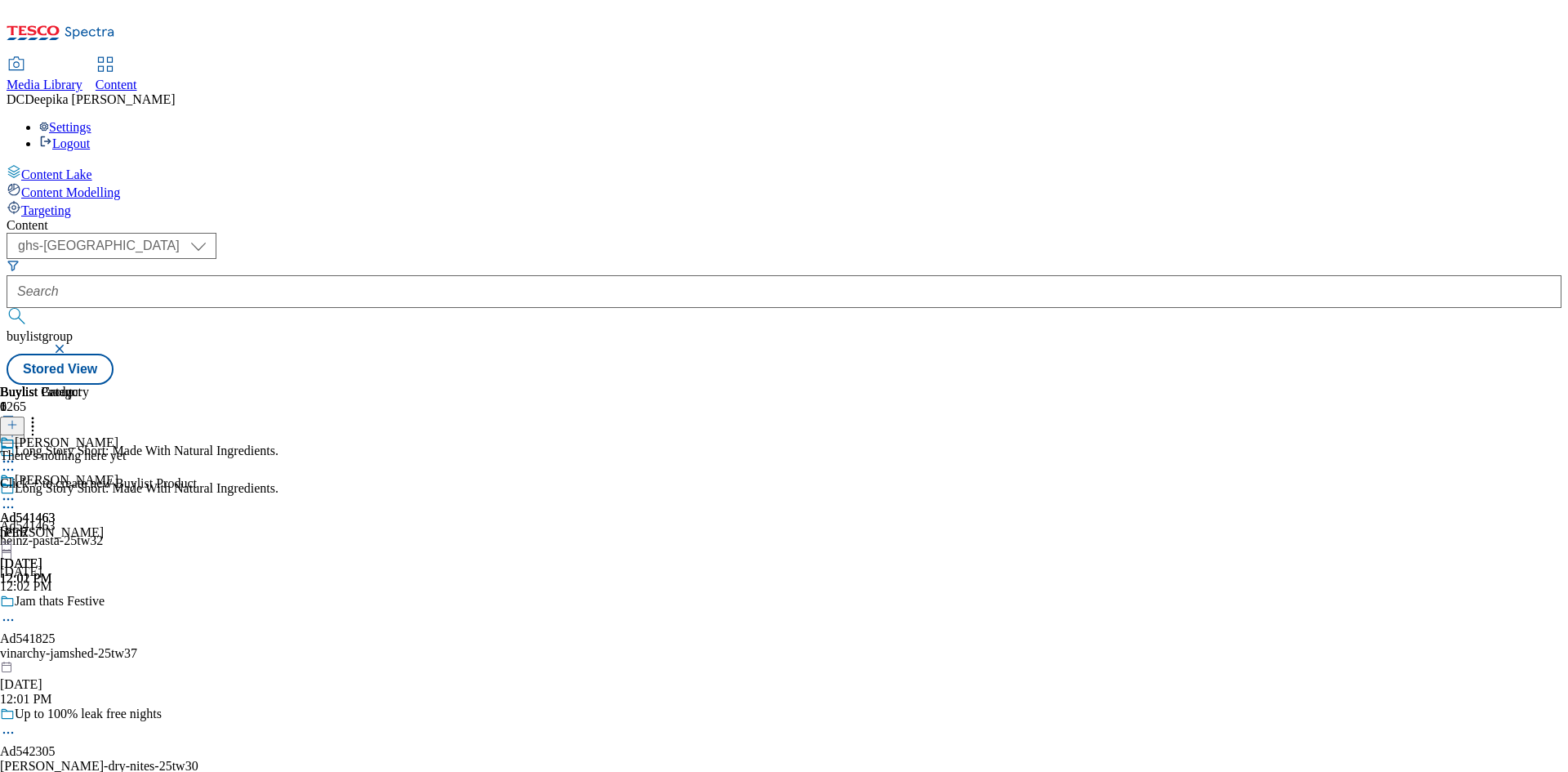
click at [18, 419] on icon at bounding box center [12, 425] width 12 height 12
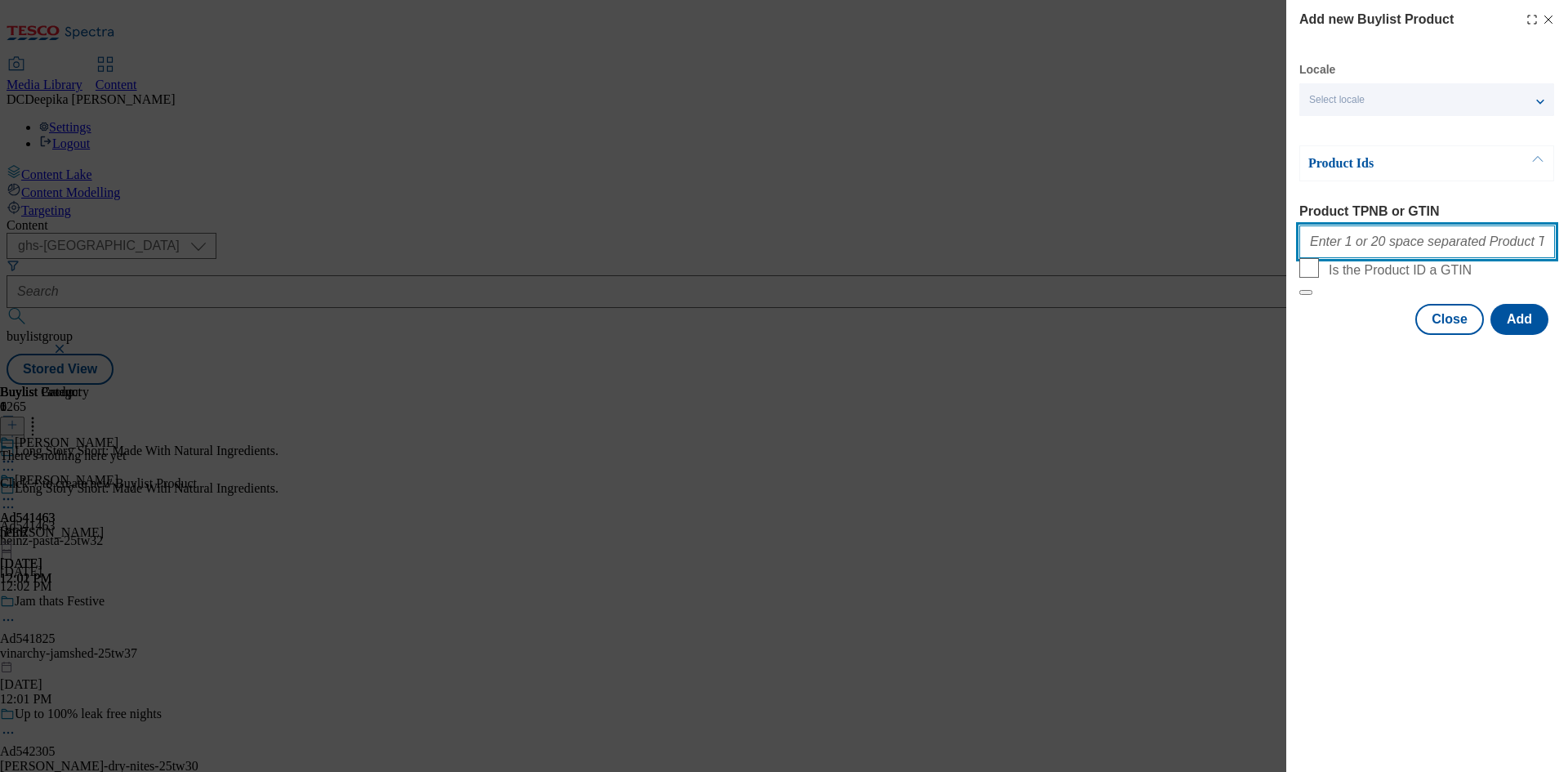
click at [1433, 249] on input "Product TPNB or GTIN" at bounding box center [1427, 242] width 256 height 33
paste input "96816473, 96816473"
type input "96816473, 96816473"
click at [1532, 335] on button "Add" at bounding box center [1520, 320] width 58 height 31
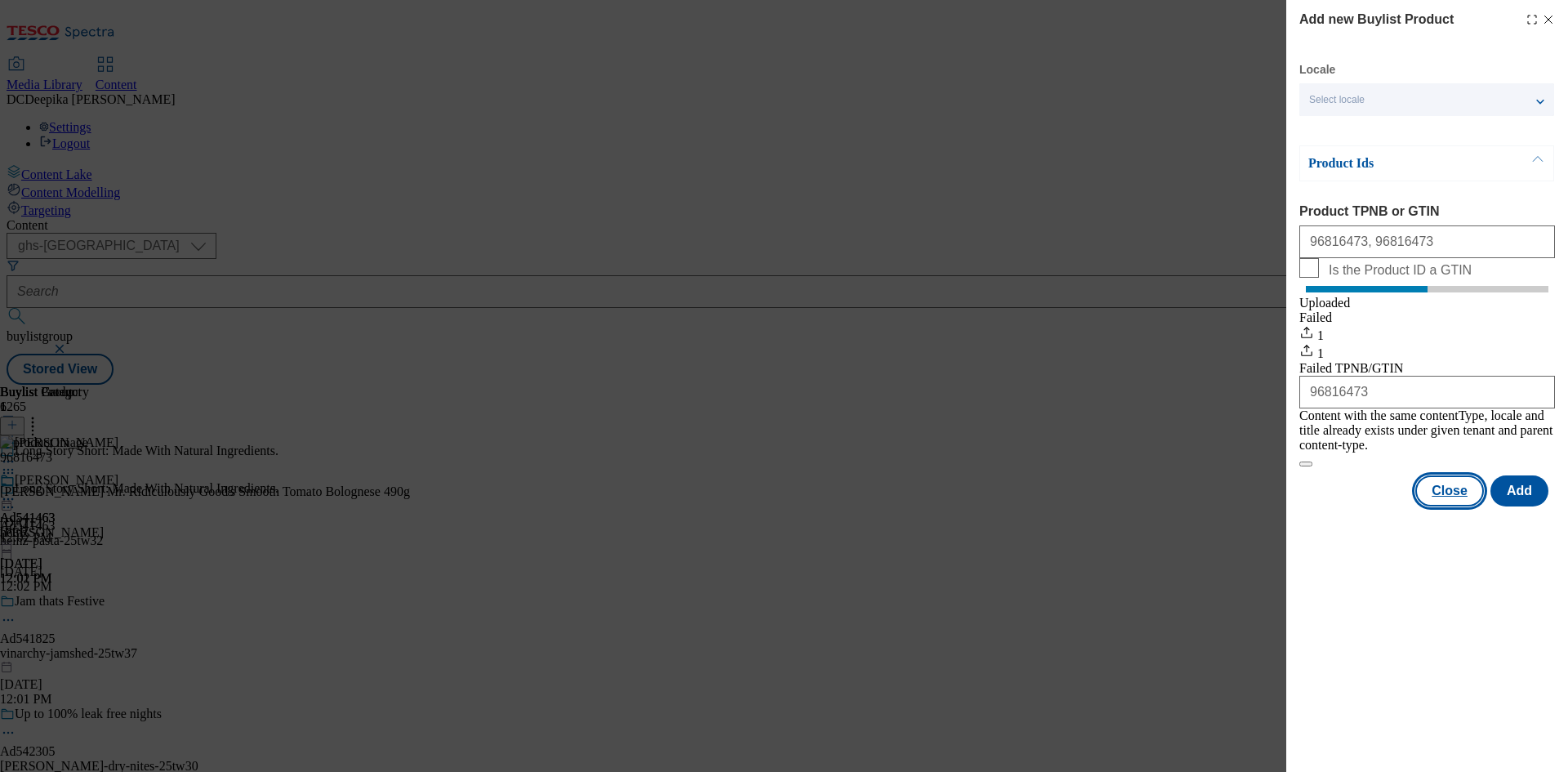
click at [1457, 495] on button "Close" at bounding box center [1449, 492] width 68 height 31
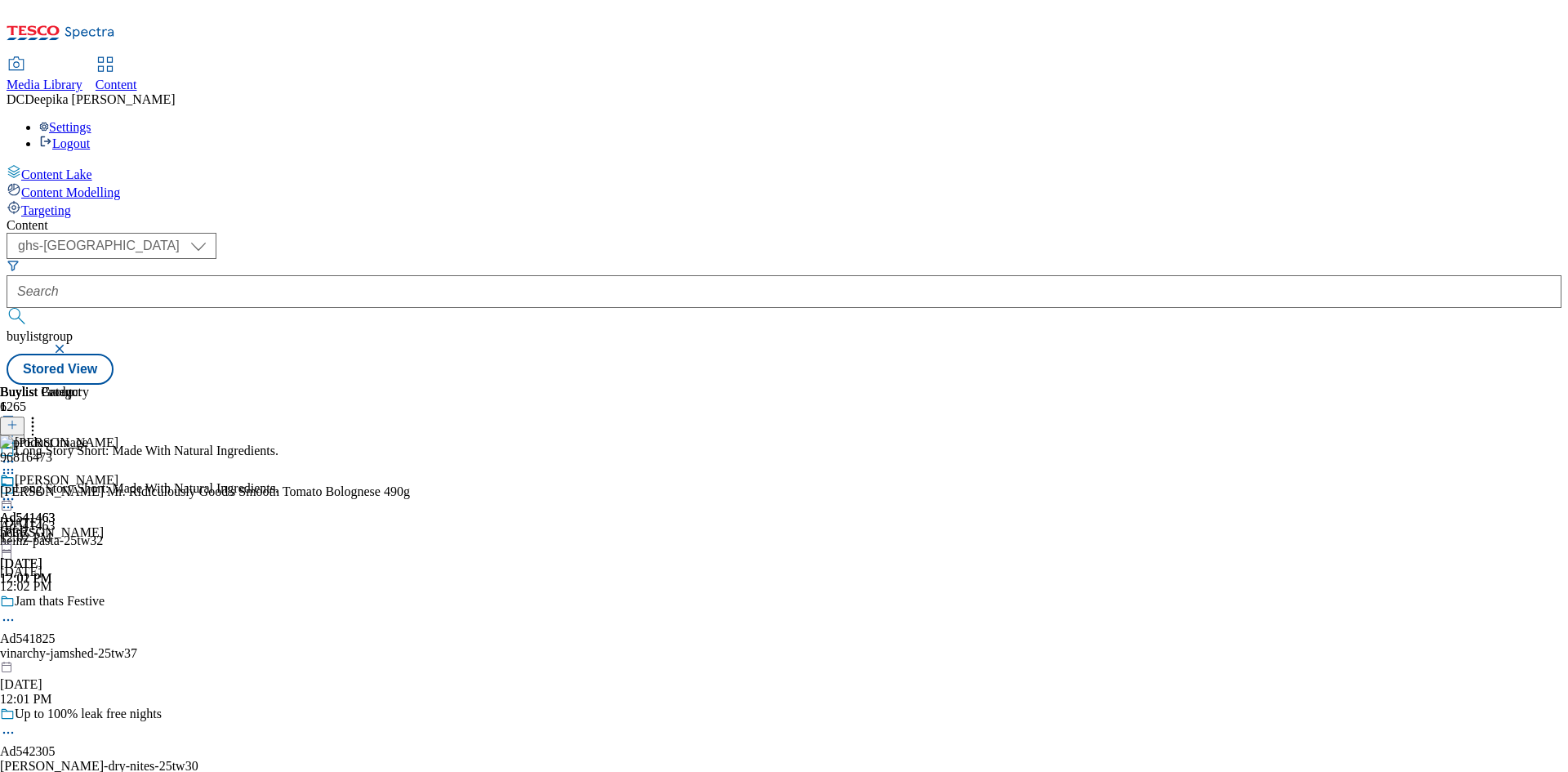
click at [16, 492] on icon at bounding box center [8, 500] width 16 height 16
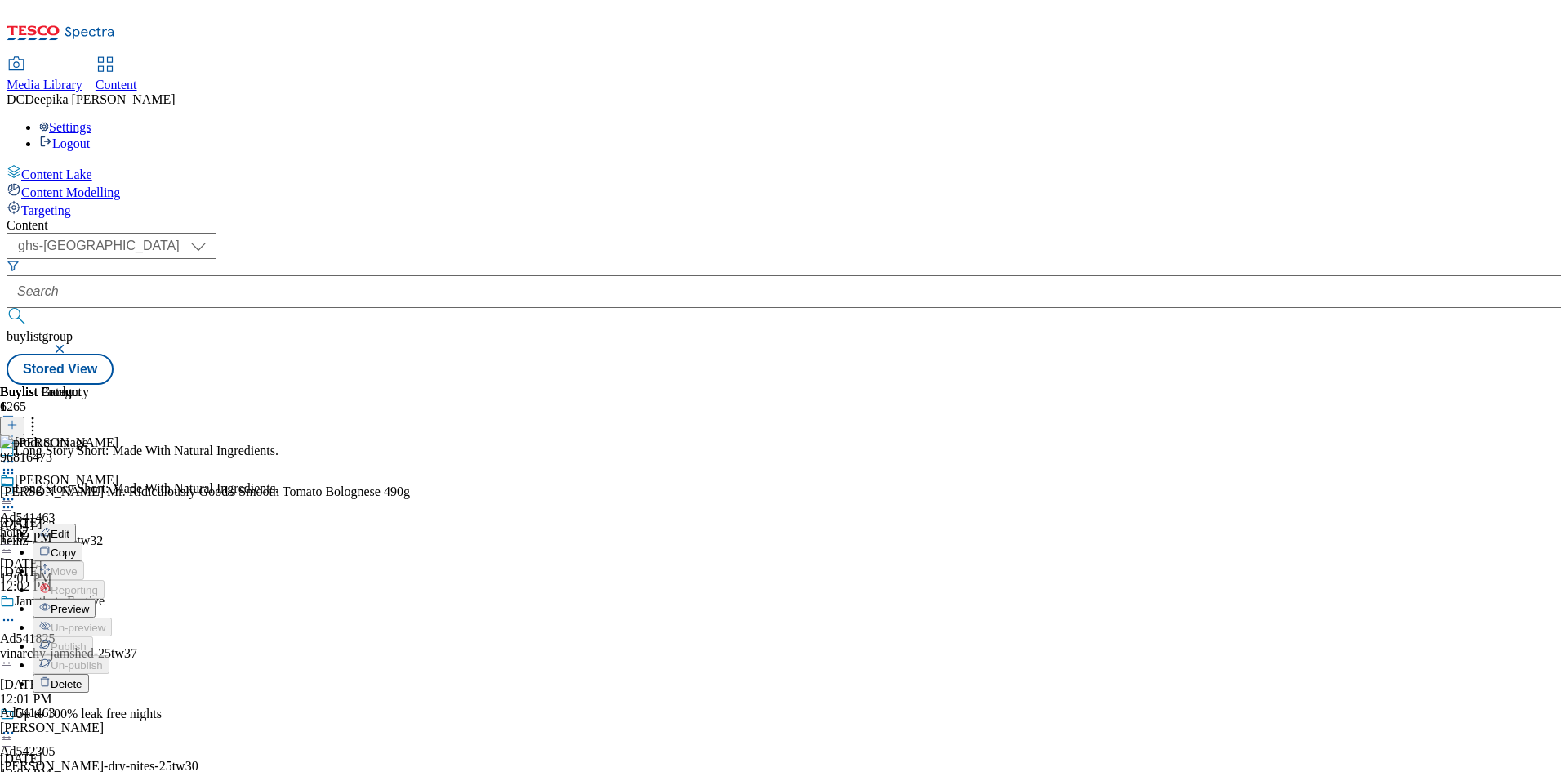
click at [89, 603] on span "Preview" at bounding box center [69, 608] width 38 height 12
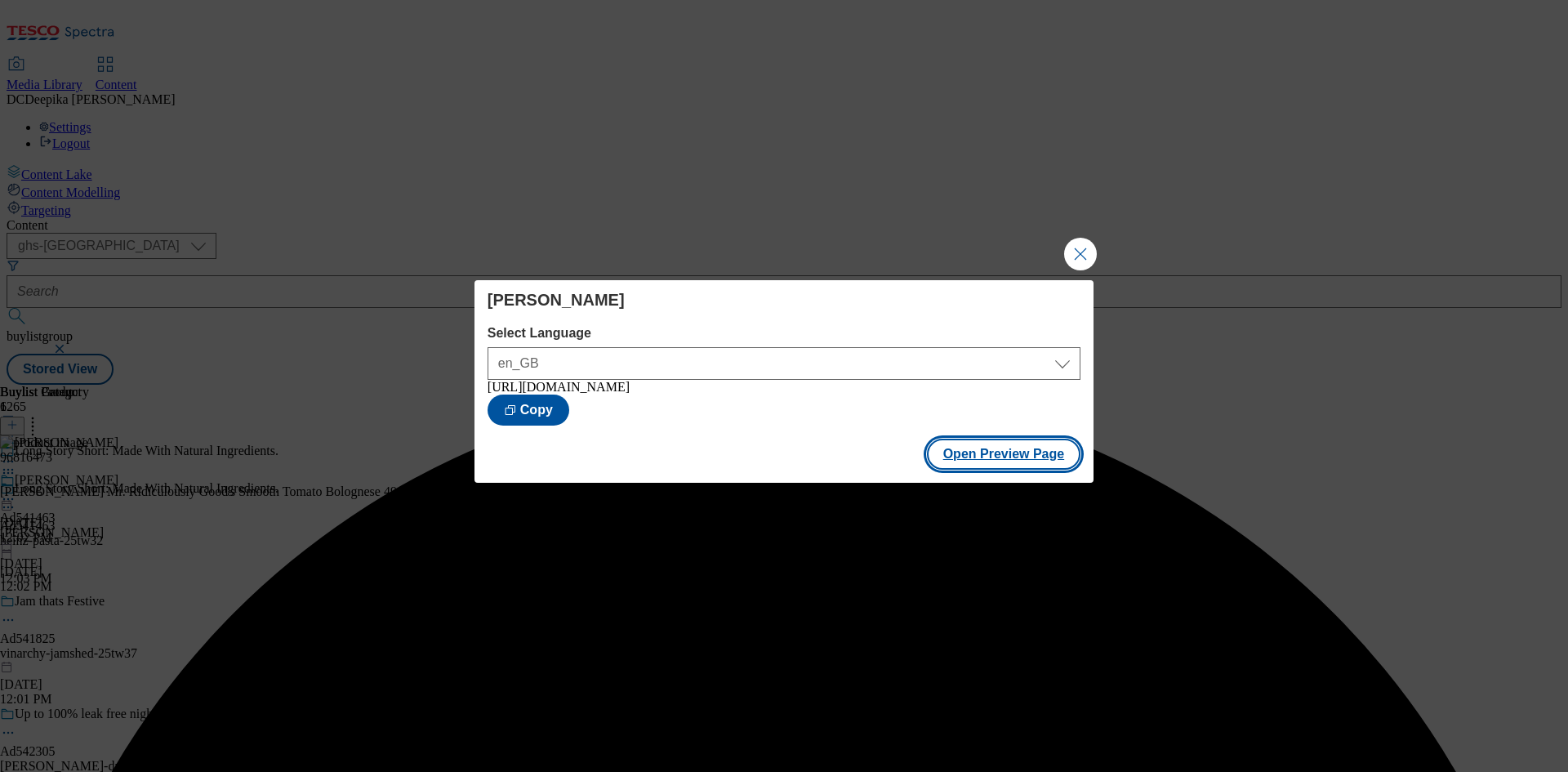
click at [1041, 468] on button "Open Preview Page" at bounding box center [1004, 454] width 154 height 31
click at [1089, 249] on button "Close Modal" at bounding box center [1080, 254] width 33 height 33
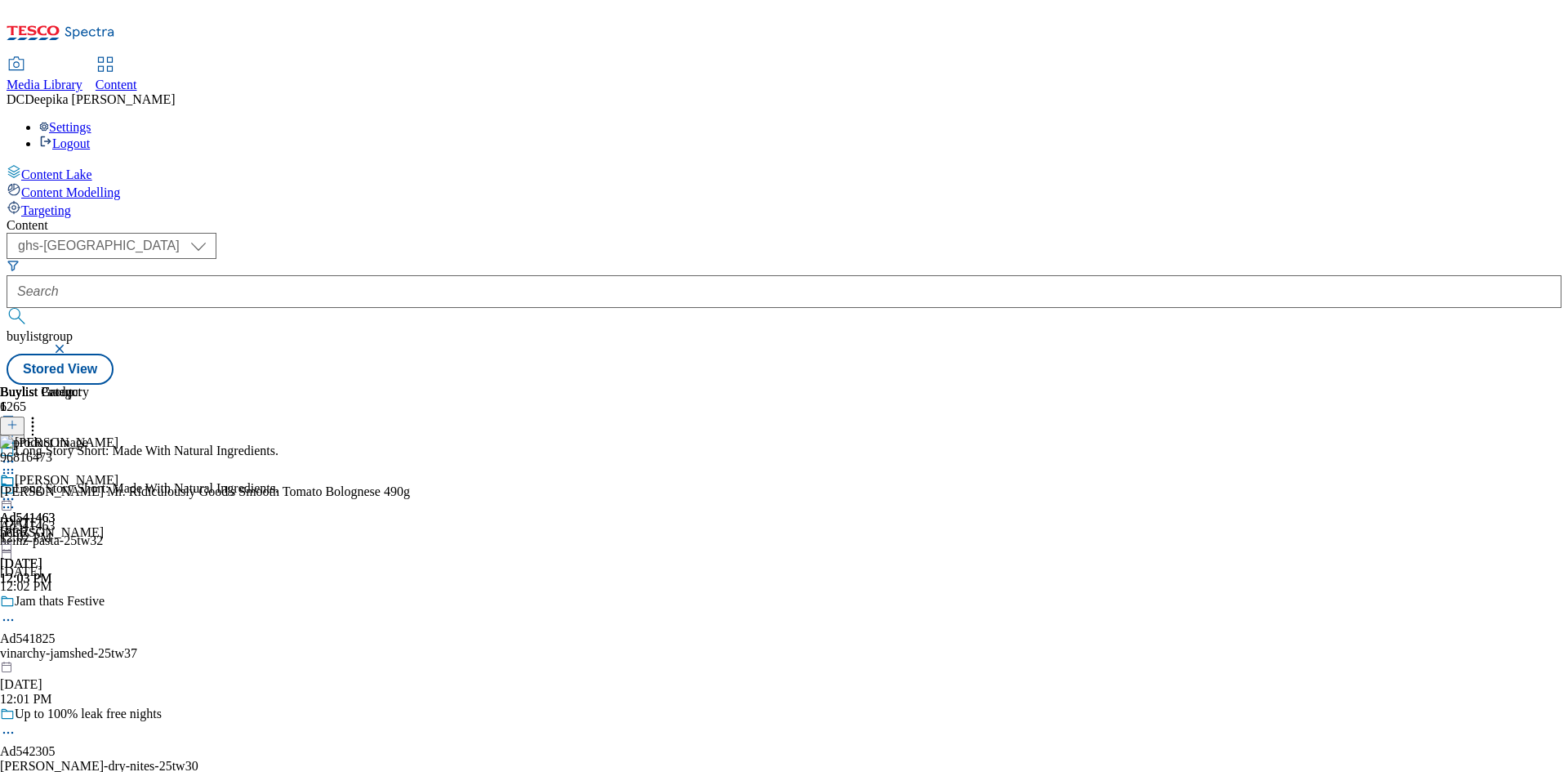
click at [16, 499] on icon at bounding box center [8, 507] width 16 height 16
click at [119, 546] on div "Heinz Ad541463 [PERSON_NAME] [DATE] 12:03 PM" at bounding box center [59, 529] width 119 height 112
click at [16, 499] on icon at bounding box center [8, 507] width 16 height 16
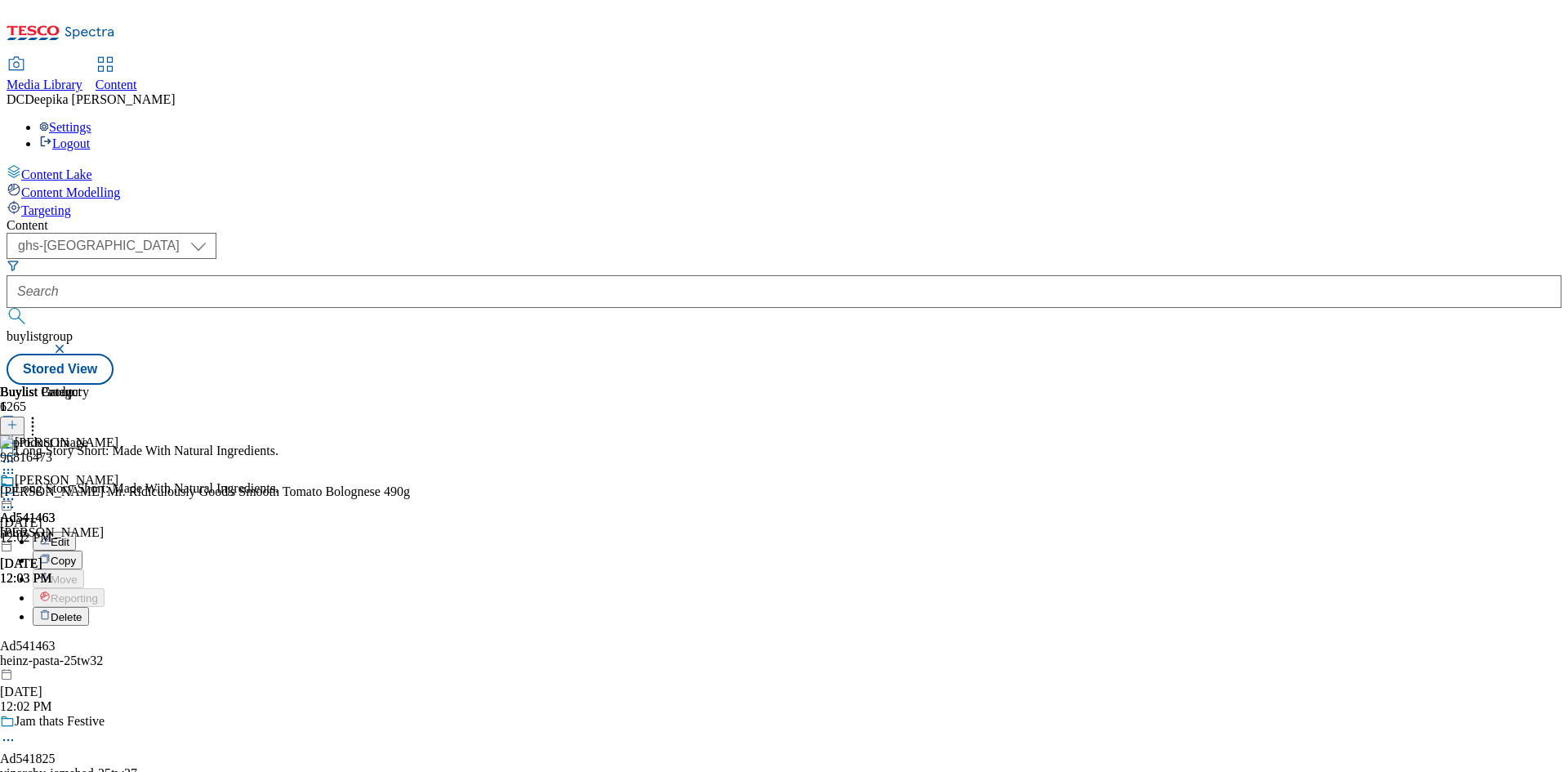
click at [69, 536] on span "Edit" at bounding box center [59, 542] width 19 height 12
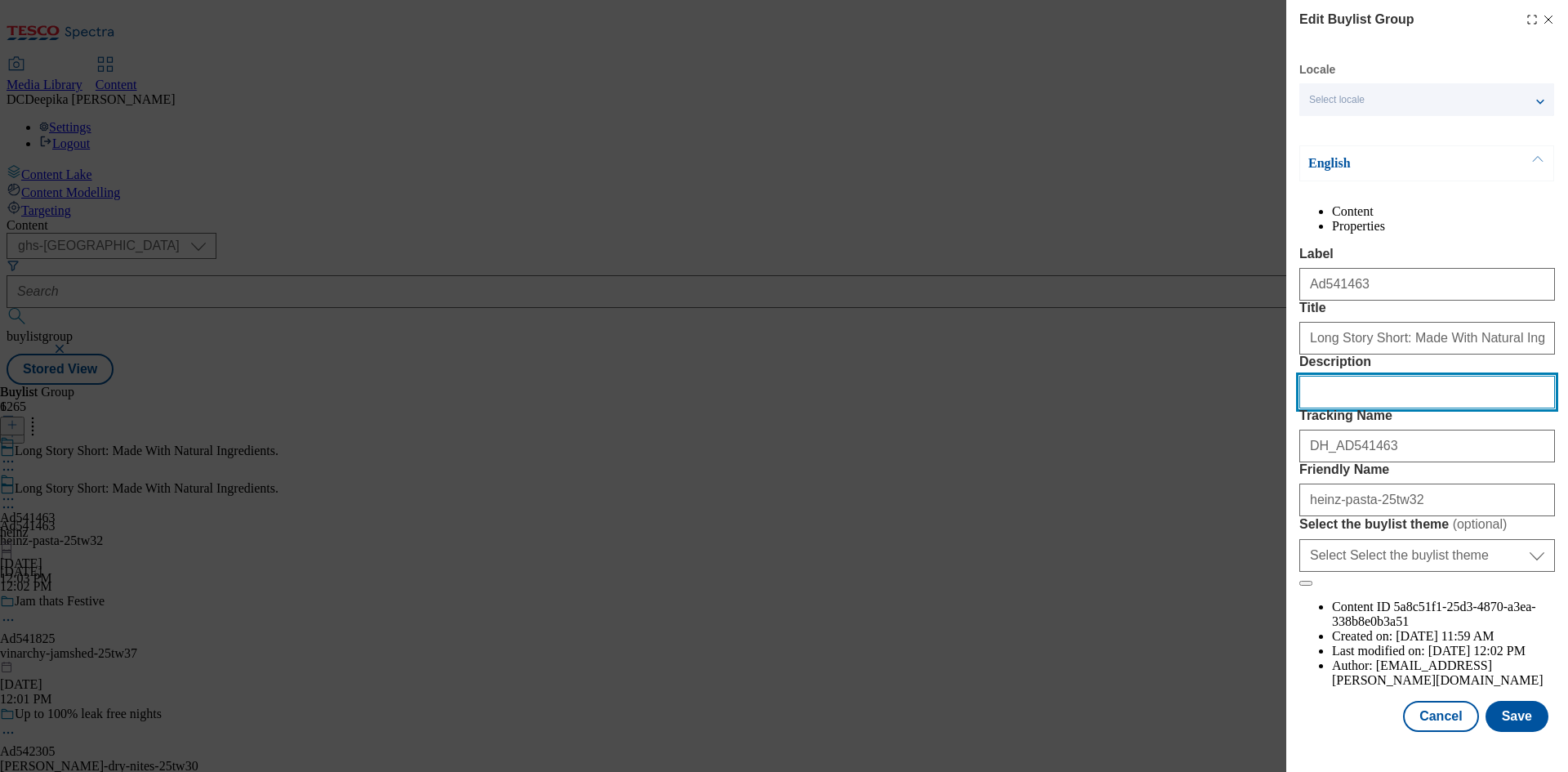
click at [1403, 408] on input "Description" at bounding box center [1427, 392] width 256 height 33
paste input "[PERSON_NAME] Tomato Bolognese Pasta Sauce 490g"
type input "[PERSON_NAME] Tomato Bolognese Pasta Sauce 490g"
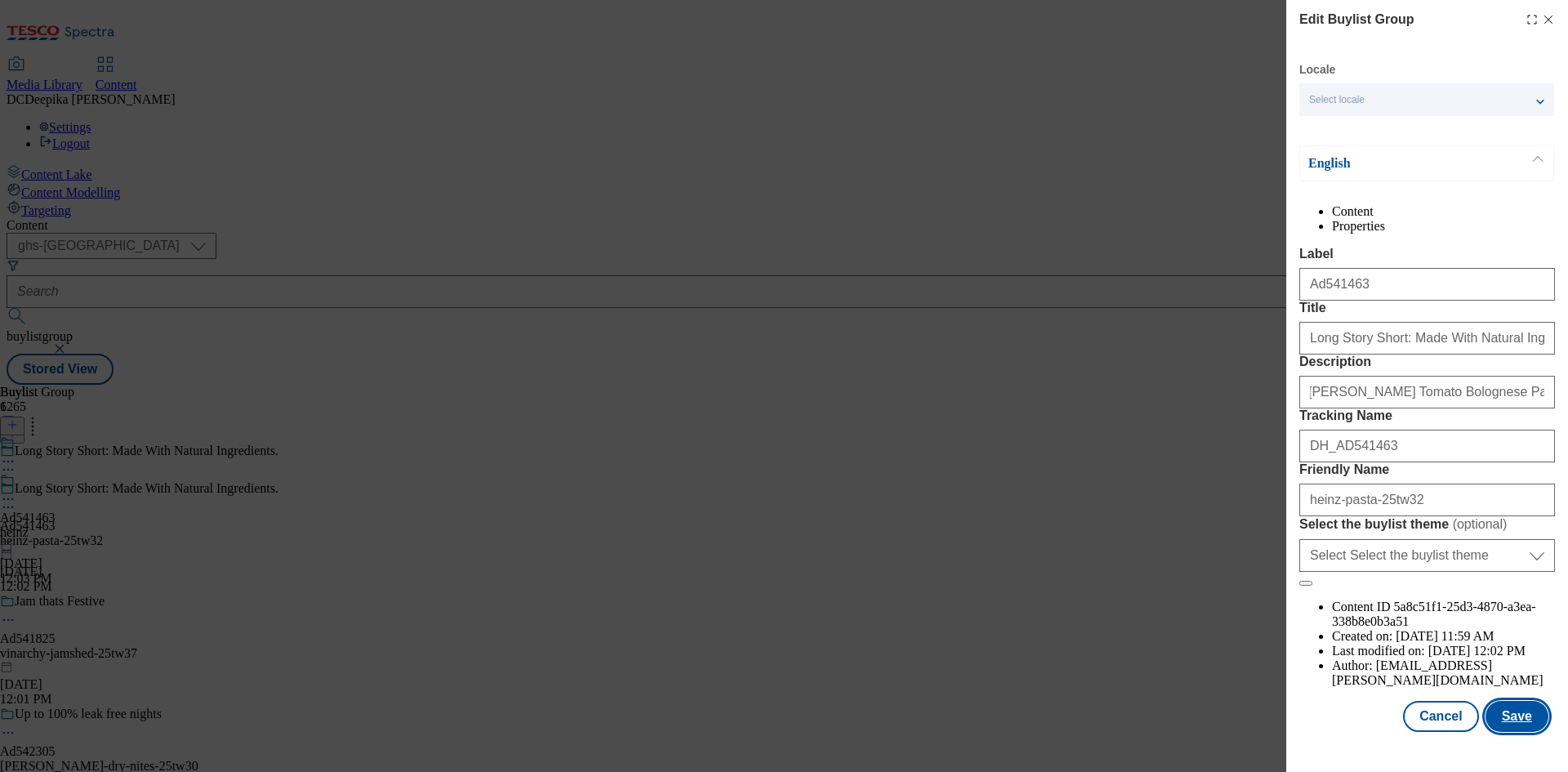
click at [1505, 731] on button "Save" at bounding box center [1517, 716] width 63 height 31
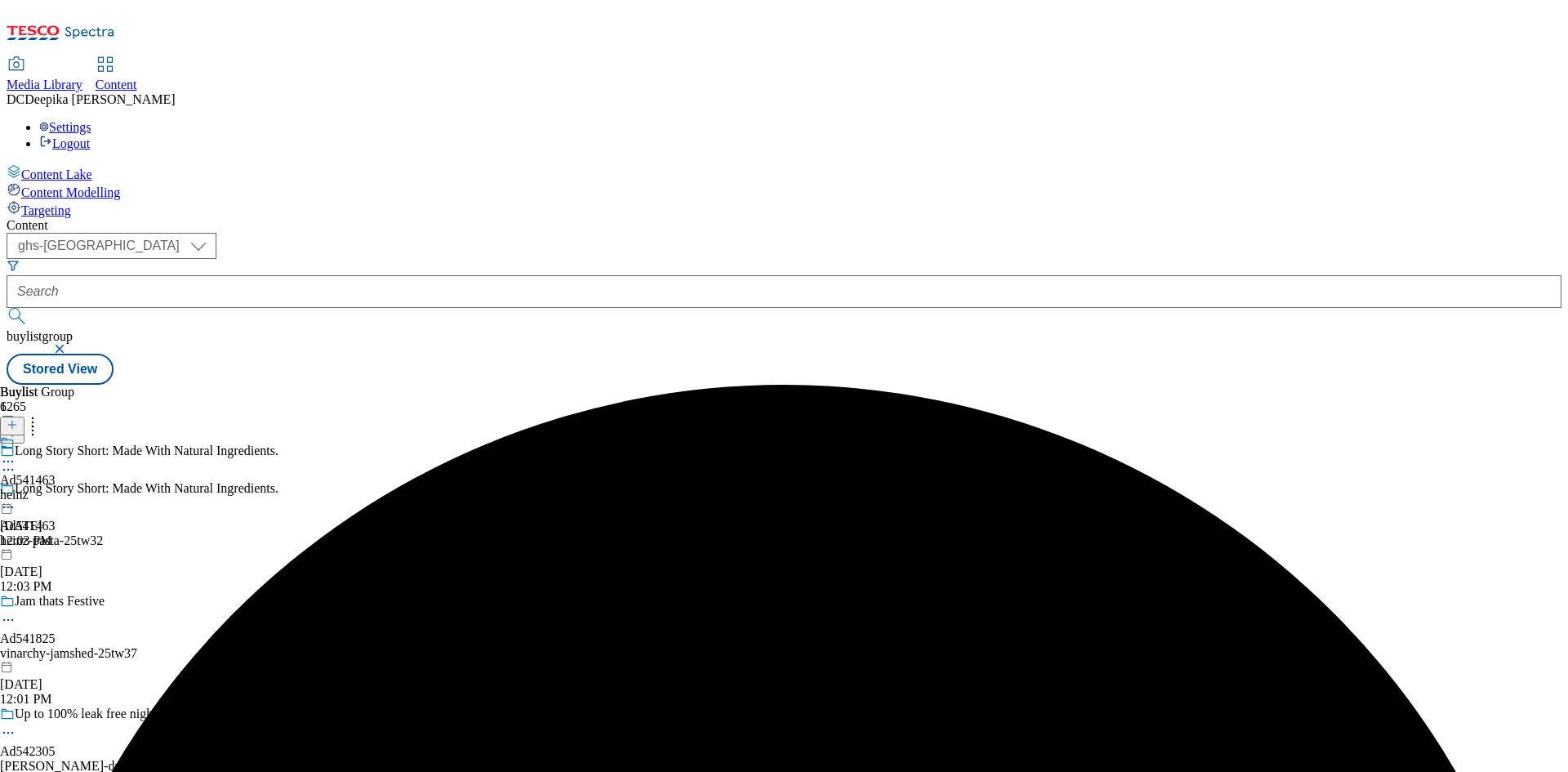
click at [16, 453] on icon at bounding box center [8, 461] width 16 height 16
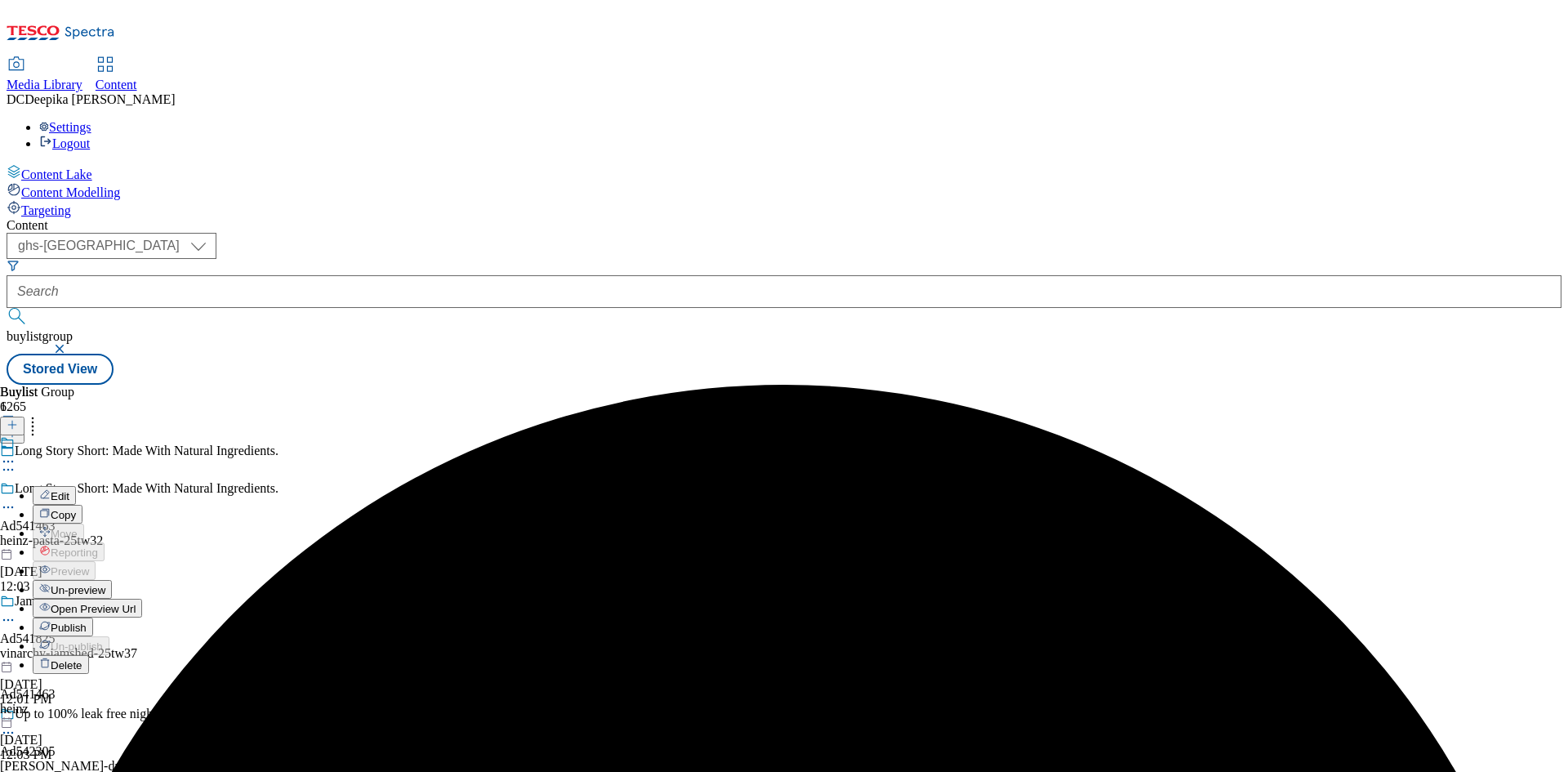
click at [69, 491] on span "Edit" at bounding box center [59, 496] width 19 height 12
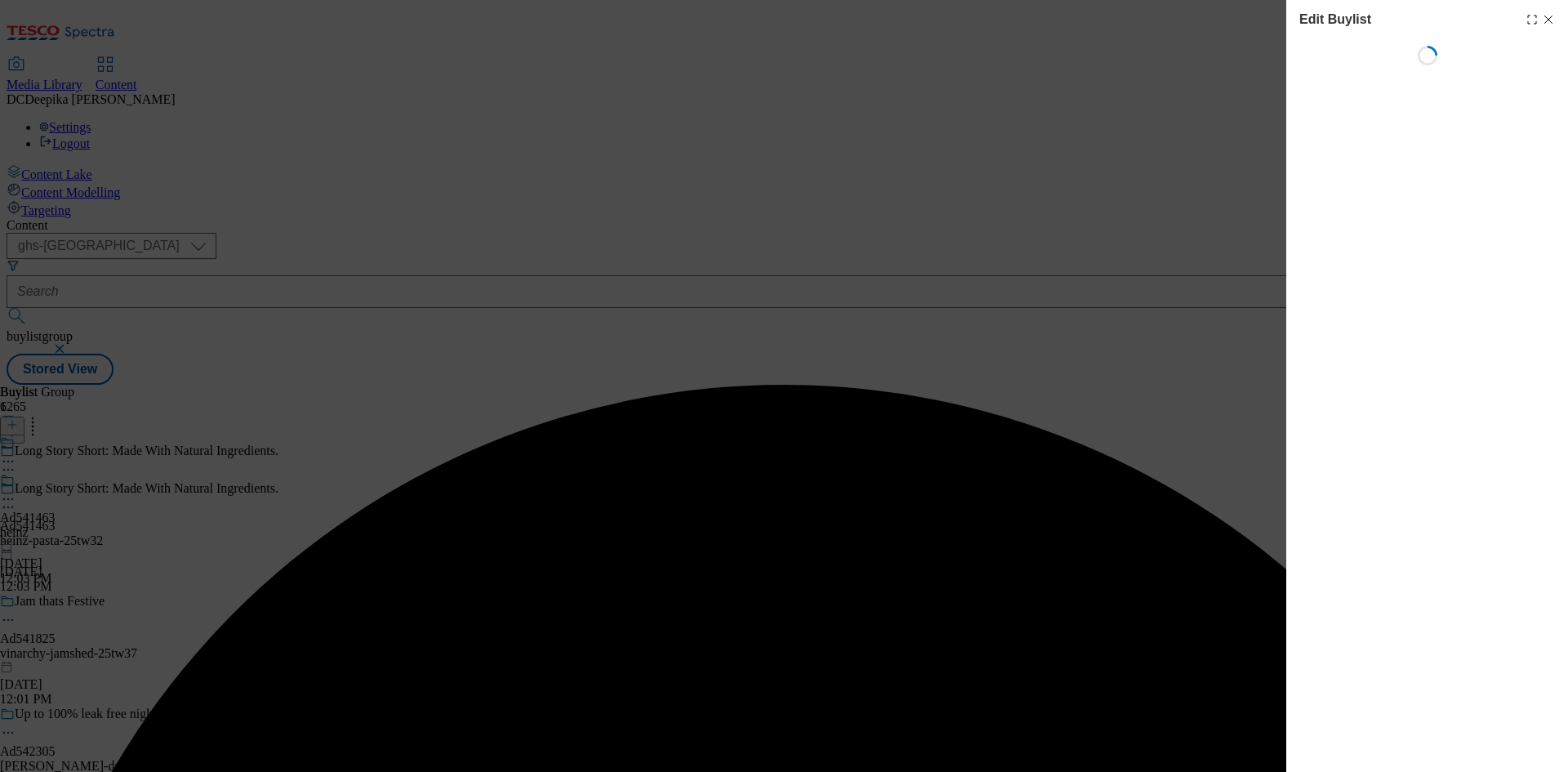
select select "tactical"
select select "supplier funded short term 1-3 weeks"
select select "dunnhumby"
select select "Banner"
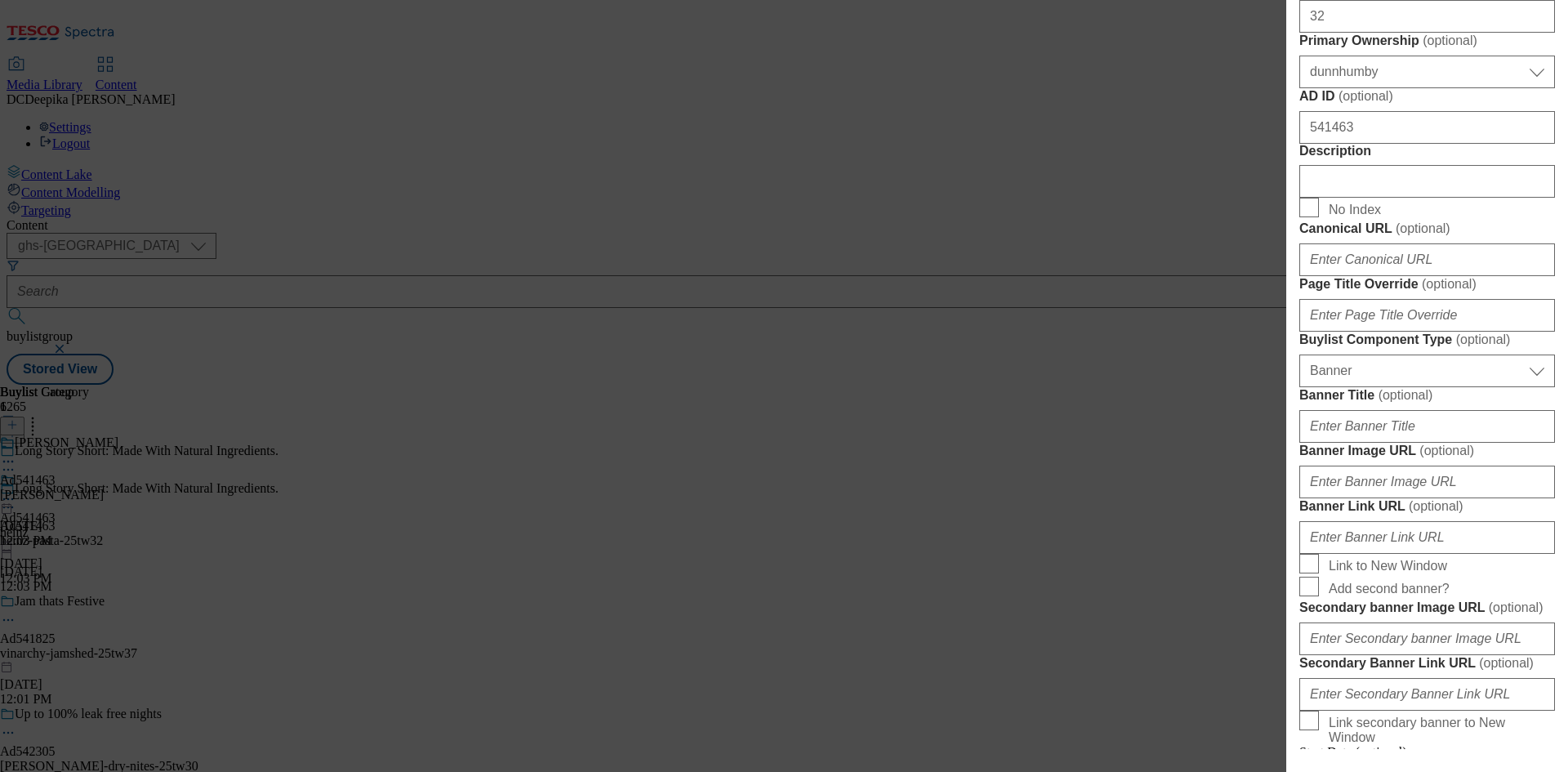
scroll to position [817, 0]
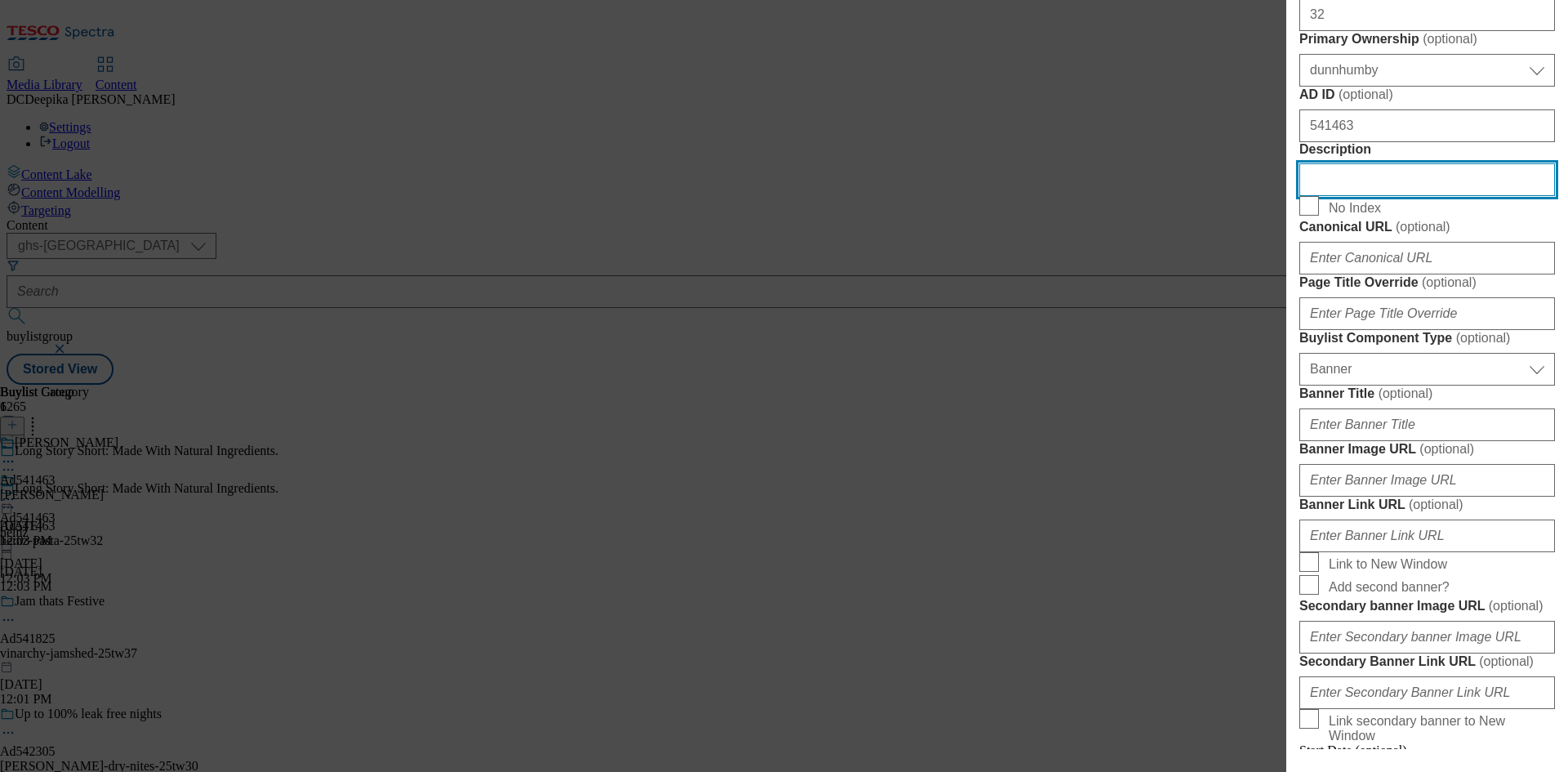
click at [1363, 196] on input "Description" at bounding box center [1427, 180] width 256 height 33
paste input "[PERSON_NAME] Tomato Bolognese Pasta Sauce 490g"
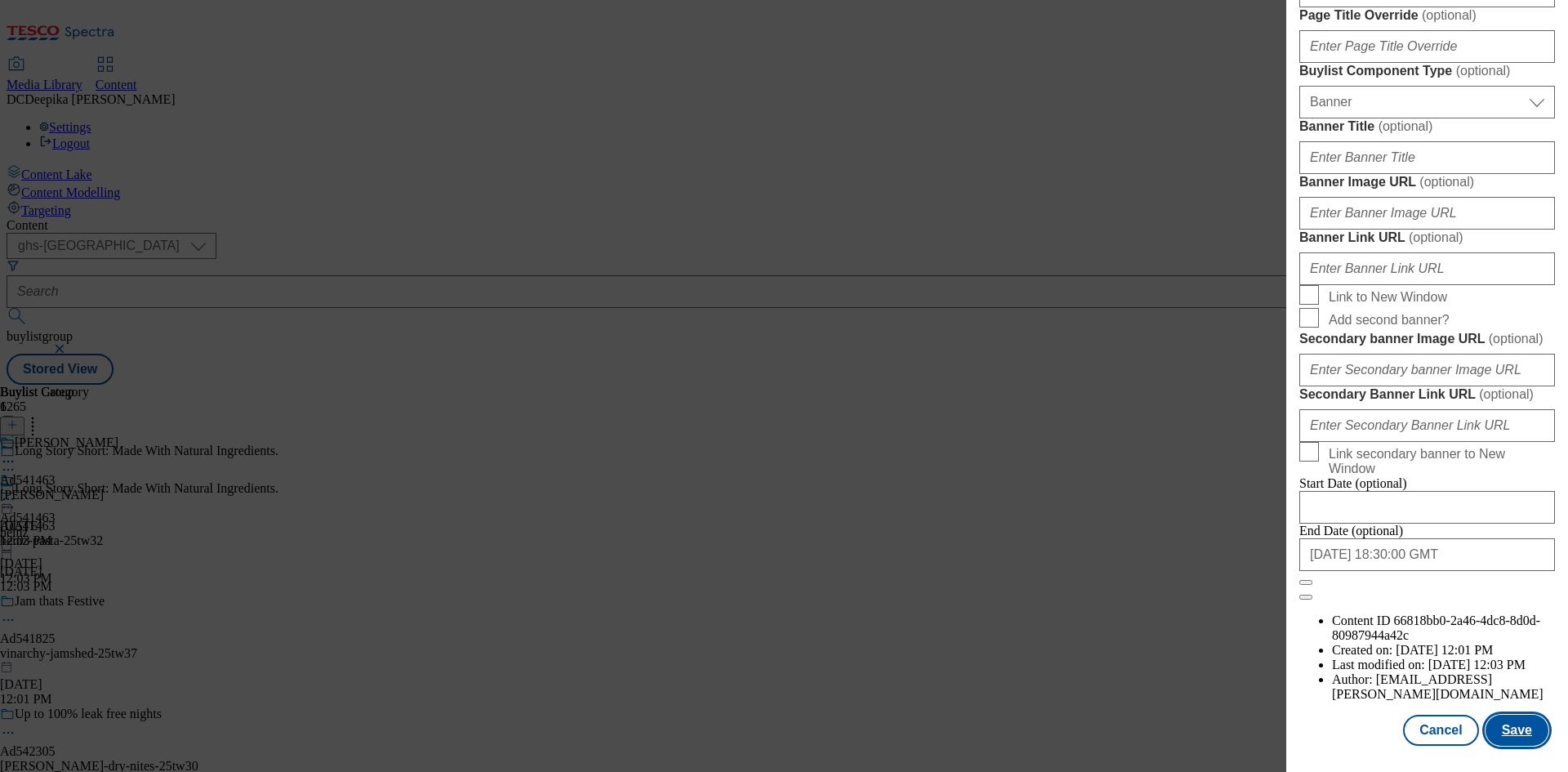
scroll to position [1691, 0]
type input "[PERSON_NAME] Tomato Bolognese Pasta Sauce 490g"
click at [1520, 725] on button "Save" at bounding box center [1517, 731] width 63 height 31
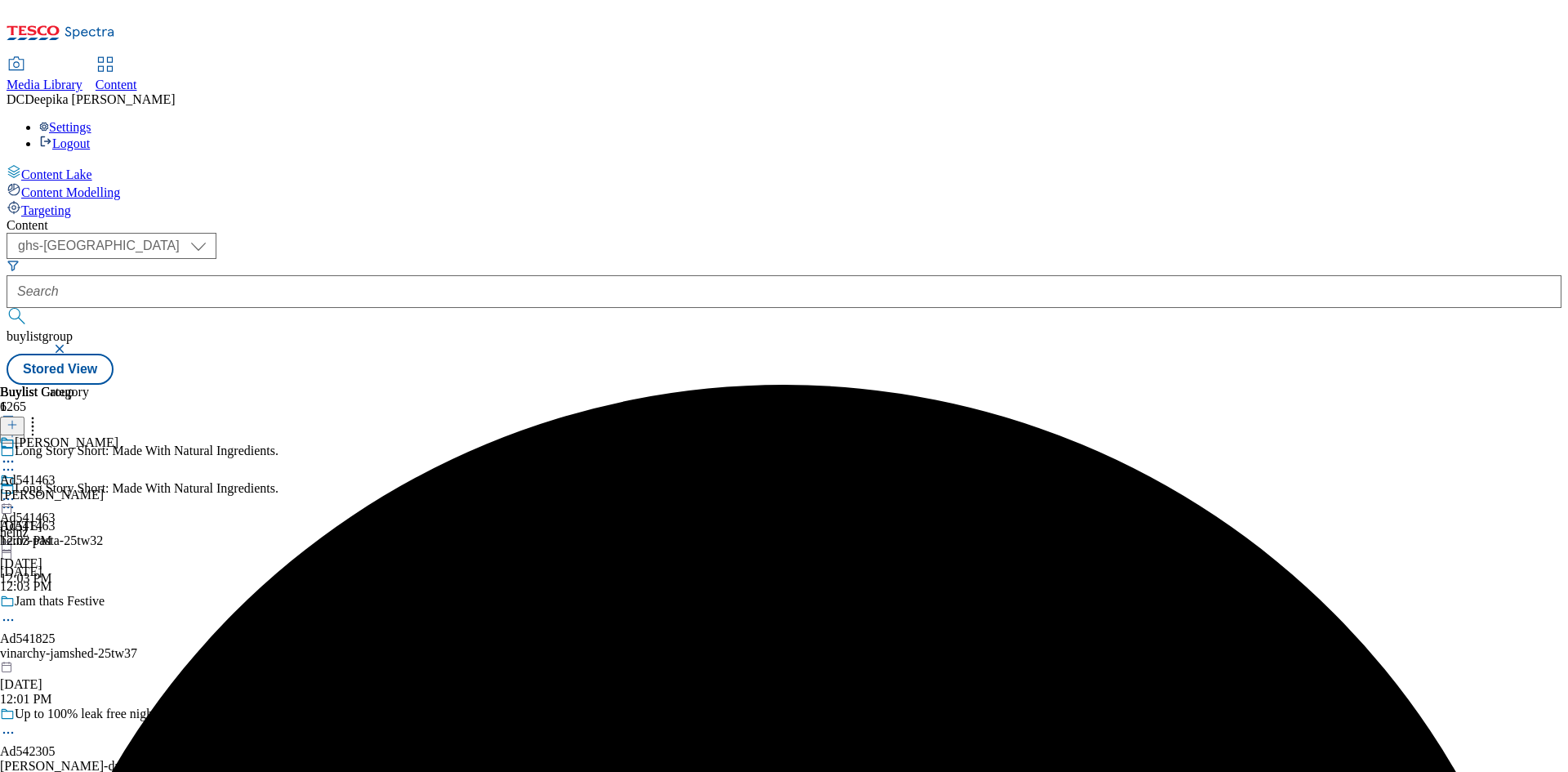
click at [10, 460] on circle at bounding box center [8, 461] width 3 height 3
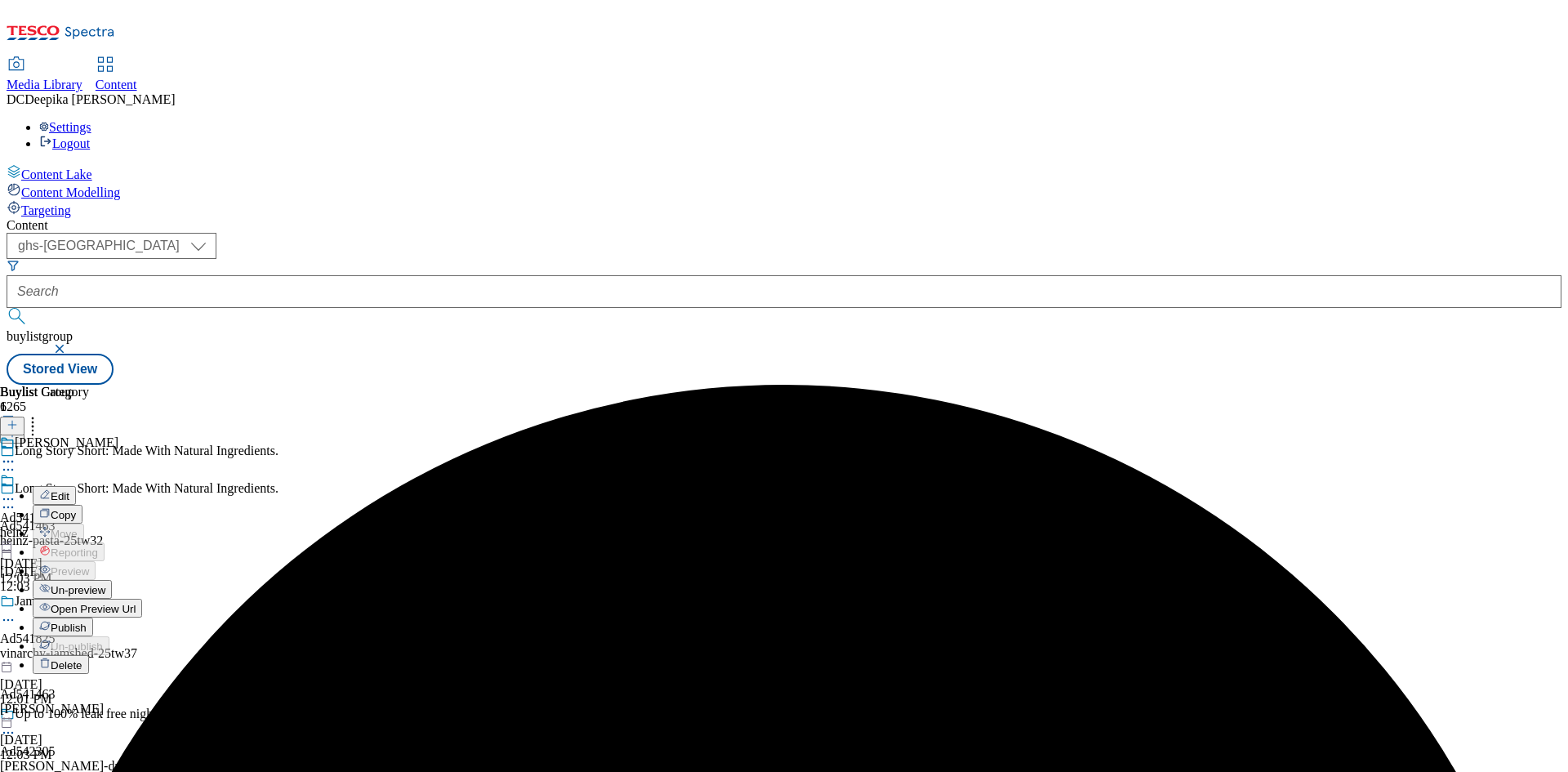
click at [69, 491] on span "Edit" at bounding box center [59, 496] width 19 height 12
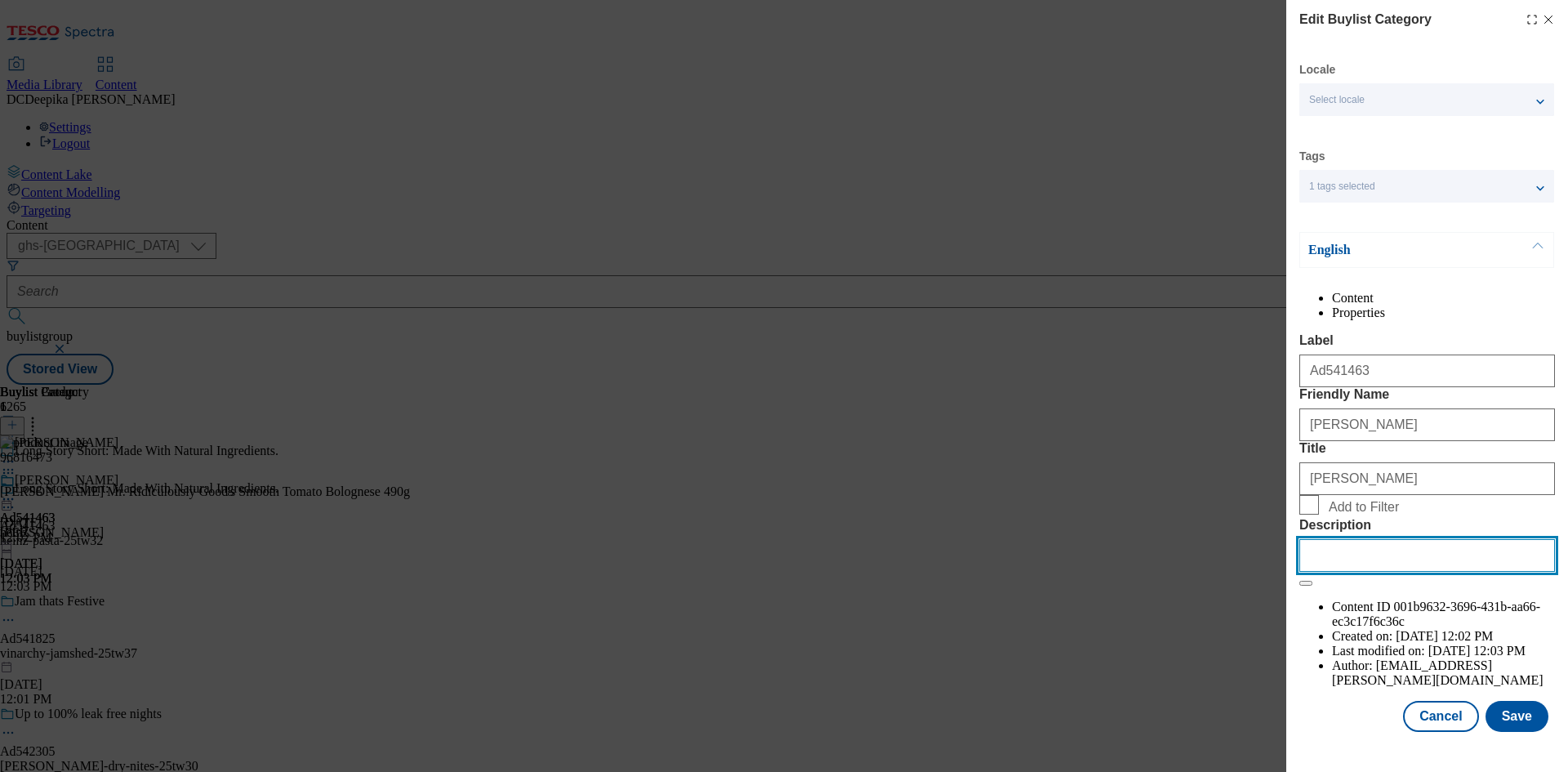
click at [1361, 572] on input "Description" at bounding box center [1427, 555] width 256 height 33
paste input "[PERSON_NAME] Tomato Bolognese Pasta Sauce 490g"
type input "[PERSON_NAME] Tomato Bolognese Pasta Sauce 490g"
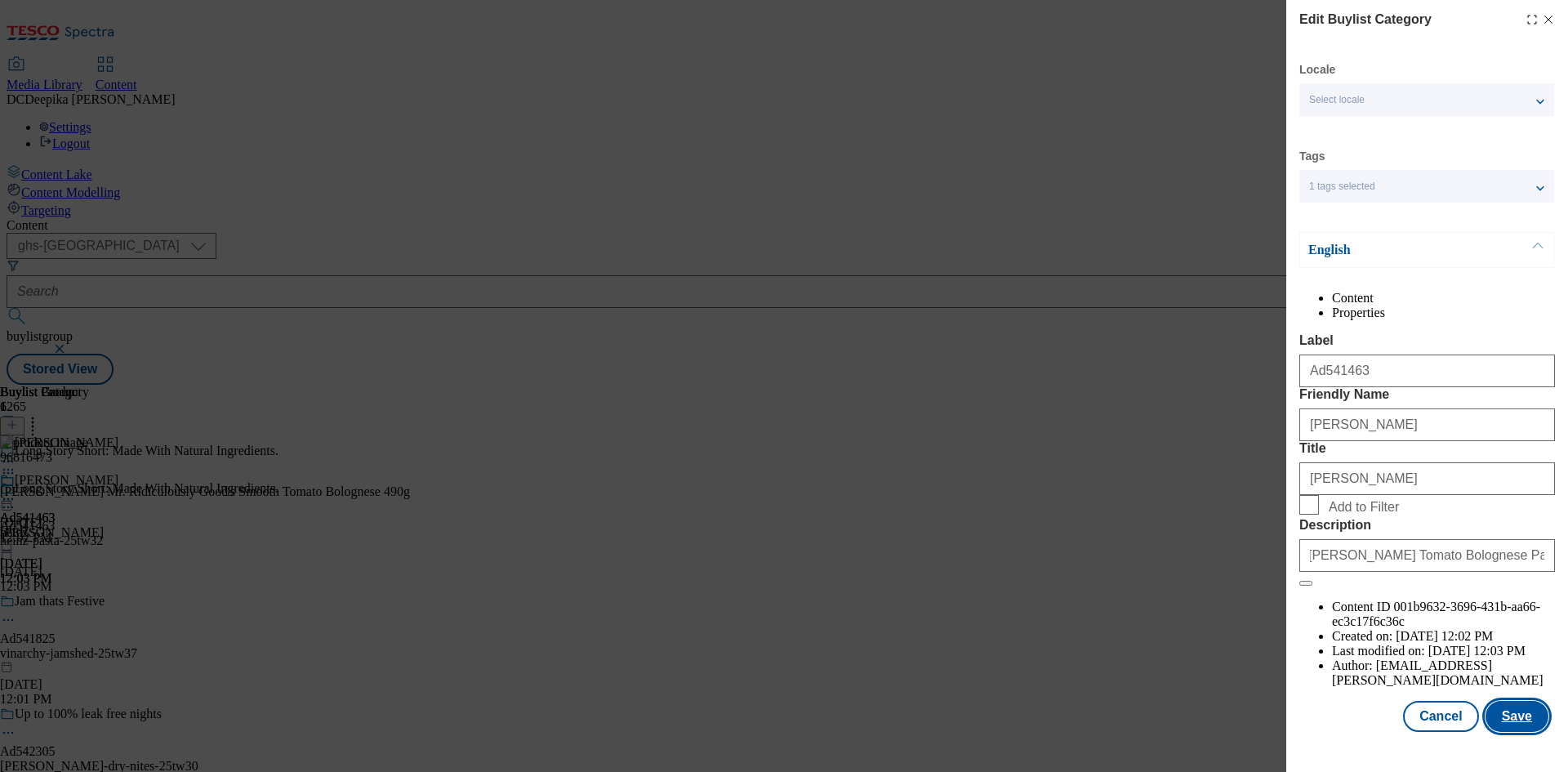
click at [1513, 732] on button "Save" at bounding box center [1517, 716] width 63 height 31
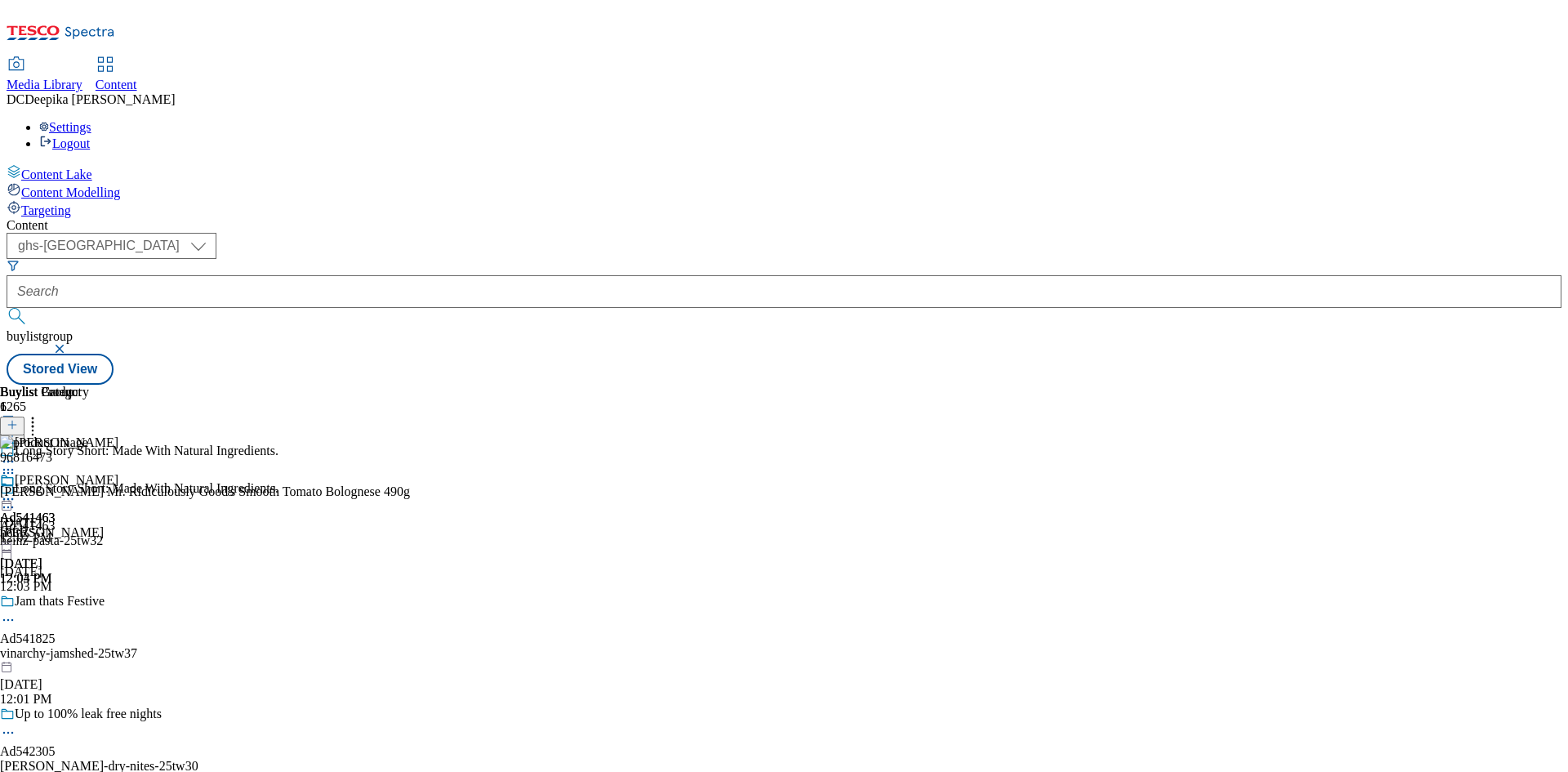
click at [1485, 385] on div "Buylist Group 6265 Long Story Short: Made With Natural Ingredients. Long Story …" at bounding box center [784, 385] width 1555 height 0
click at [16, 492] on icon at bounding box center [8, 500] width 16 height 16
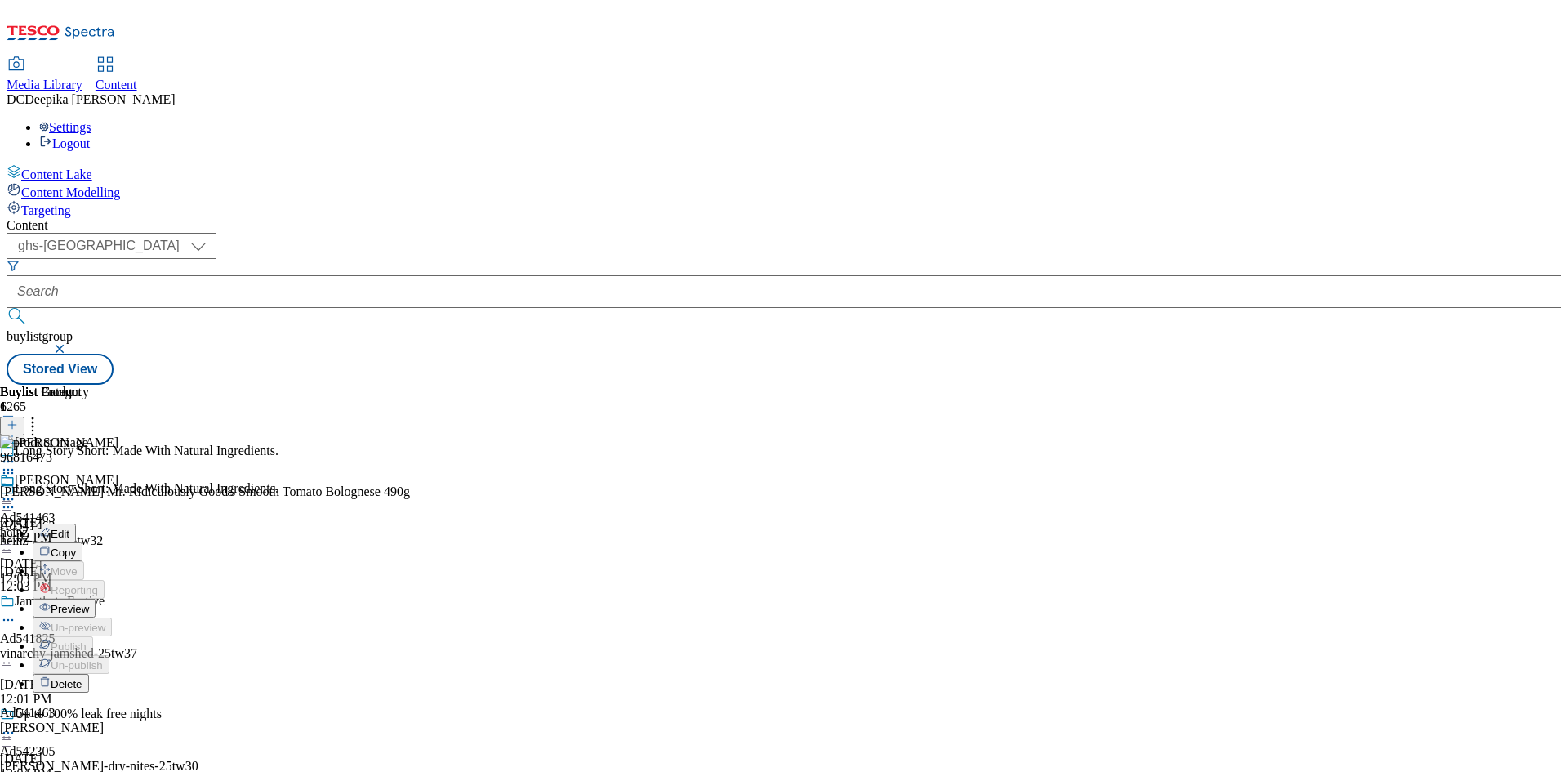
click at [89, 603] on span "Preview" at bounding box center [69, 608] width 38 height 12
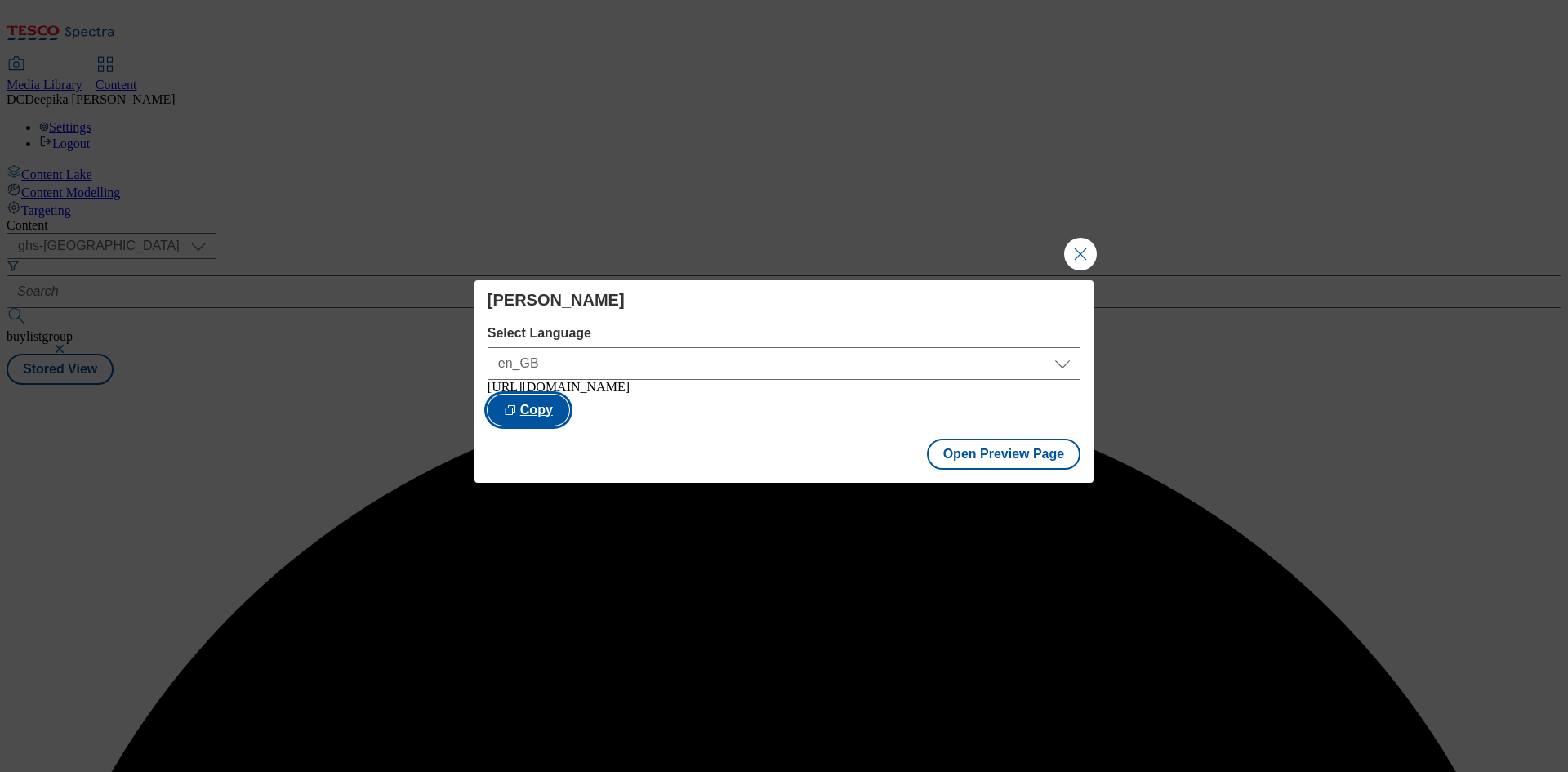
click at [569, 400] on button "Copy" at bounding box center [528, 410] width 81 height 31
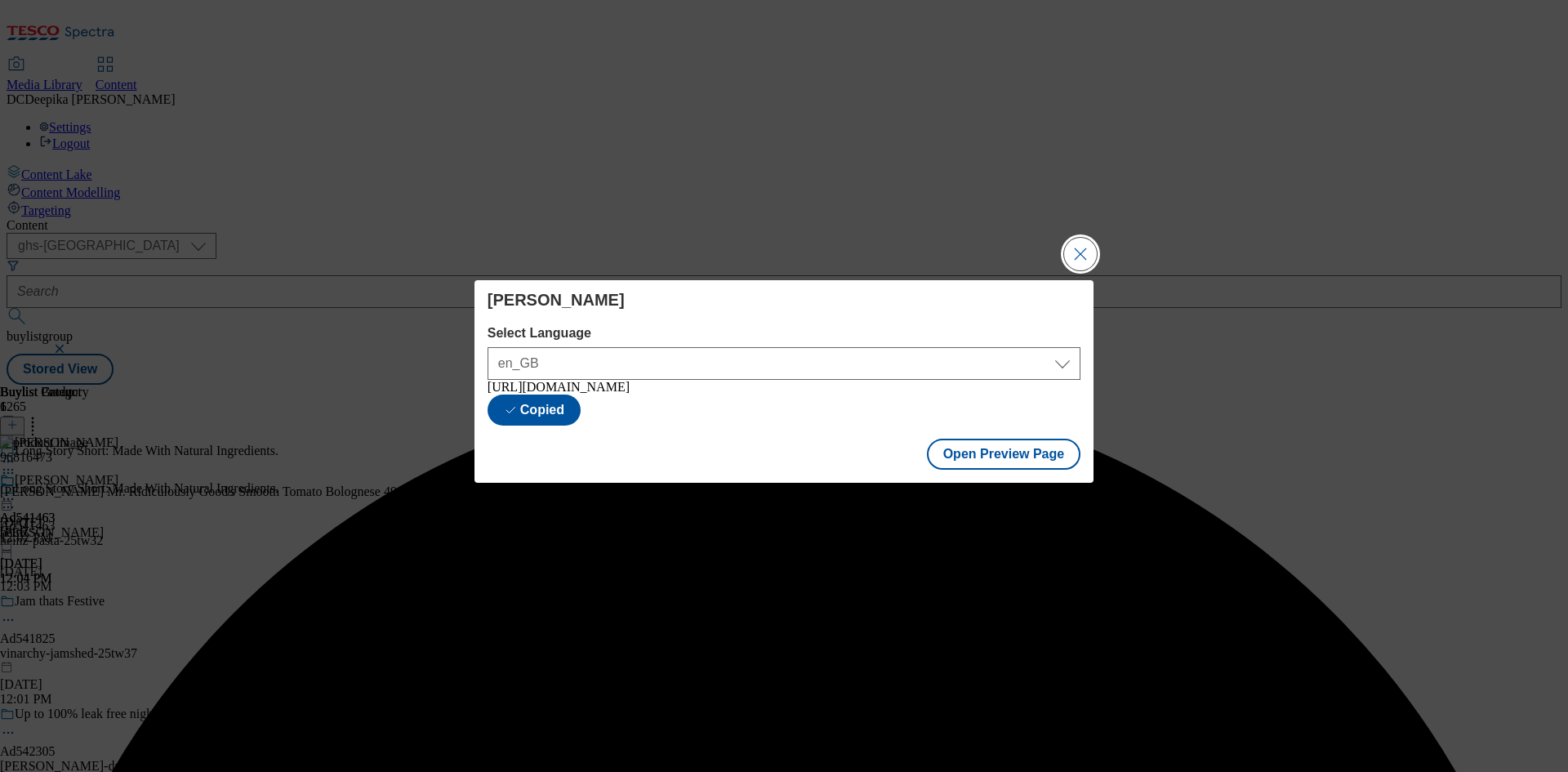
click at [1079, 251] on button "Close Modal" at bounding box center [1080, 254] width 33 height 33
